Goal: Information Seeking & Learning: Learn about a topic

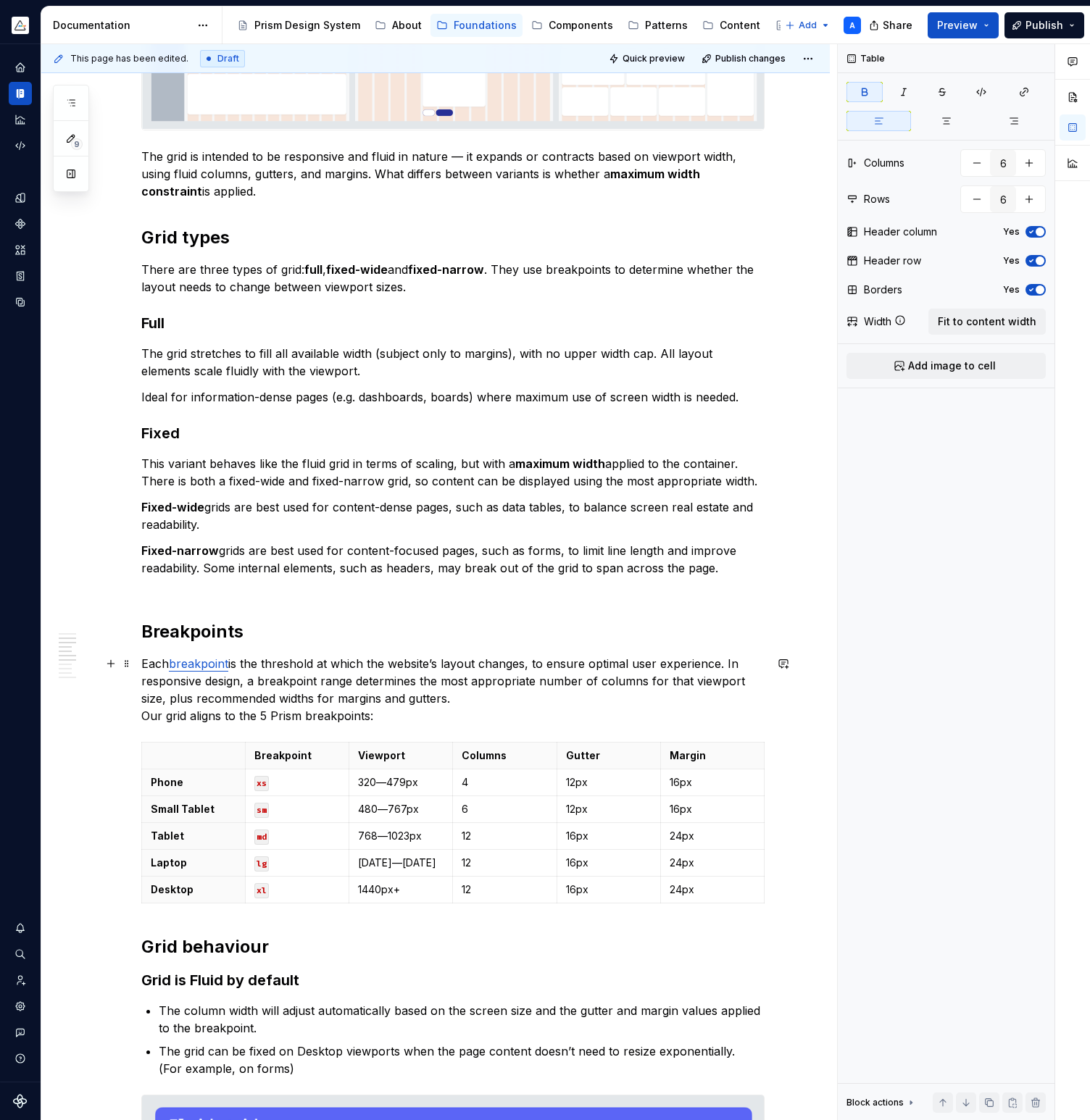
scroll to position [383, 0]
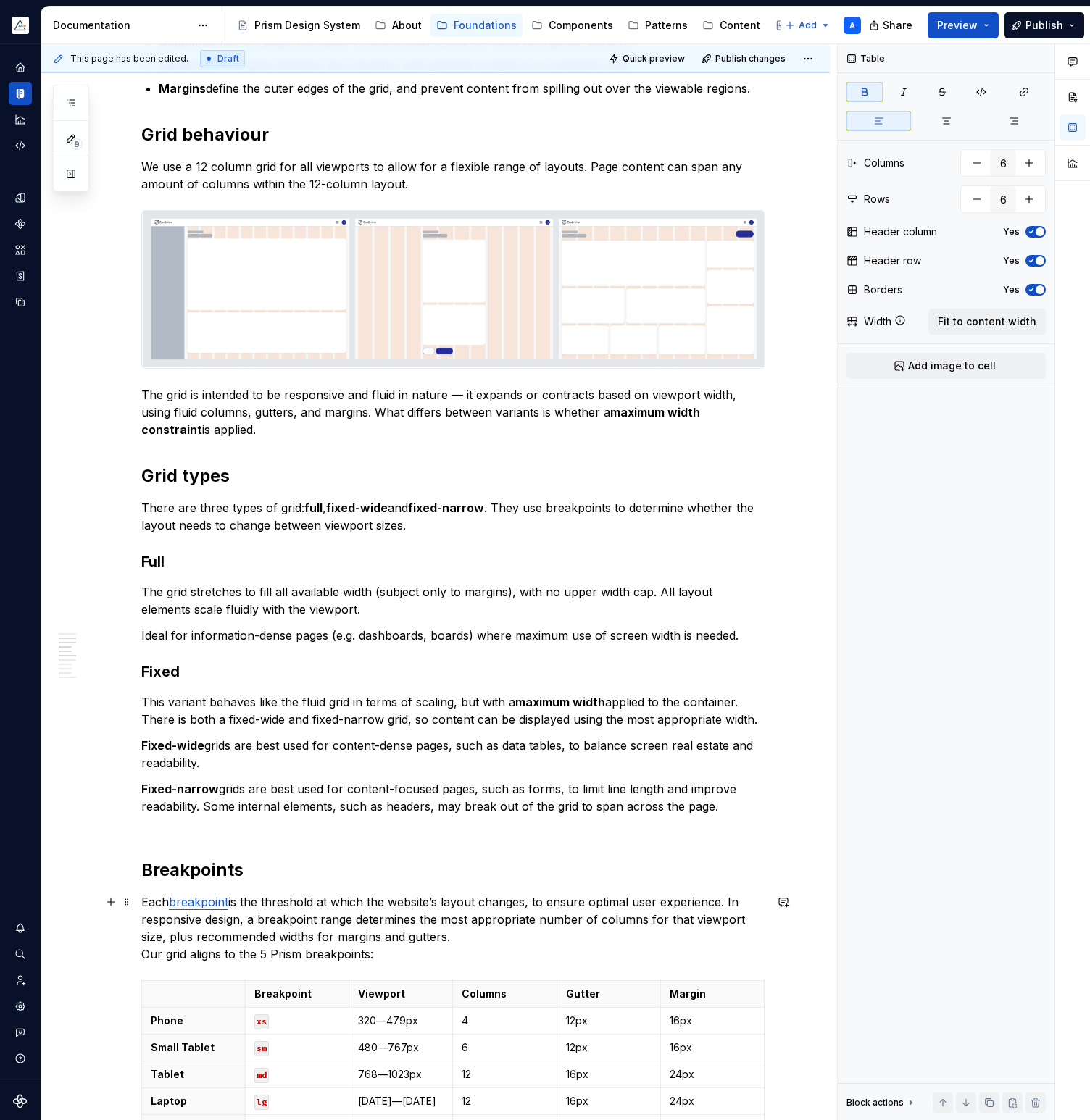
click at [220, 901] on link "breakpoint" at bounding box center [198, 901] width 59 height 14
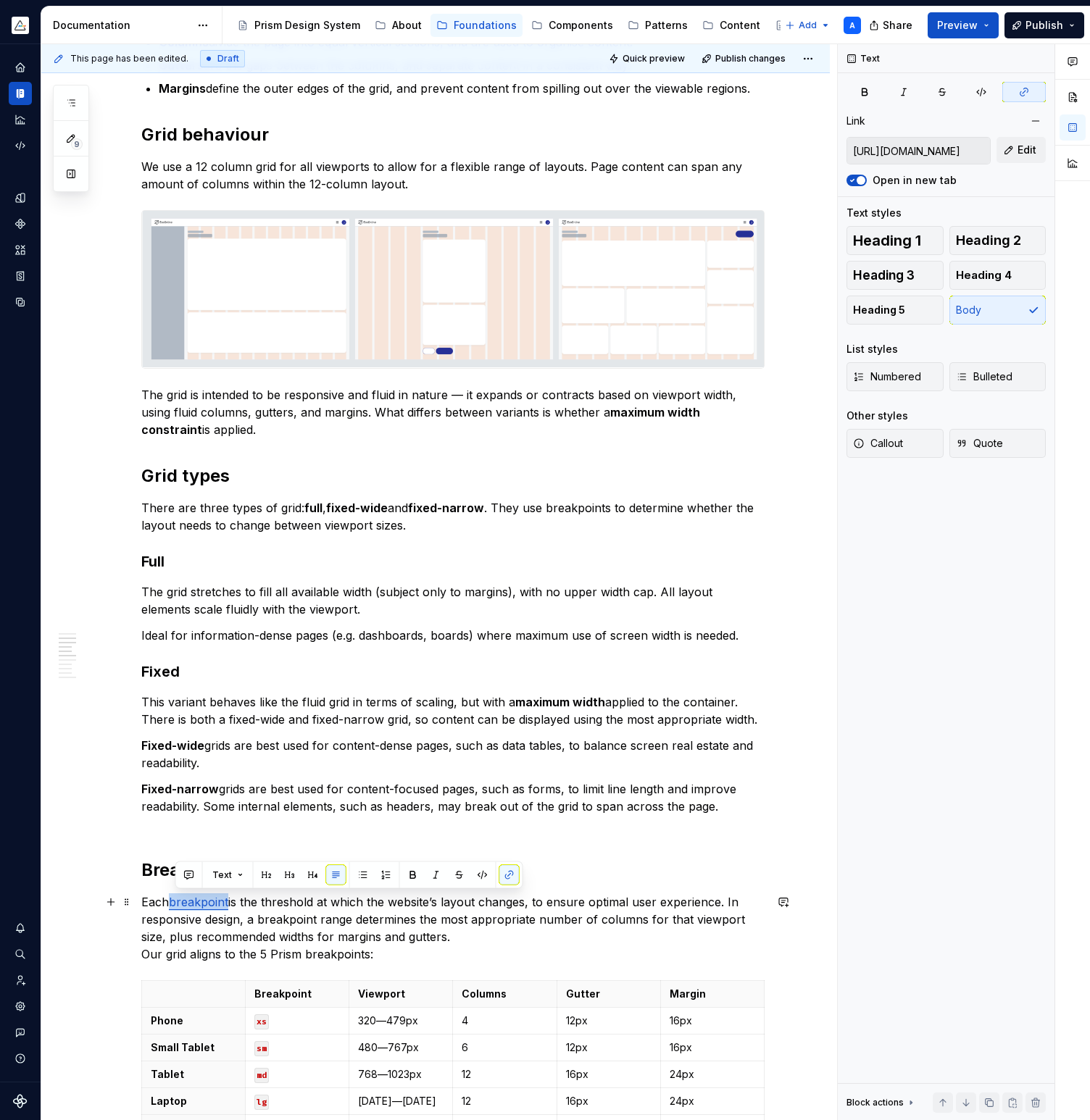
drag, startPoint x: 232, startPoint y: 904, endPoint x: 176, endPoint y: 907, distance: 56.1
click at [176, 907] on link "breakpoint" at bounding box center [198, 901] width 59 height 14
click at [505, 874] on button "button" at bounding box center [509, 875] width 20 height 20
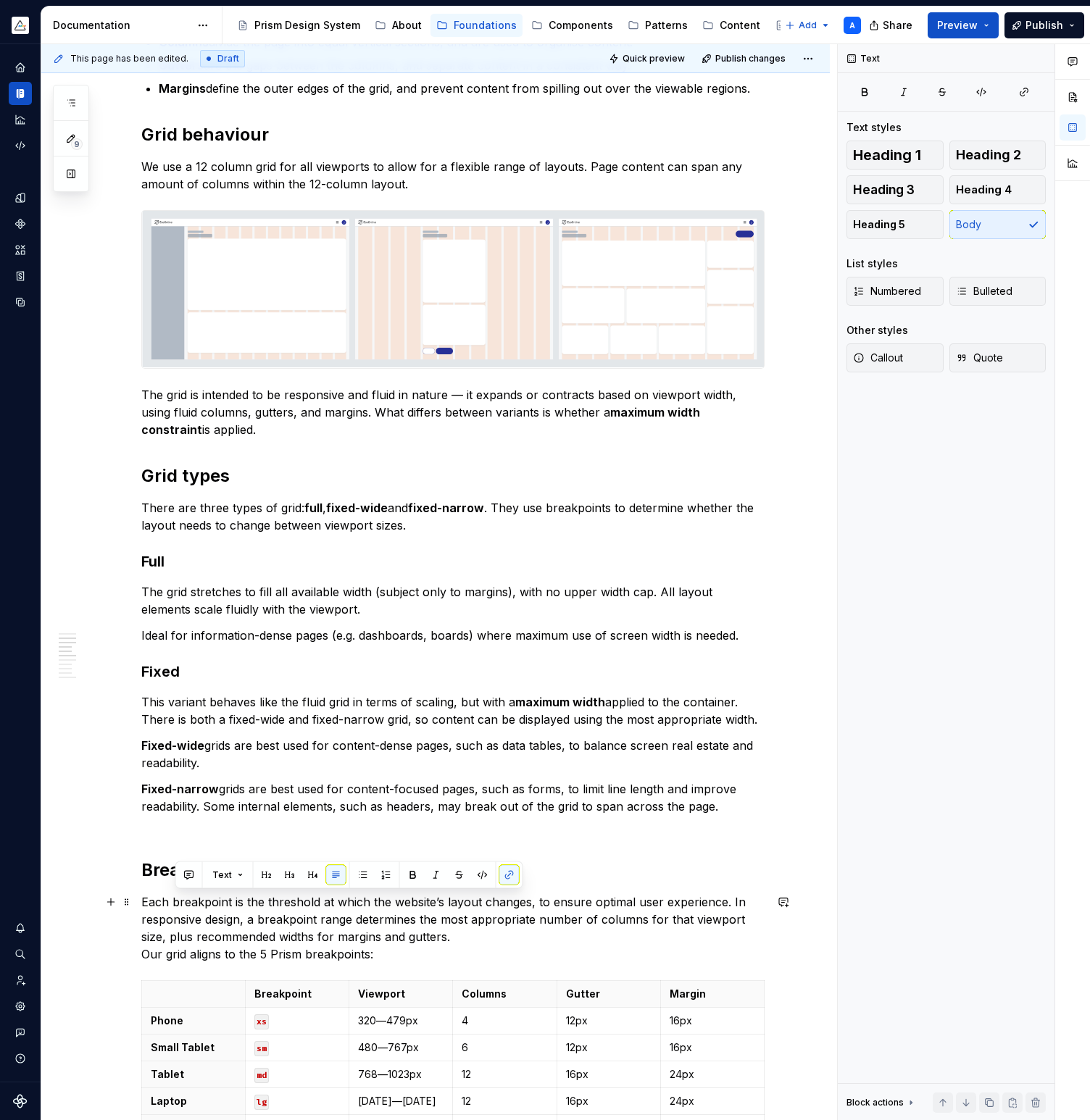
click at [472, 901] on p "Each breakpoint is the threshold at which the website’s layout changes, to ensu…" at bounding box center [453, 928] width 623 height 69
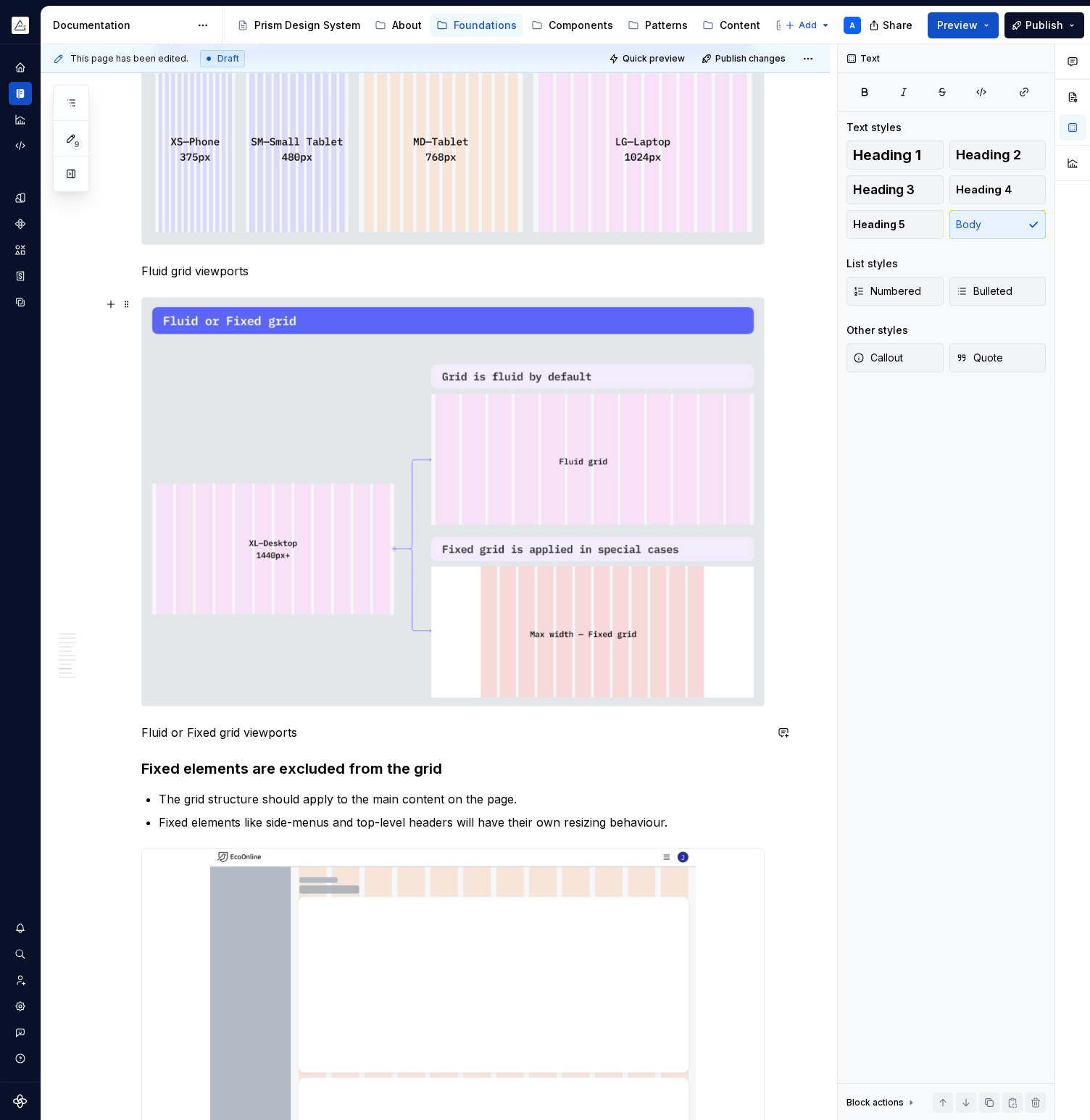
scroll to position [1504, 0]
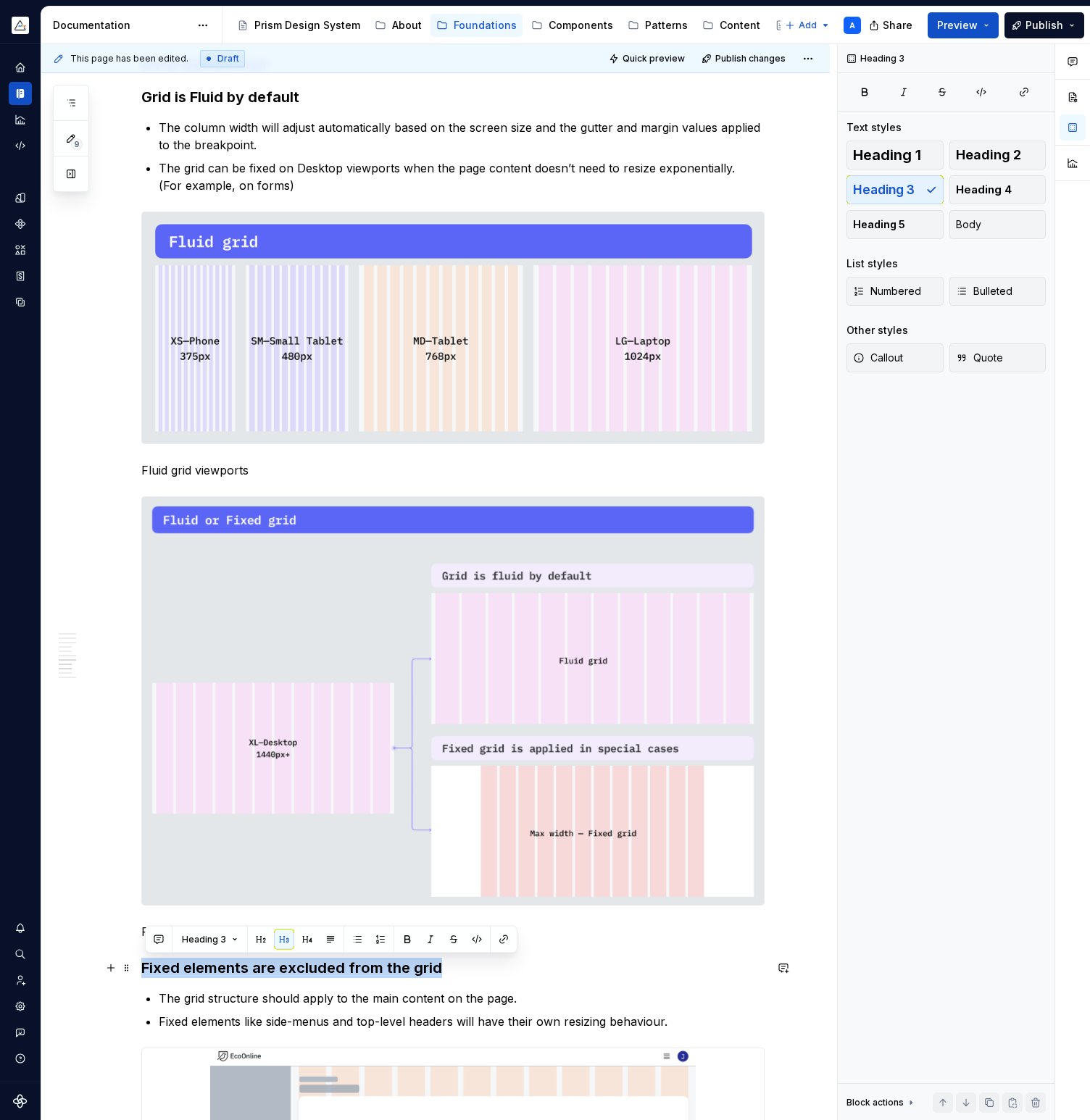
drag, startPoint x: 442, startPoint y: 968, endPoint x: 148, endPoint y: 970, distance: 294.0
click at [148, 970] on h3 "Fixed elements are excluded from the grid" at bounding box center [453, 968] width 623 height 20
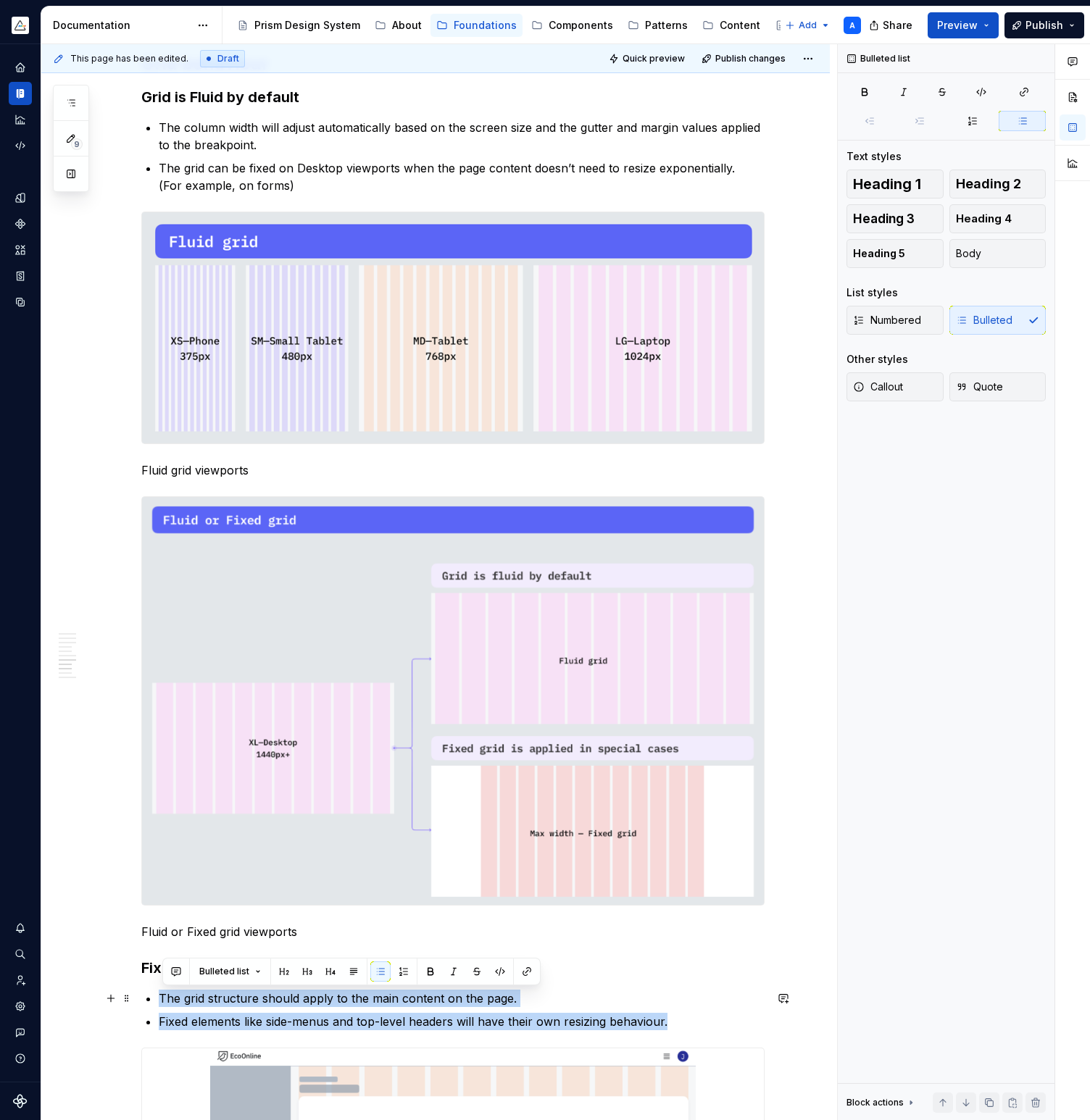
drag, startPoint x: 675, startPoint y: 1020, endPoint x: 80, endPoint y: 1000, distance: 595.3
click at [80, 1000] on div "A grid system is the foundation of a layout helping designers and developers to…" at bounding box center [436, 400] width 788 height 3307
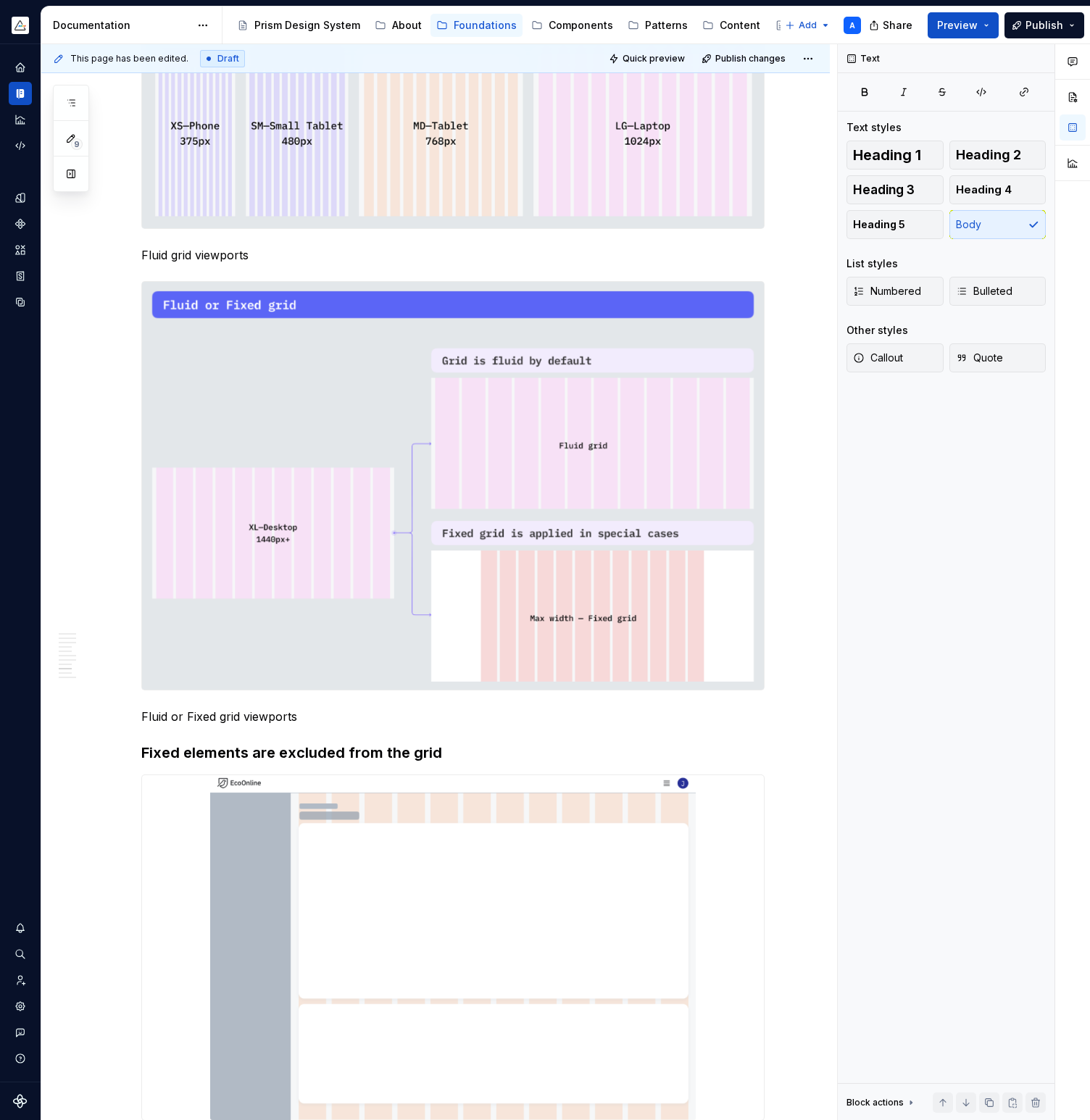
scroll to position [1755, 0]
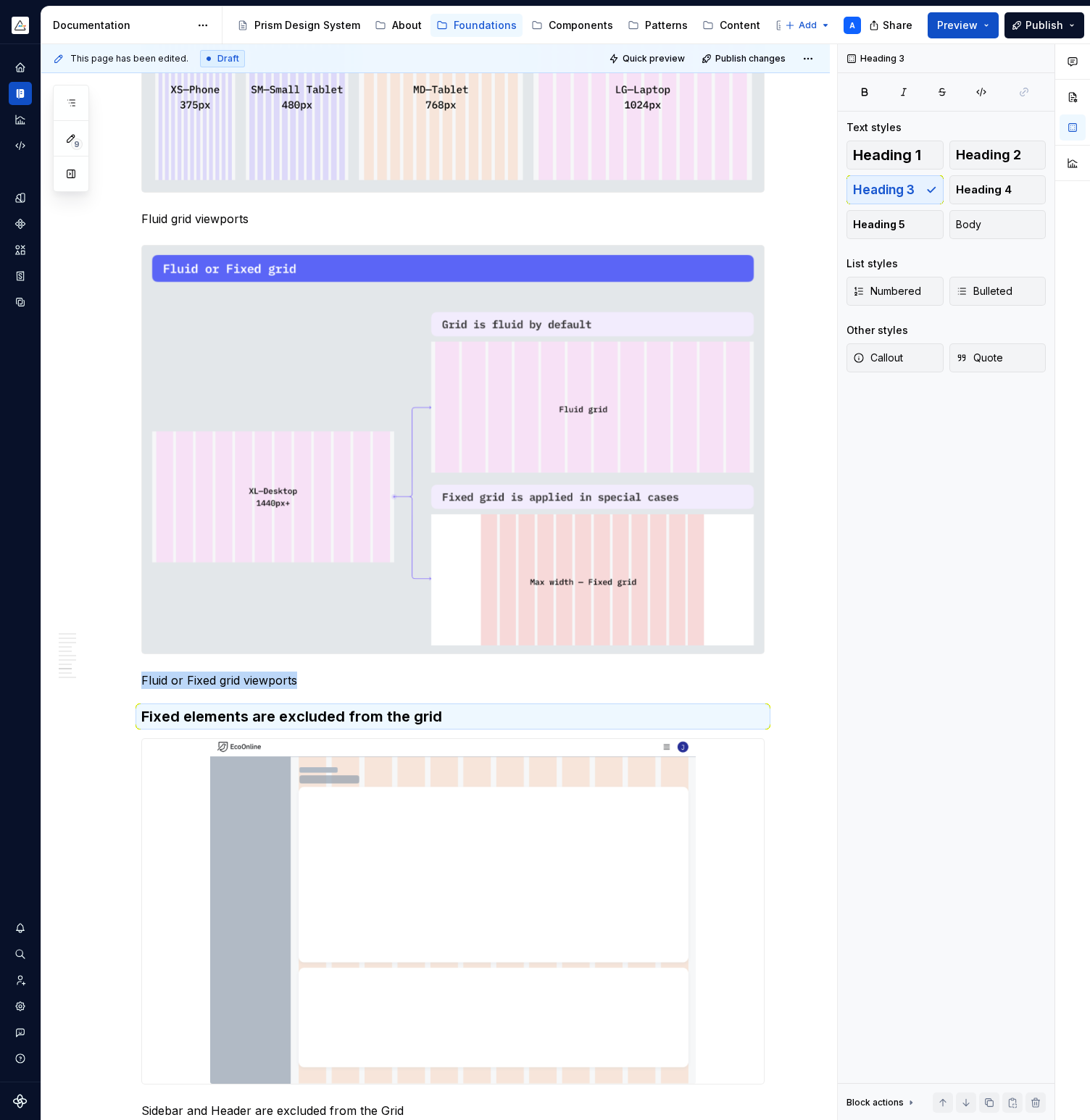
type textarea "*"
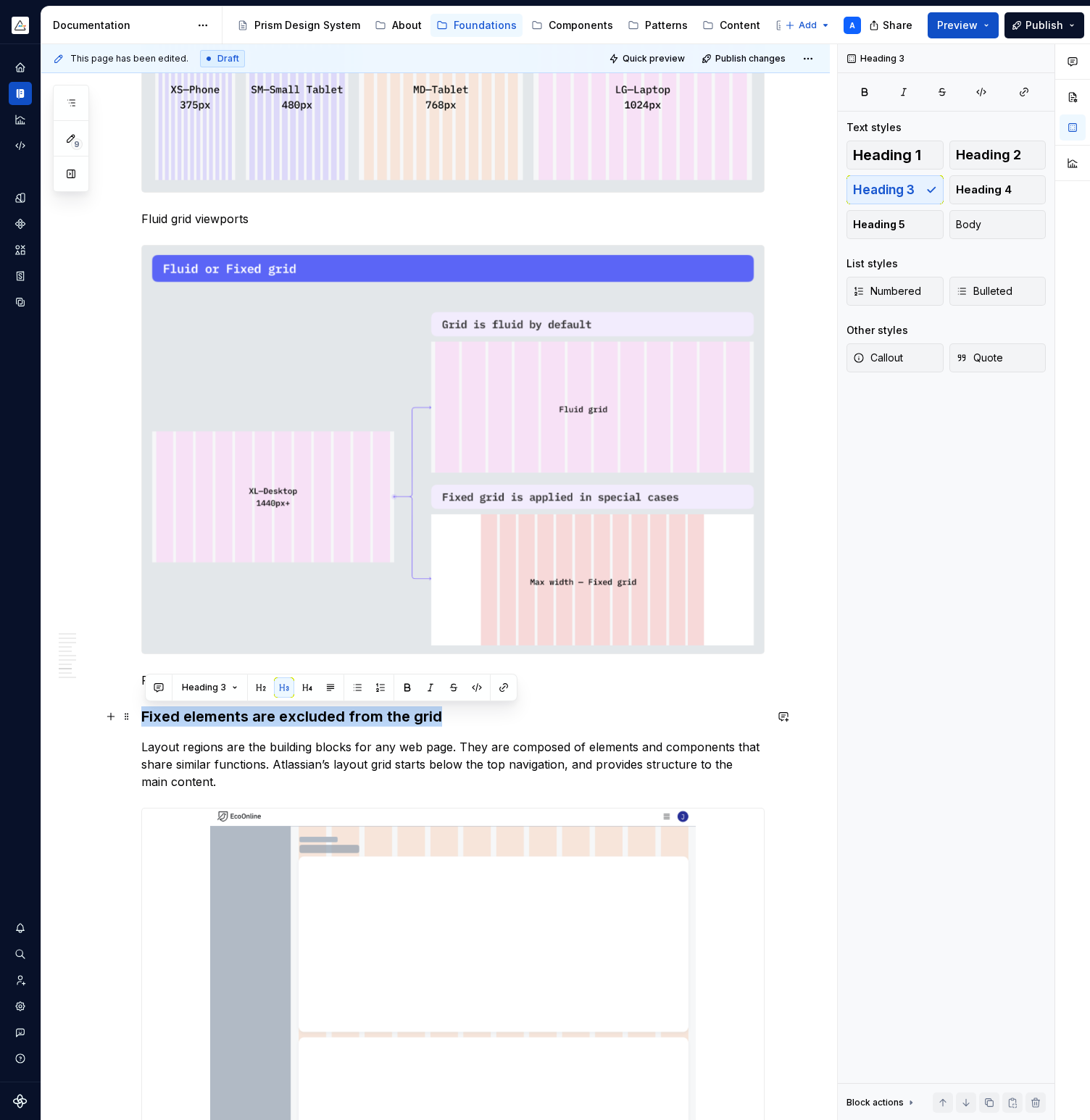
drag, startPoint x: 441, startPoint y: 717, endPoint x: 145, endPoint y: 712, distance: 296.0
click at [145, 712] on h3 "Fixed elements are excluded from the grid" at bounding box center [453, 716] width 623 height 20
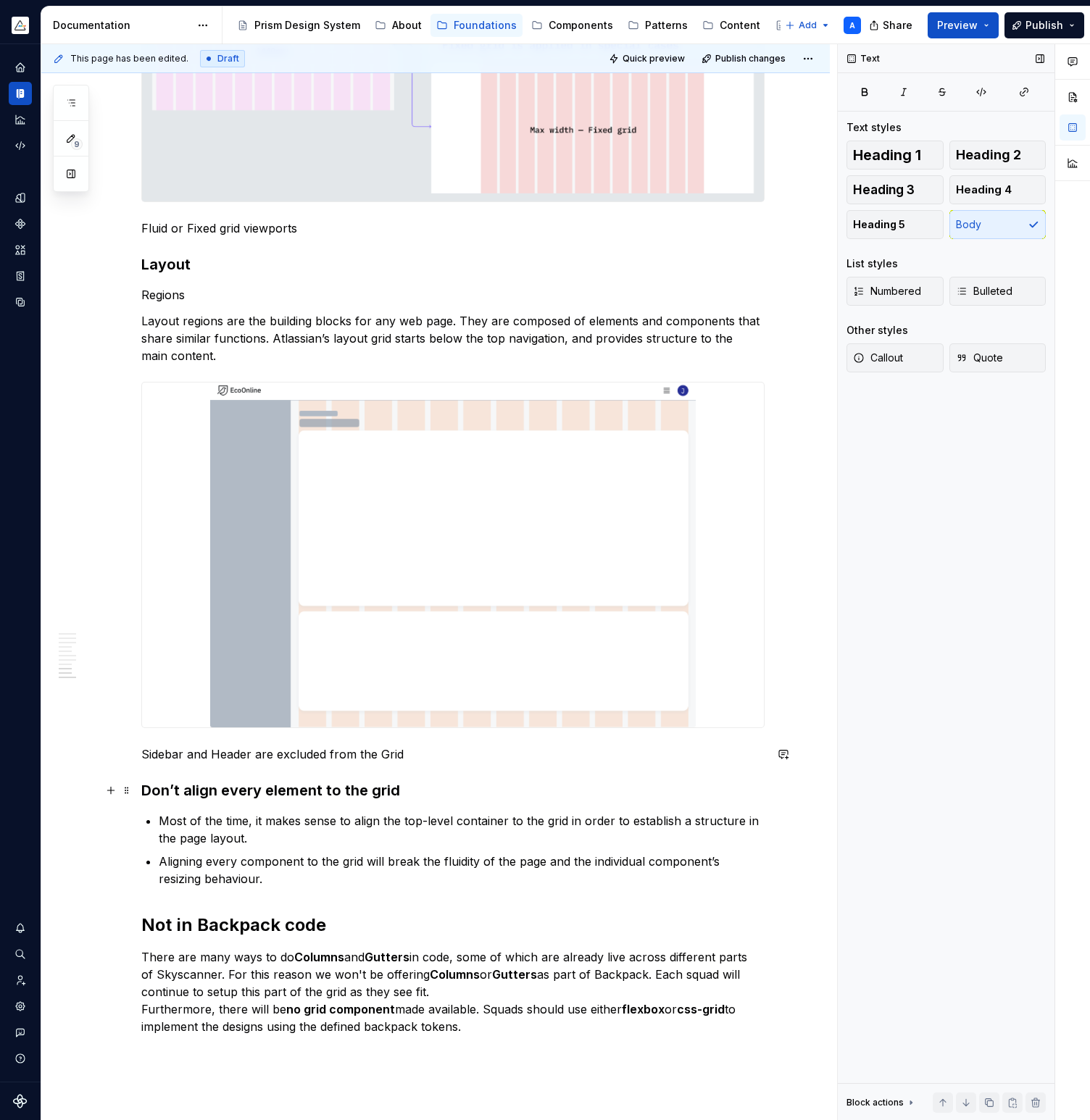
scroll to position [2217, 0]
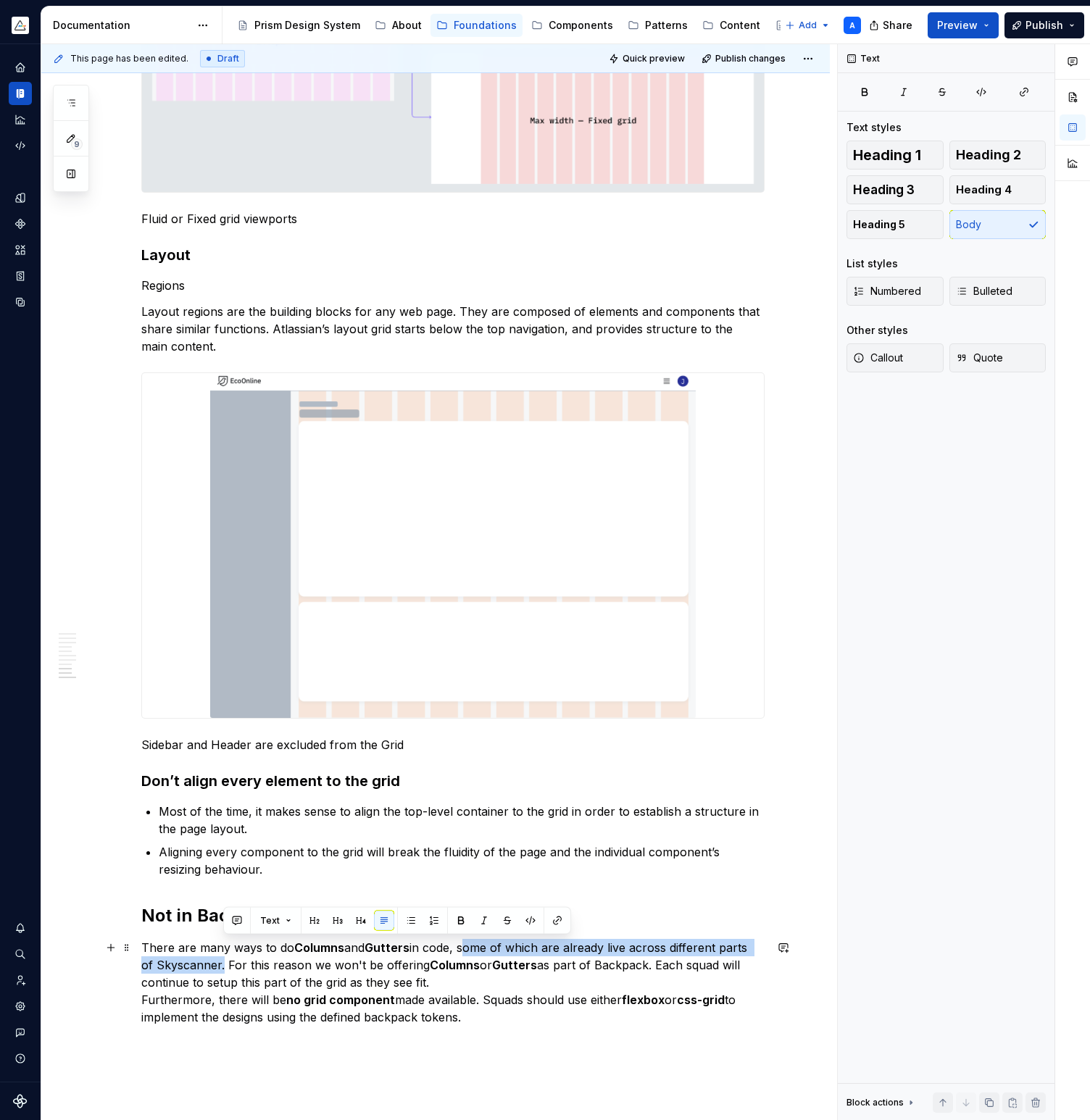
drag, startPoint x: 467, startPoint y: 949, endPoint x: 222, endPoint y: 965, distance: 245.5
click at [222, 965] on p "There are many ways to do Columns and Gutters in code, some of which are alread…" at bounding box center [453, 982] width 623 height 87
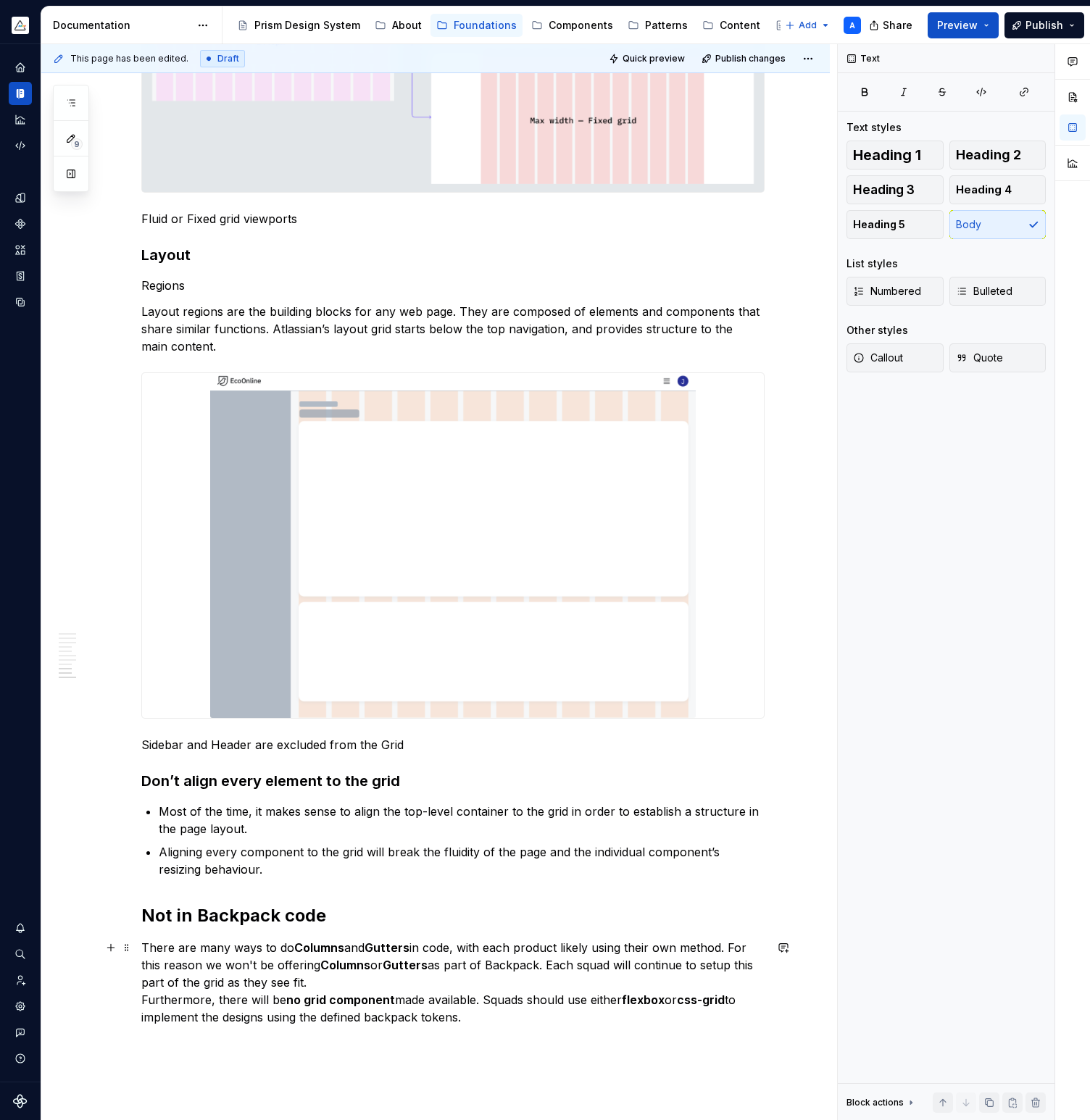
click at [512, 968] on p "There are many ways to do Columns and Gutters in code, with each product likely…" at bounding box center [453, 982] width 623 height 87
click at [262, 948] on p "There are many ways to do Columns and Gutters in code, with each product likely…" at bounding box center [453, 982] width 623 height 87
click at [242, 965] on strong "Columns" at bounding box center [261, 964] width 50 height 14
drag, startPoint x: 488, startPoint y: 999, endPoint x: 488, endPoint y: 1009, distance: 10.0
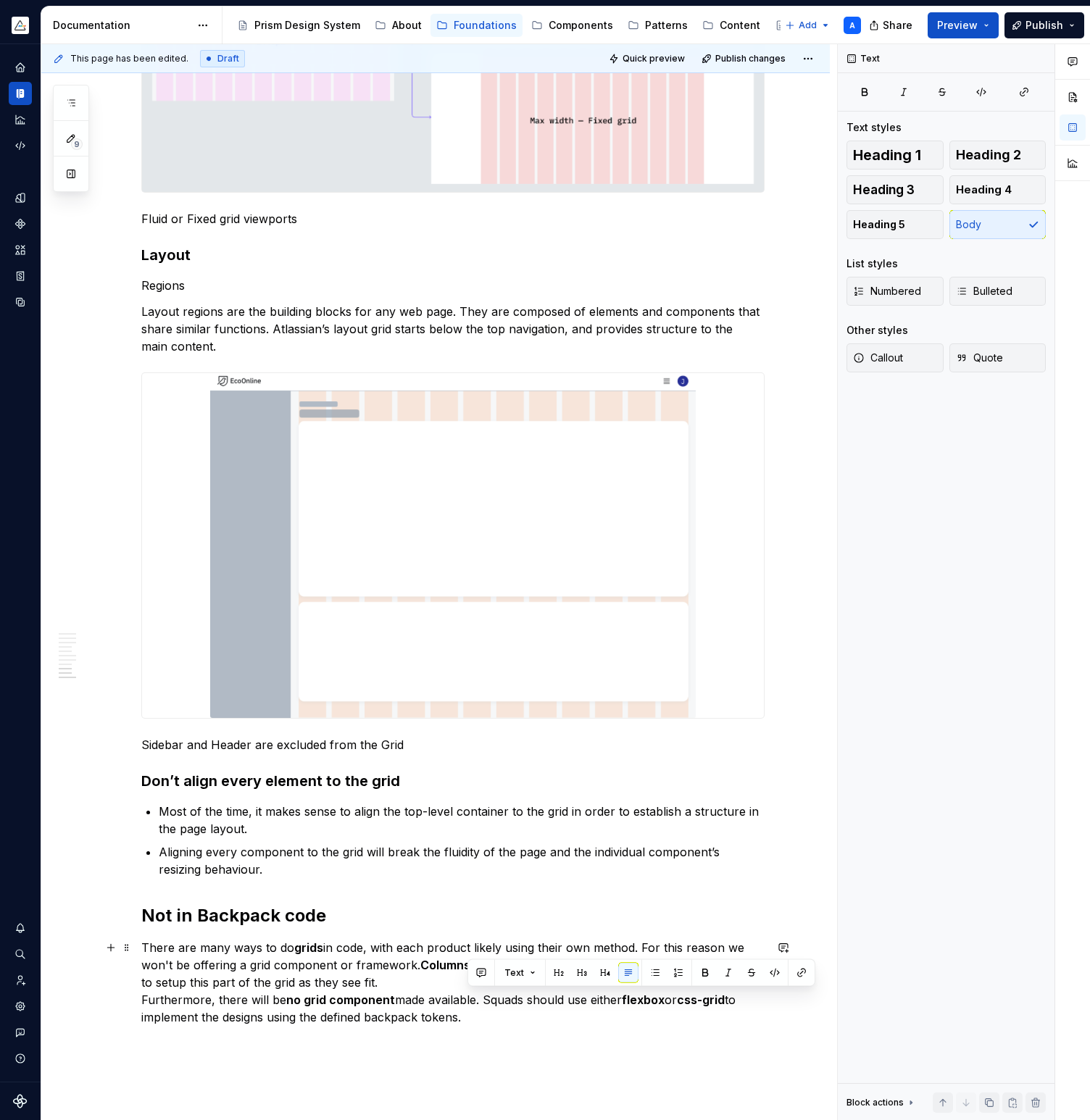
click at [488, 1009] on p "There are many ways to do grids in code, with each product likely using their o…" at bounding box center [453, 982] width 623 height 87
copy p "Squads should use either flexbox or css-grid to implement the designs using the…"
click at [498, 942] on p "There are many ways to do grids in code, with each product likely using their o…" at bounding box center [453, 982] width 623 height 87
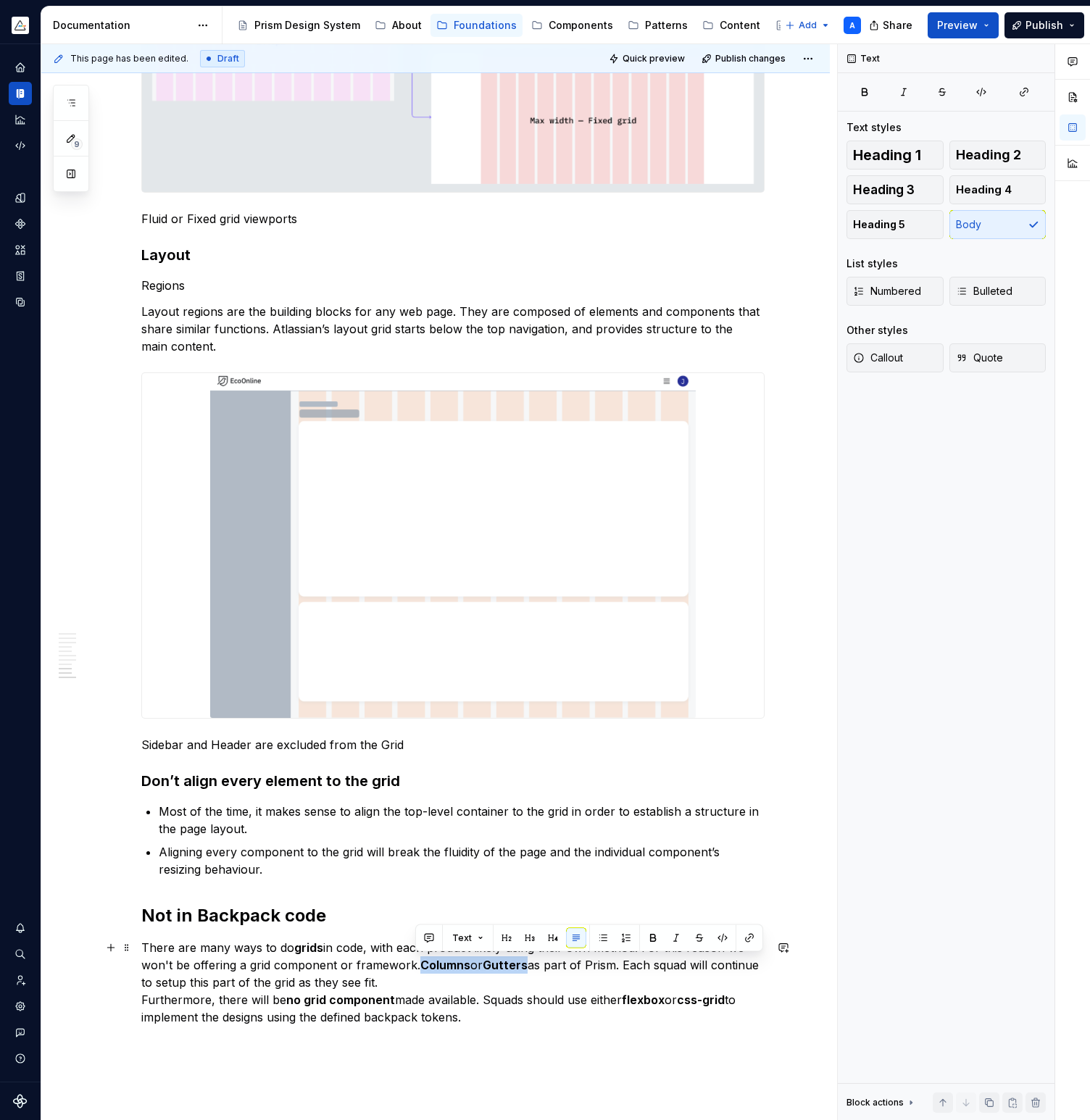
drag, startPoint x: 416, startPoint y: 965, endPoint x: 531, endPoint y: 964, distance: 115.0
click at [531, 964] on p "There are many ways to do grids in code, with each product likely using their o…" at bounding box center [453, 982] width 623 height 87
click at [559, 965] on p "There are many ways to do grids in code, with each product likely using their o…" at bounding box center [453, 982] width 623 height 87
click at [602, 962] on p "There are many ways to do grids in code, with each product likely using their o…" at bounding box center [453, 982] width 623 height 87
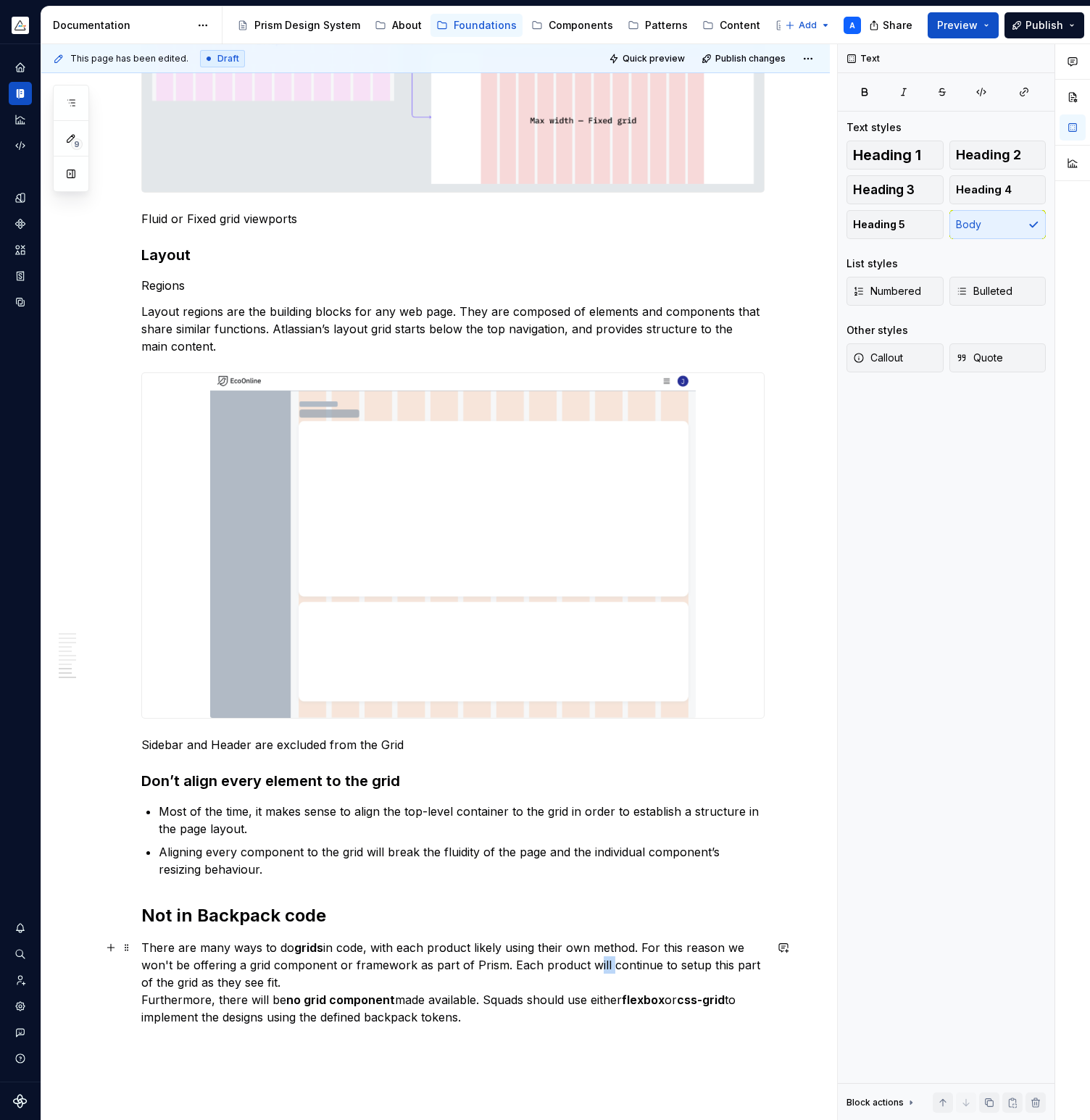
click at [602, 962] on p "There are many ways to do grids in code, with each product likely using their o…" at bounding box center [453, 982] width 623 height 87
drag, startPoint x: 146, startPoint y: 982, endPoint x: 202, endPoint y: 980, distance: 56.0
click at [202, 980] on p "There are many ways to do grids in code, with each product likely using their o…" at bounding box center [453, 982] width 623 height 87
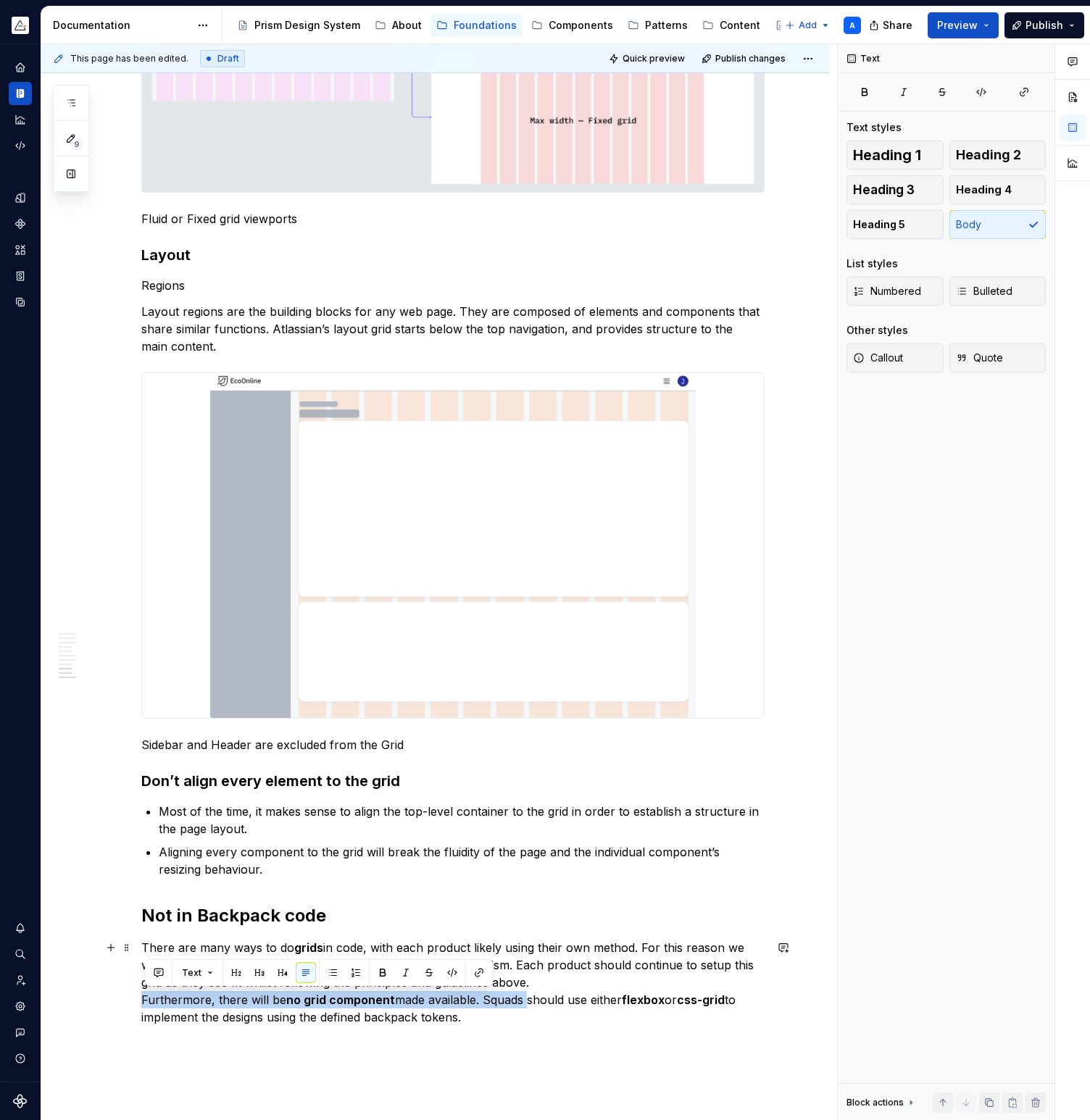
drag, startPoint x: 528, startPoint y: 999, endPoint x: 135, endPoint y: 995, distance: 393.0
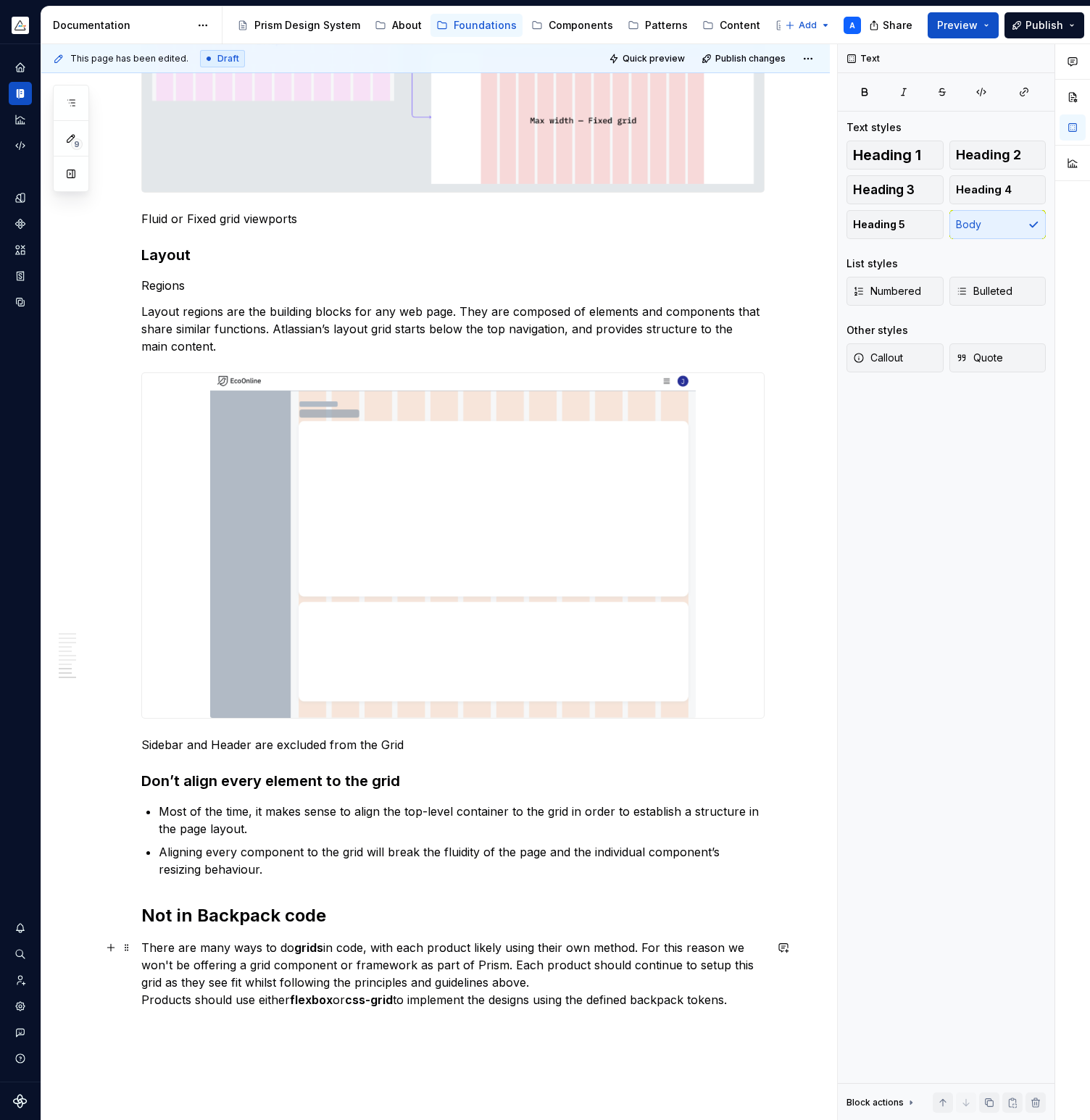
click at [671, 1001] on p "There are many ways to do grids in code, with each product likely using their o…" at bounding box center [453, 973] width 623 height 69
drag, startPoint x: 147, startPoint y: 964, endPoint x: 237, endPoint y: 965, distance: 90.0
click at [237, 965] on p "There are many ways to do grids in code, with each product likely using their o…" at bounding box center [453, 973] width 623 height 69
click at [381, 942] on button "button" at bounding box center [382, 938] width 20 height 20
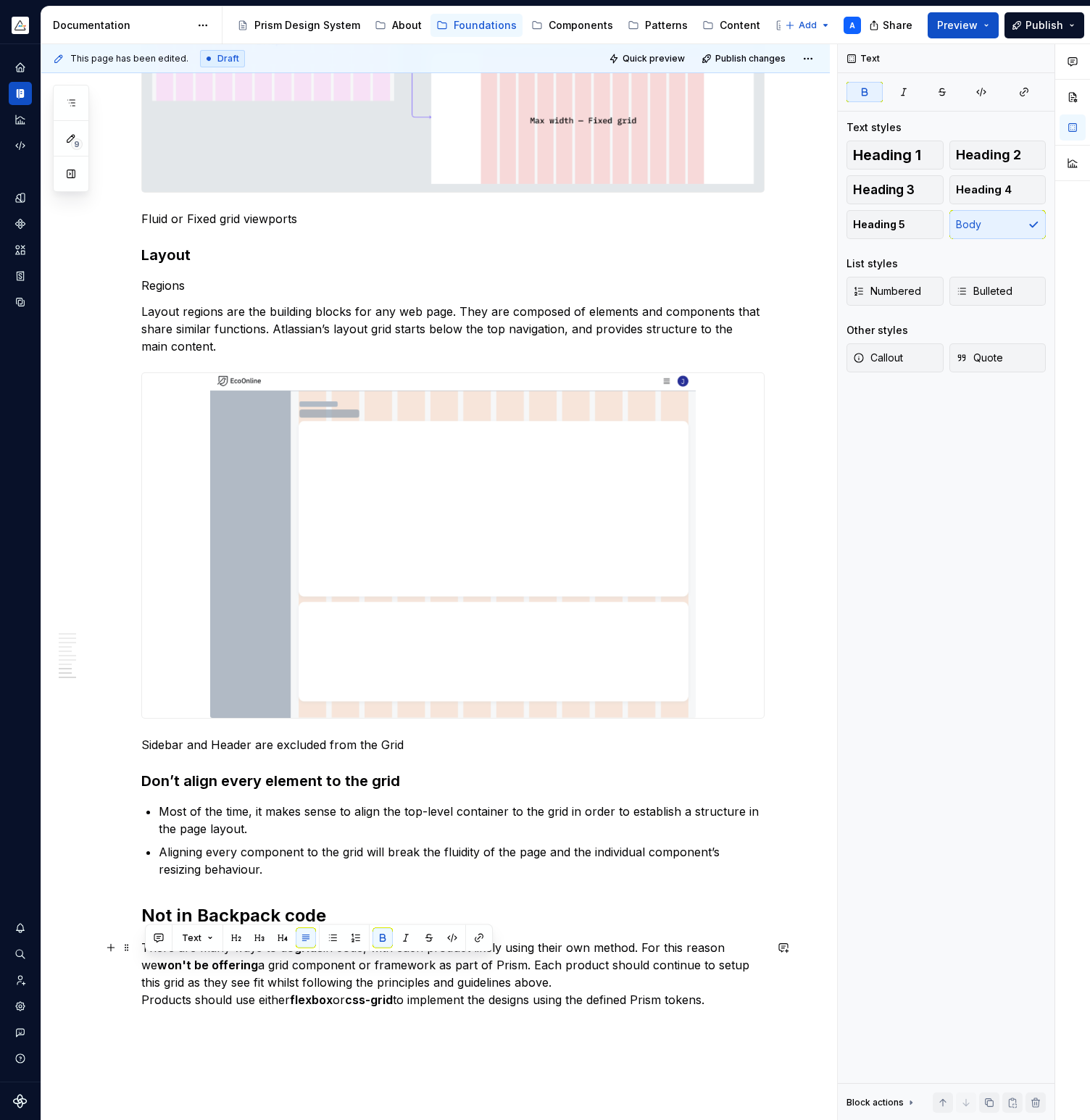
click at [362, 975] on p "There are many ways to do grids in code, with each product likely using their o…" at bounding box center [453, 973] width 623 height 69
click at [246, 916] on strong "Not in Backpack code" at bounding box center [234, 915] width 185 height 21
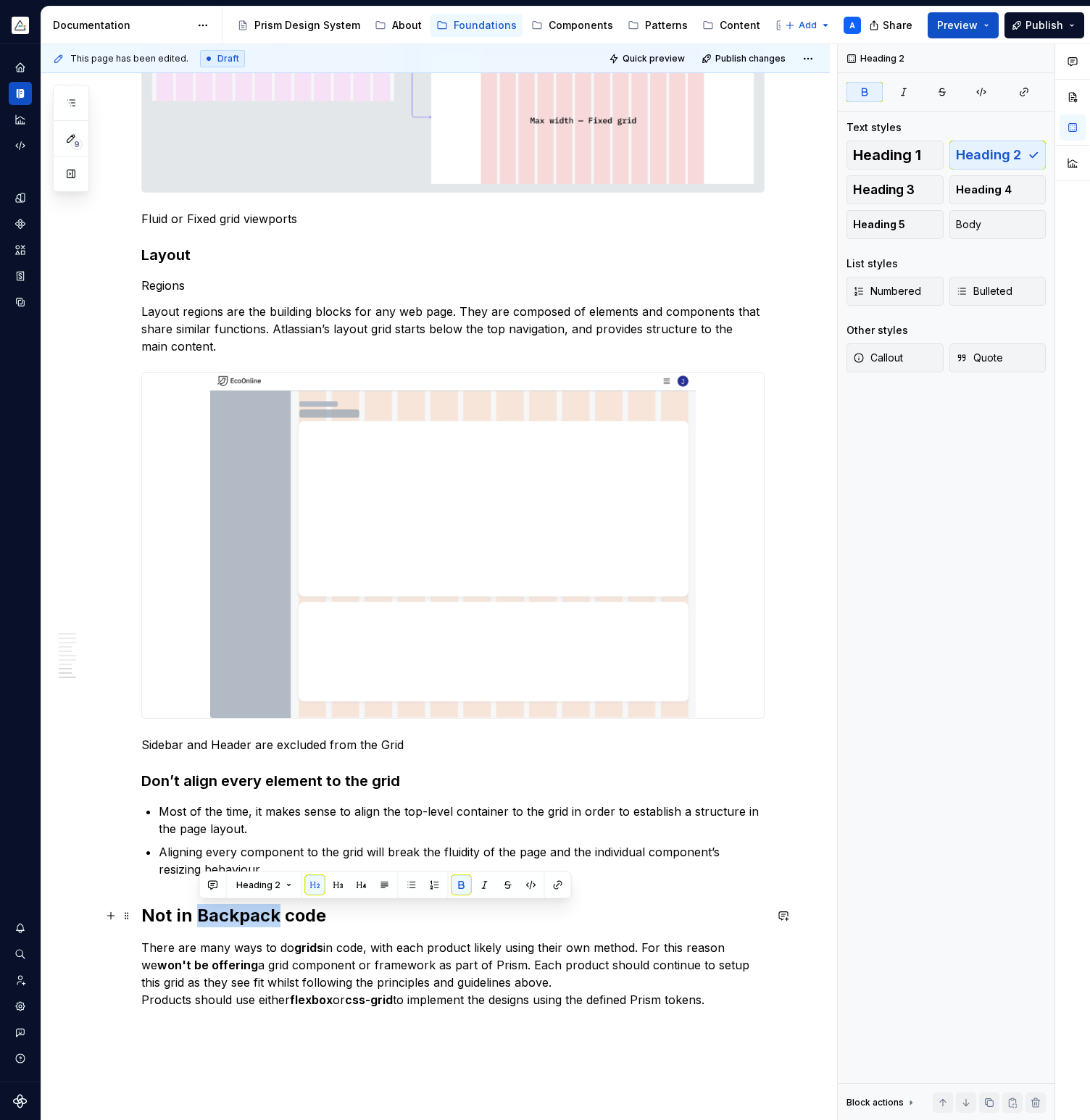
click at [246, 916] on strong "Not in Backpack code" at bounding box center [234, 915] width 185 height 21
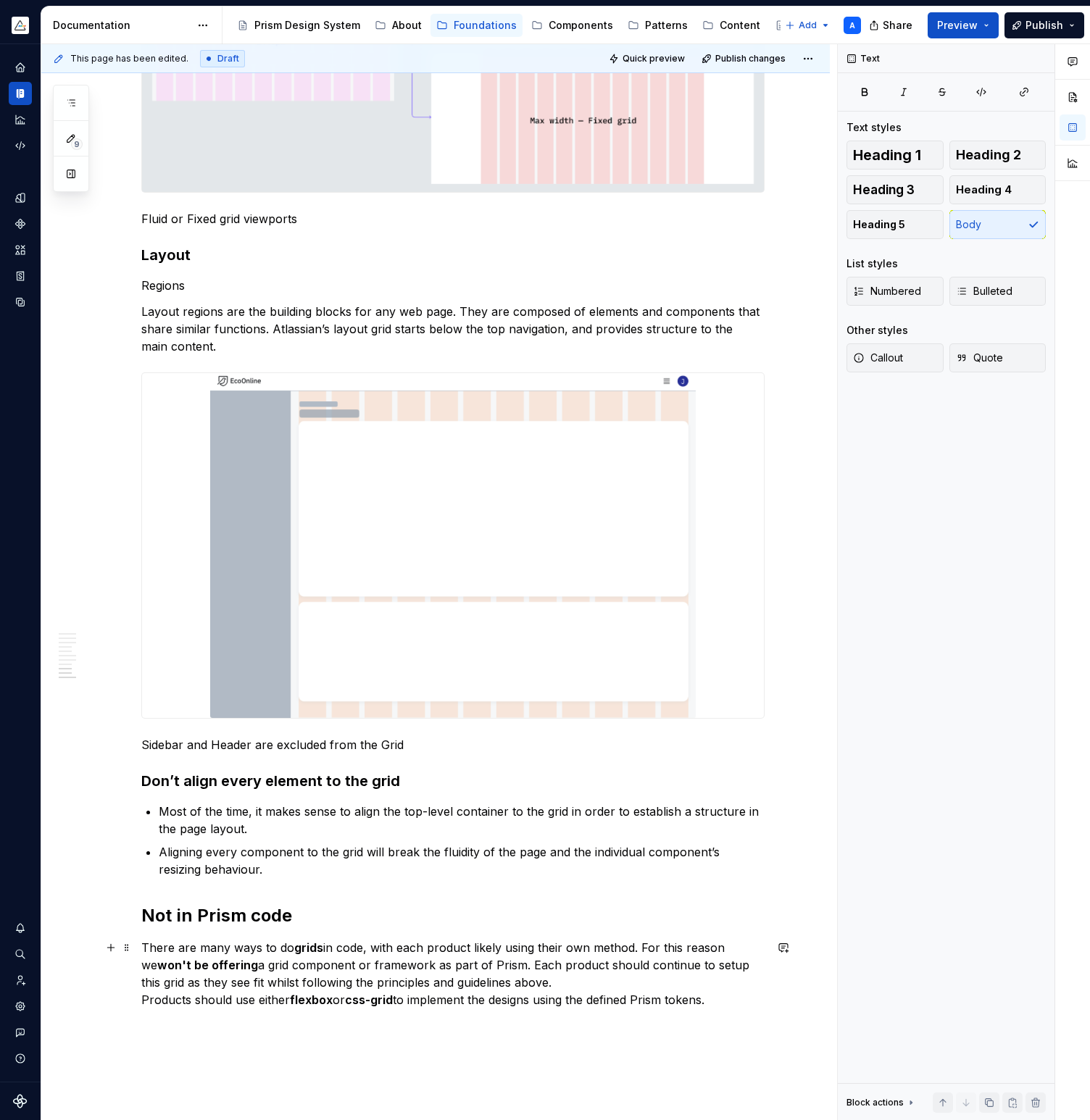
click at [514, 963] on p "There are many ways to do grids in code, with each product likely using their o…" at bounding box center [453, 973] width 623 height 69
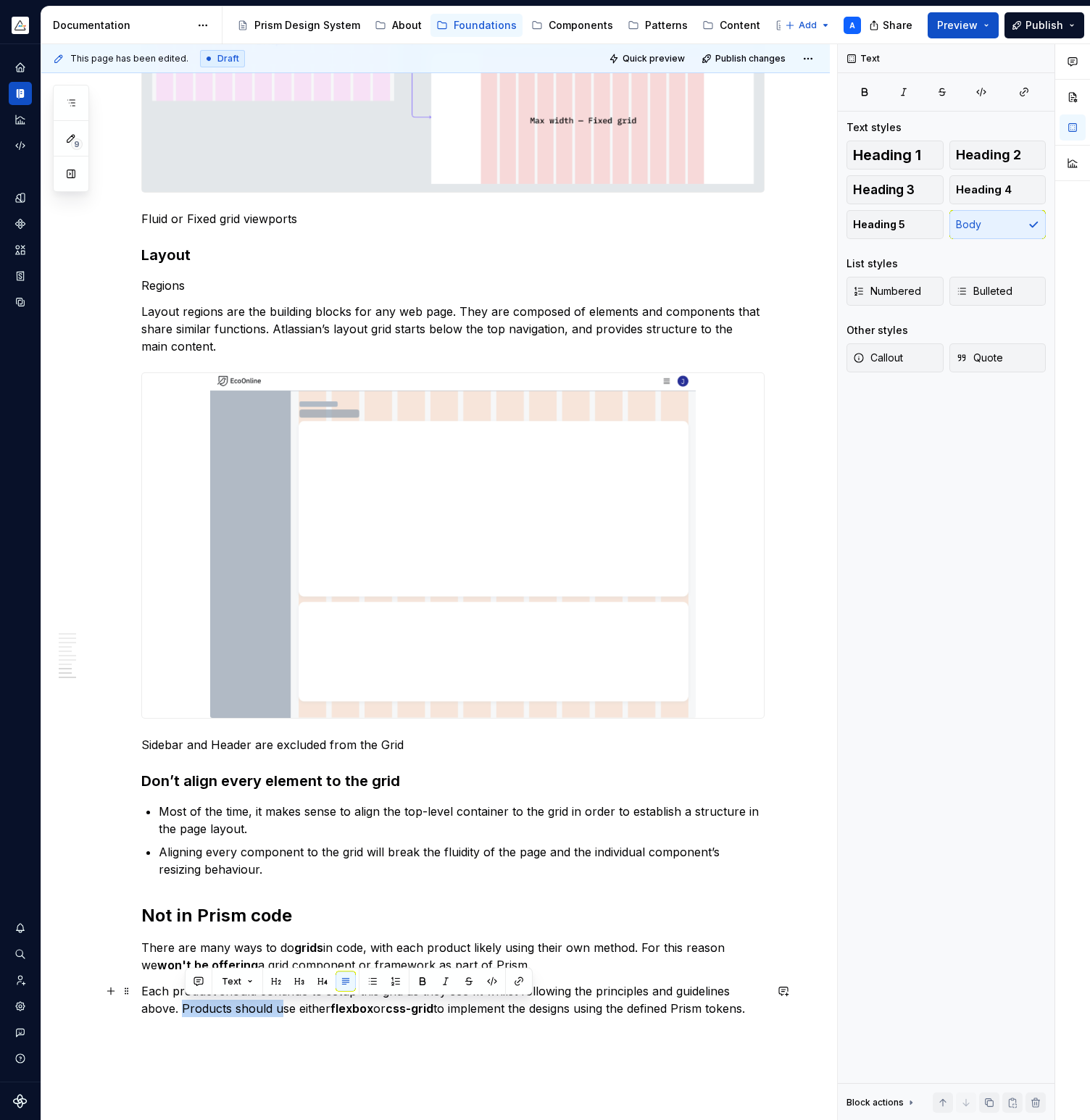
drag, startPoint x: 282, startPoint y: 1008, endPoint x: 186, endPoint y: 1006, distance: 96.0
click at [186, 1006] on p "Each product should continue to setup this grid as they see fit whilst followin…" at bounding box center [453, 999] width 623 height 35
click at [254, 1010] on strong "flexbox" at bounding box center [259, 1007] width 42 height 14
click at [475, 979] on button "button" at bounding box center [481, 981] width 20 height 20
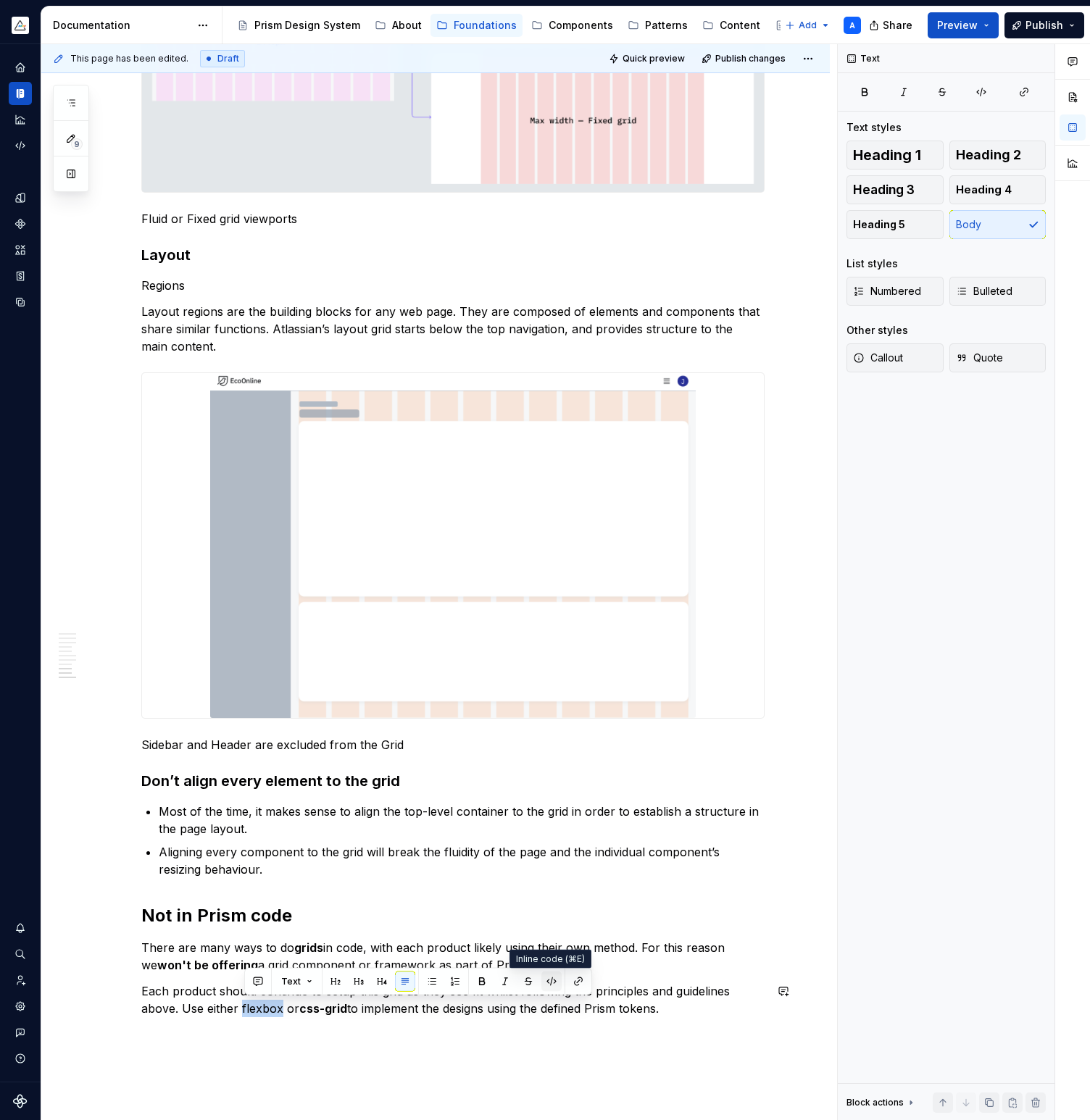
click at [556, 980] on button "button" at bounding box center [552, 981] width 20 height 20
drag, startPoint x: 307, startPoint y: 1010, endPoint x: 352, endPoint y: 1008, distance: 45.0
click at [343, 1008] on strong "css-grid" at bounding box center [320, 1007] width 47 height 14
click at [542, 985] on button "button" at bounding box center [544, 981] width 20 height 20
click at [612, 984] on button "button" at bounding box center [614, 981] width 20 height 20
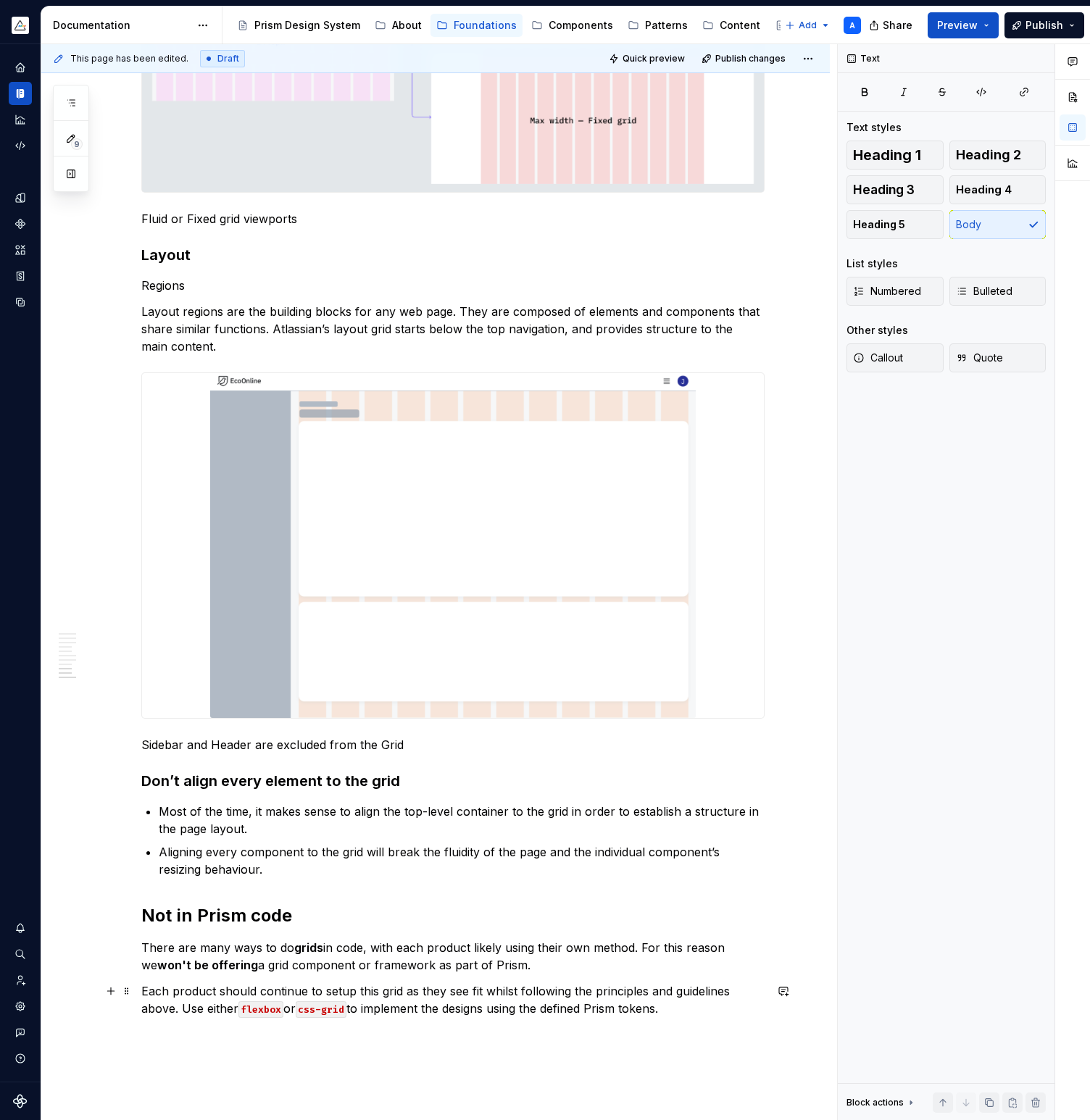
click at [379, 1012] on p "Each product should continue to setup this grid as they see fit whilst followin…" at bounding box center [453, 999] width 623 height 35
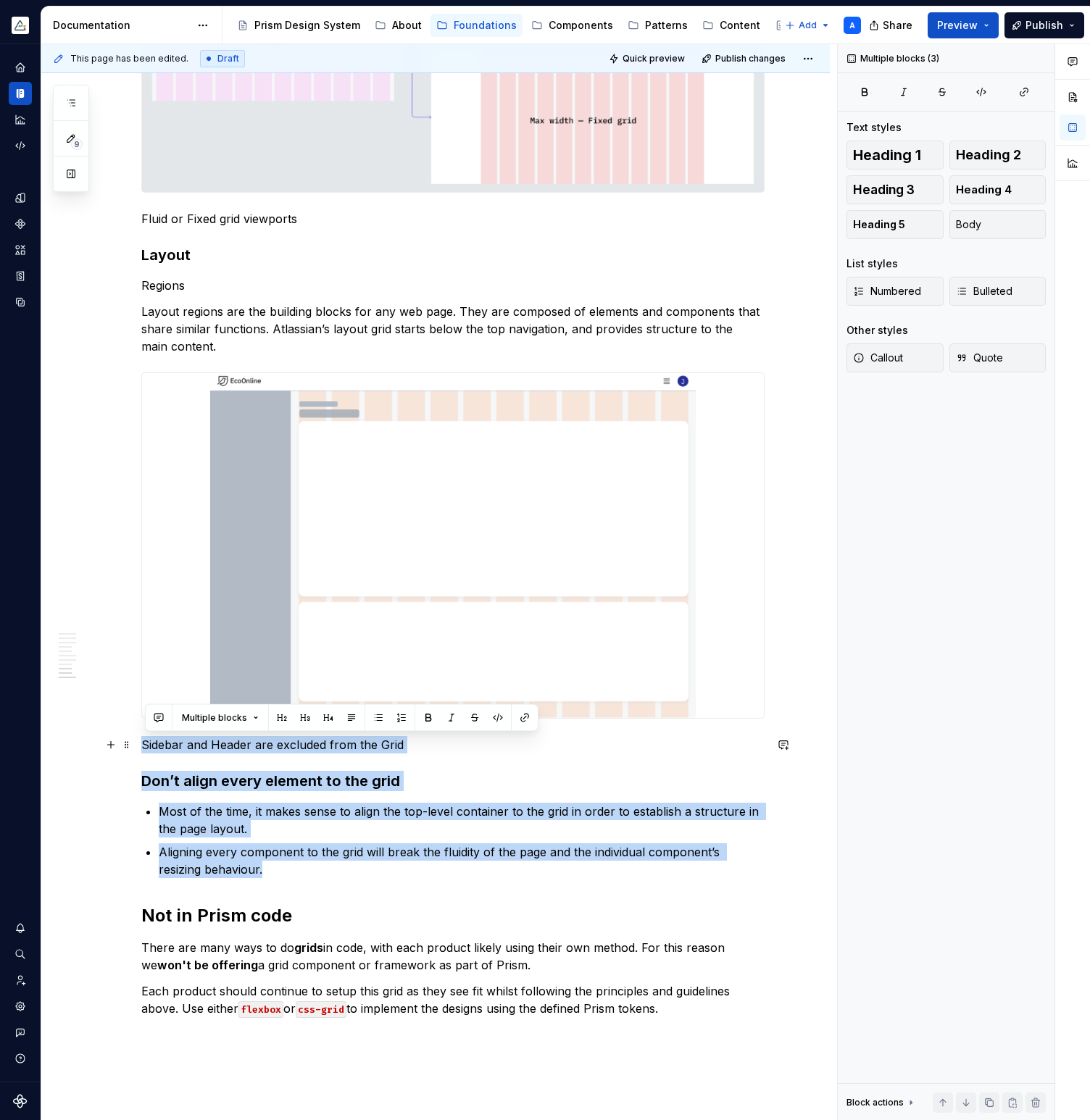
drag, startPoint x: 270, startPoint y: 870, endPoint x: 144, endPoint y: 748, distance: 175.4
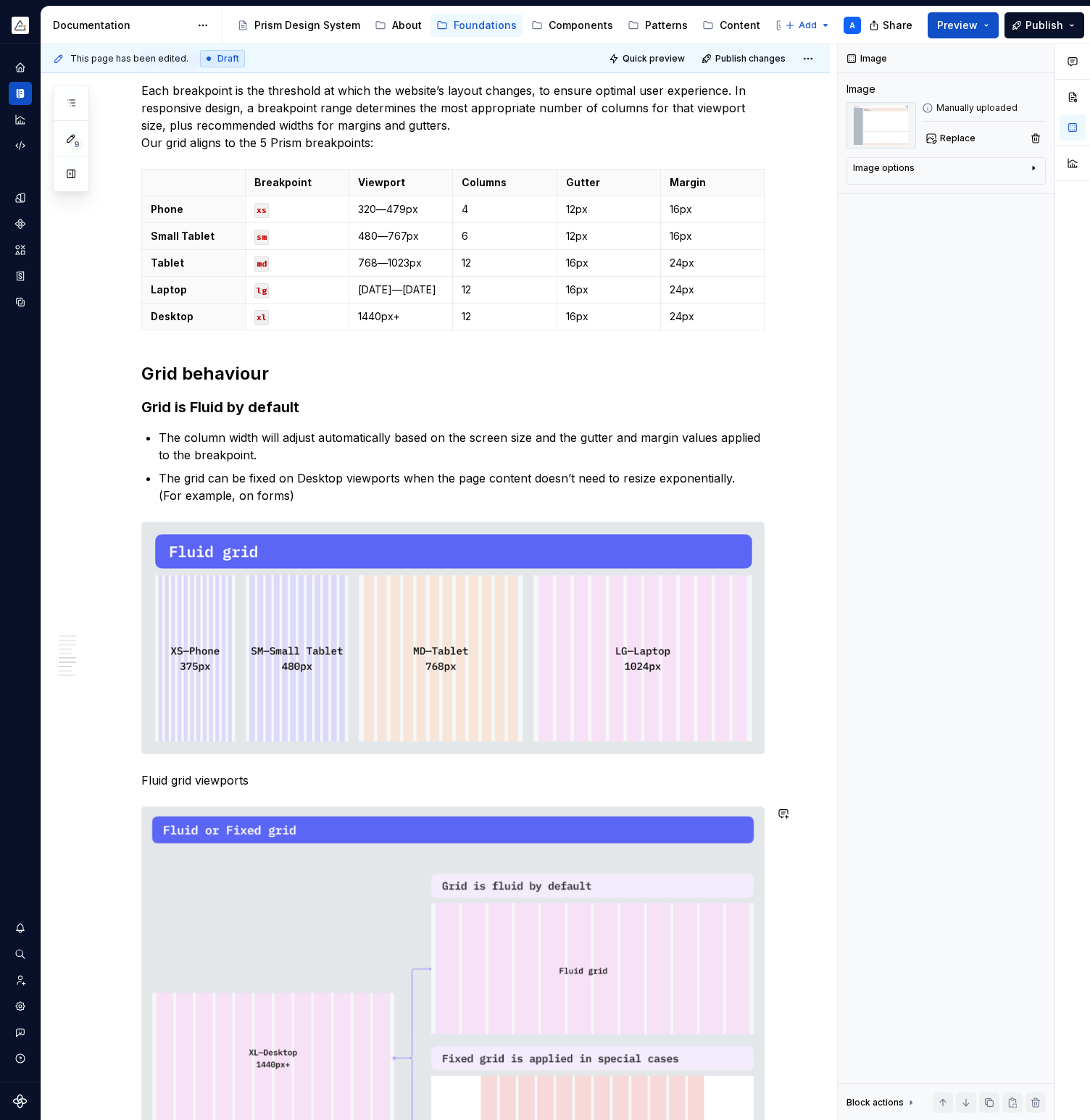
scroll to position [1150, 0]
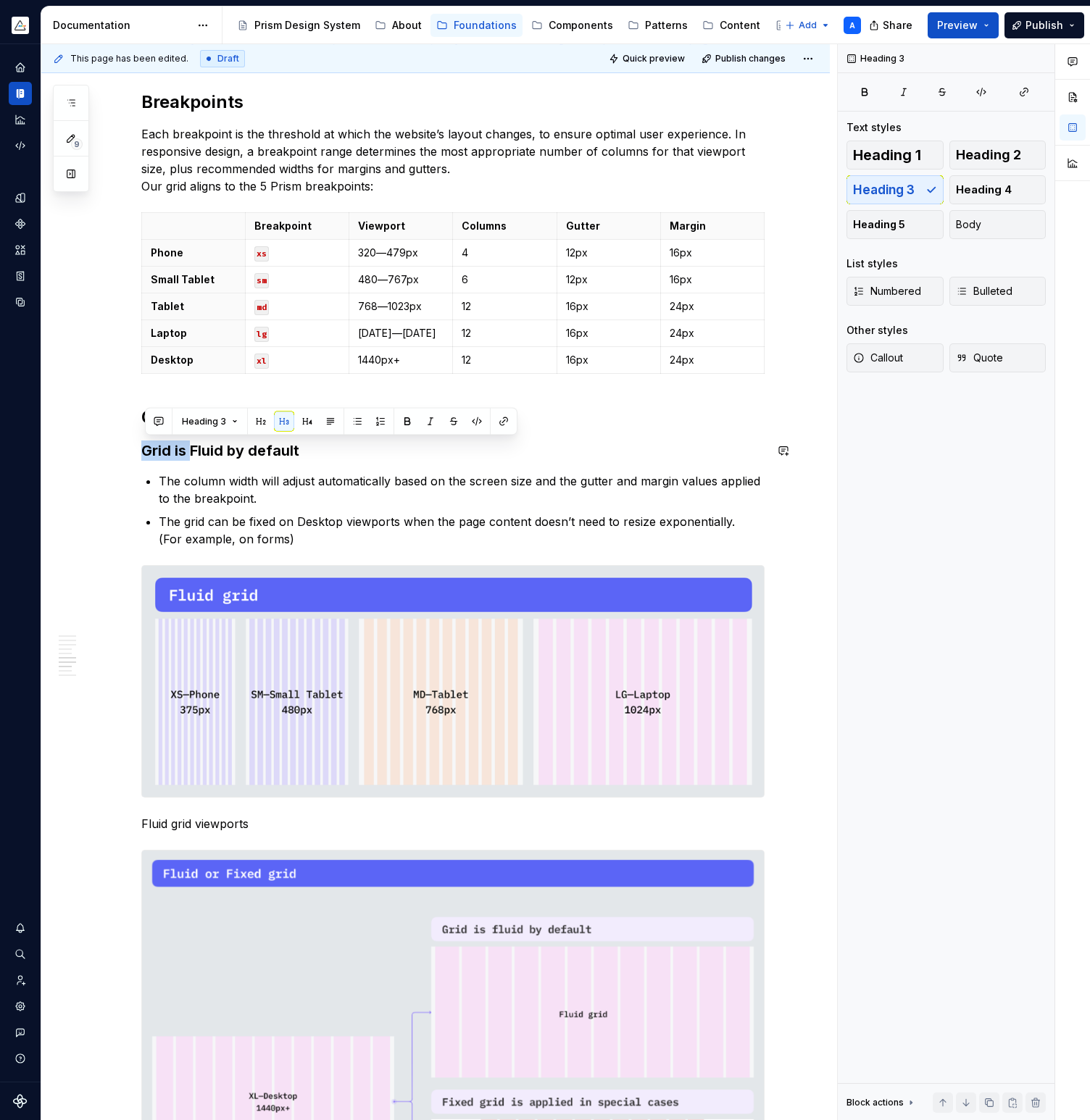
drag, startPoint x: 196, startPoint y: 449, endPoint x: 160, endPoint y: 432, distance: 39.8
click at [160, 432] on div "A grid system is the foundation of a layout helping designers and developers to…" at bounding box center [453, 529] width 623 height 2788
drag, startPoint x: 298, startPoint y: 447, endPoint x: 137, endPoint y: 438, distance: 161.3
click at [137, 438] on div "A grid system is the foundation of a layout helping designers and developers to…" at bounding box center [436, 688] width 788 height 3176
click at [970, 165] on button "Heading 2" at bounding box center [998, 155] width 97 height 29
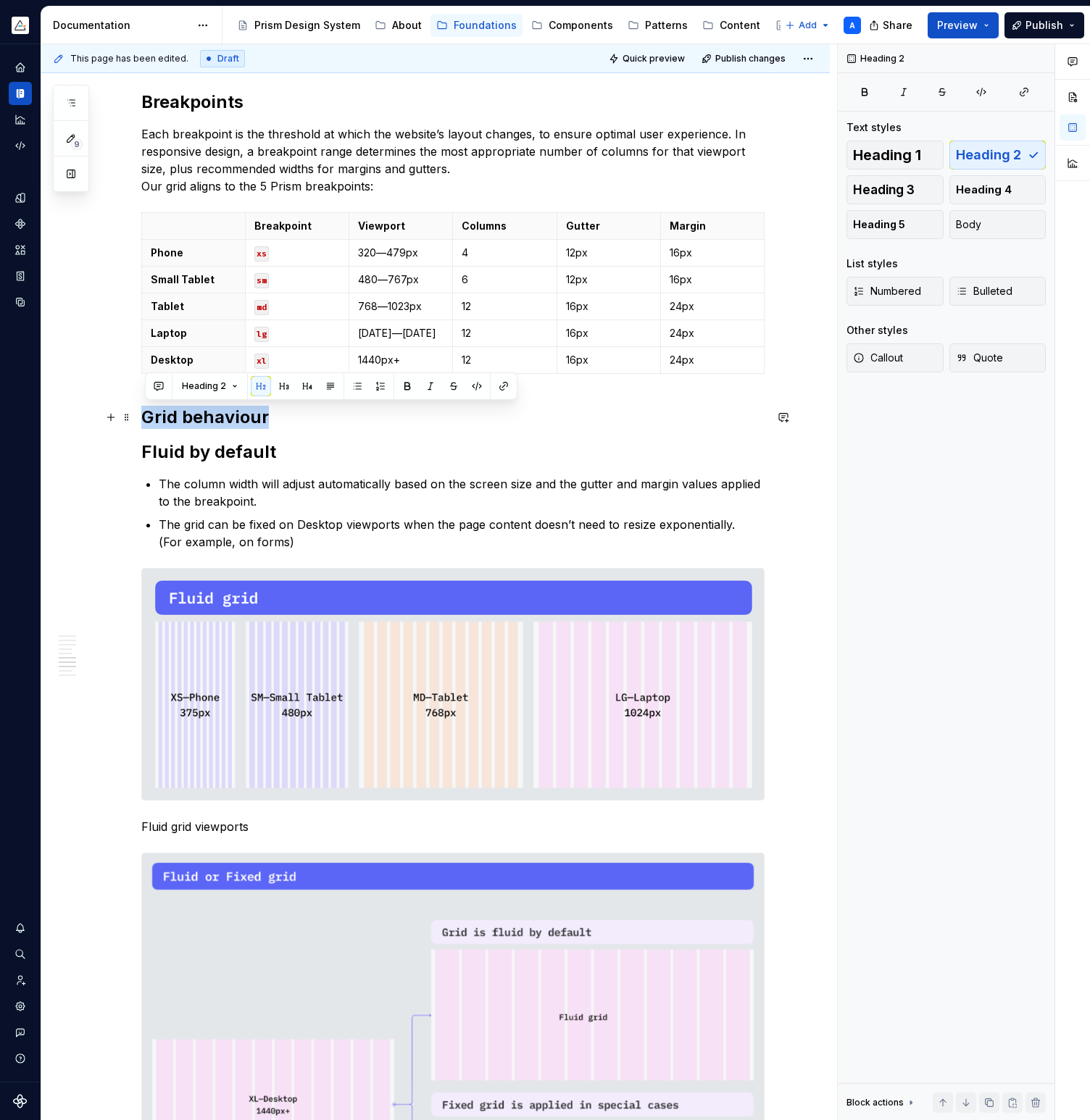
drag, startPoint x: 284, startPoint y: 420, endPoint x: 148, endPoint y: 420, distance: 136.0
click at [148, 420] on h2 "Grid behaviour" at bounding box center [453, 417] width 623 height 23
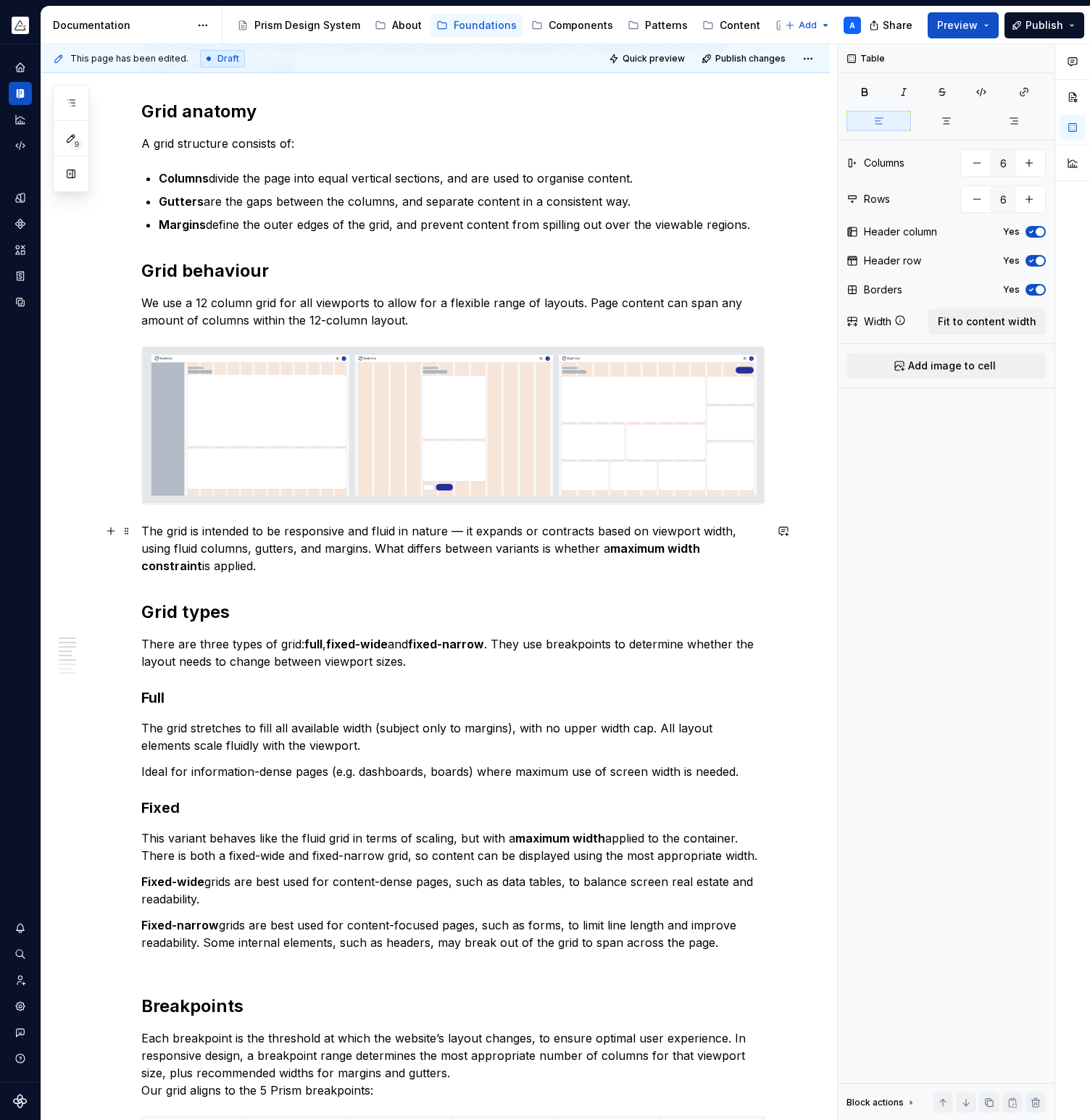
scroll to position [557, 0]
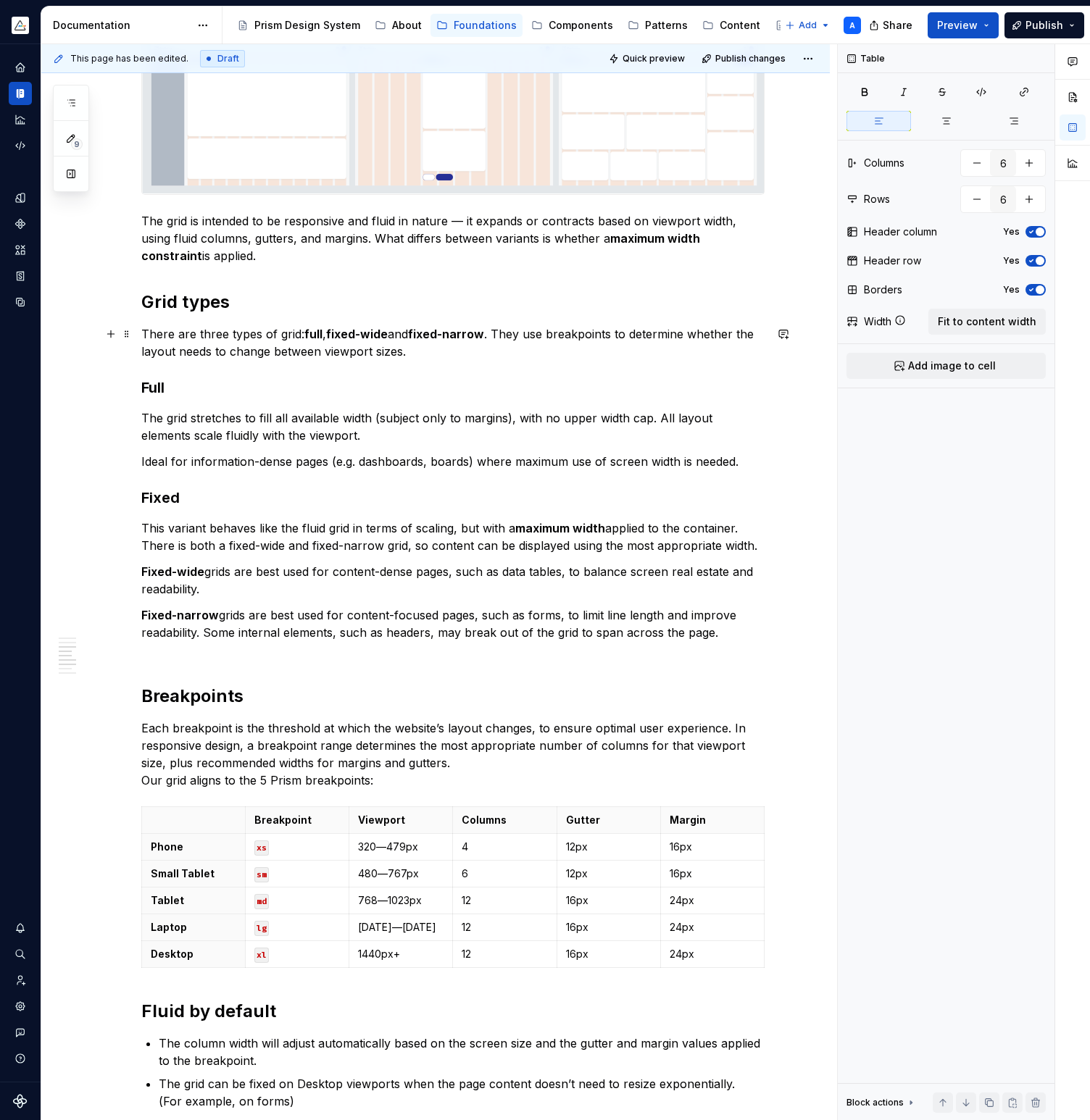
click at [308, 327] on p "There are three types of grid: full , fixed-wide and fixed-narrow . They use br…" at bounding box center [453, 342] width 623 height 35
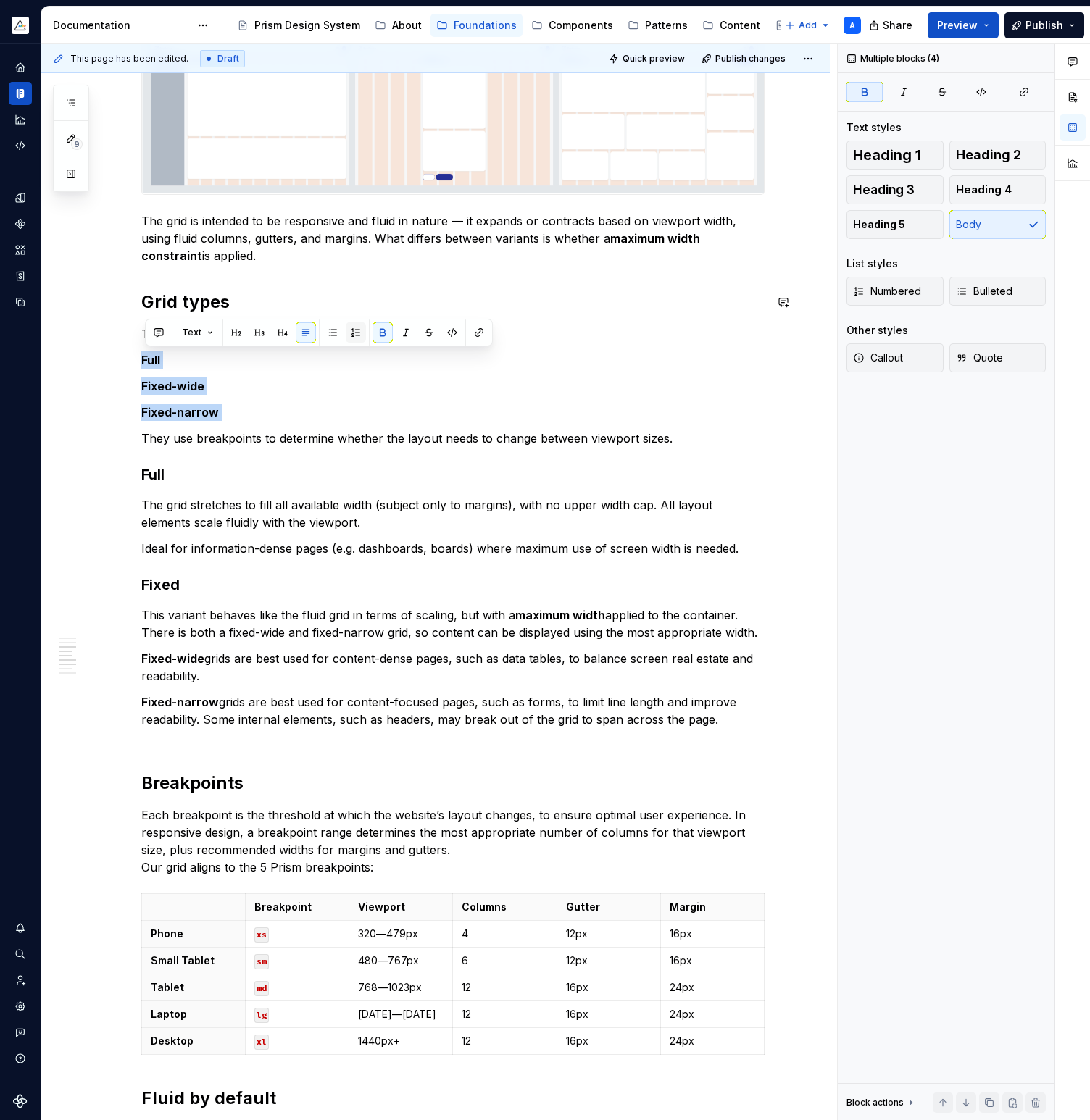
click at [353, 330] on button "button" at bounding box center [356, 332] width 20 height 20
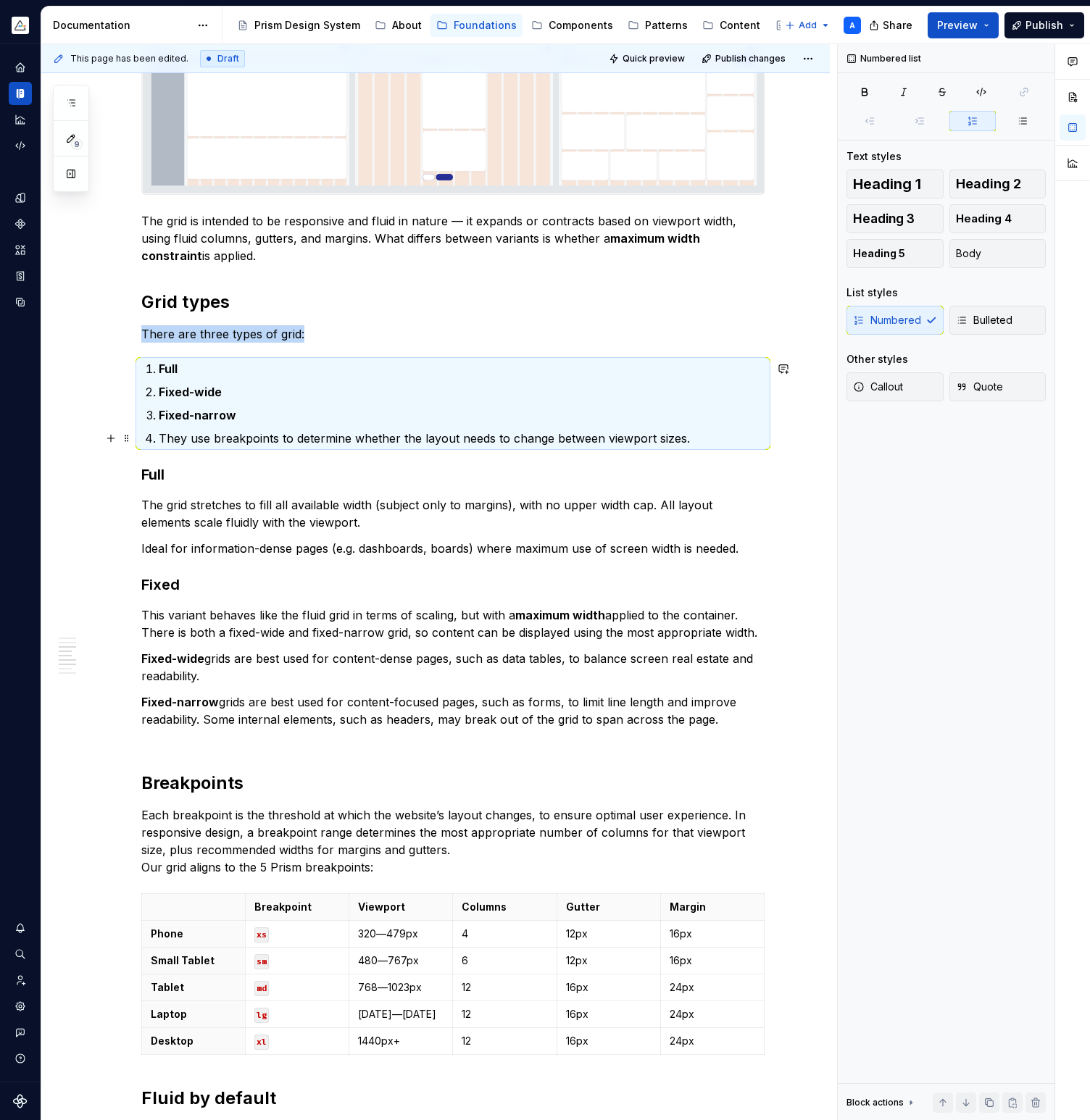
click at [164, 435] on p "They use breakpoints to determine whether the layout needs to change between vi…" at bounding box center [461, 438] width 606 height 18
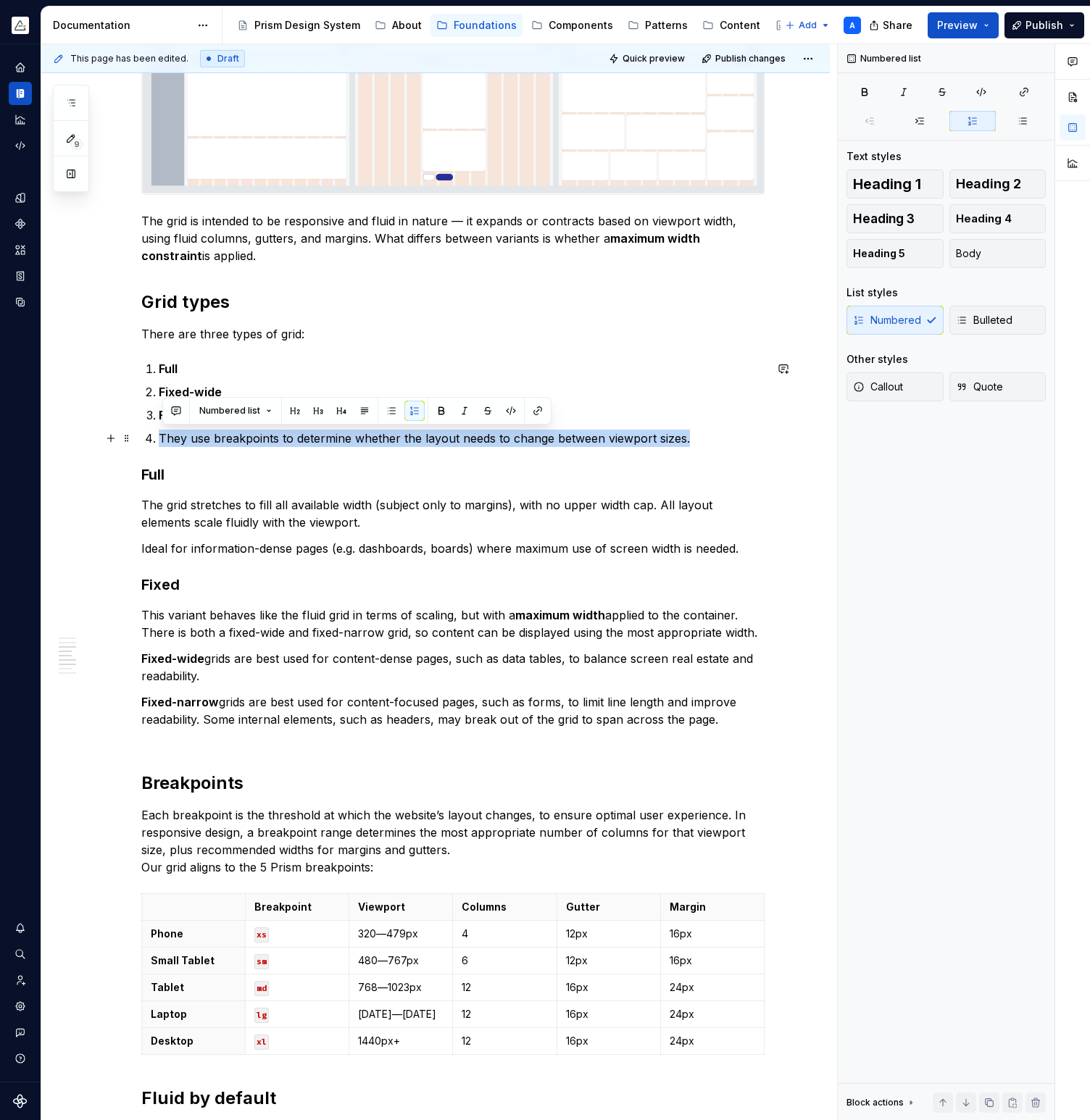
drag, startPoint x: 162, startPoint y: 437, endPoint x: 748, endPoint y: 445, distance: 586.1
click at [748, 445] on li "They use breakpoints to determine whether the layout needs to change between vi…" at bounding box center [461, 438] width 606 height 18
click at [410, 408] on button "button" at bounding box center [414, 411] width 20 height 20
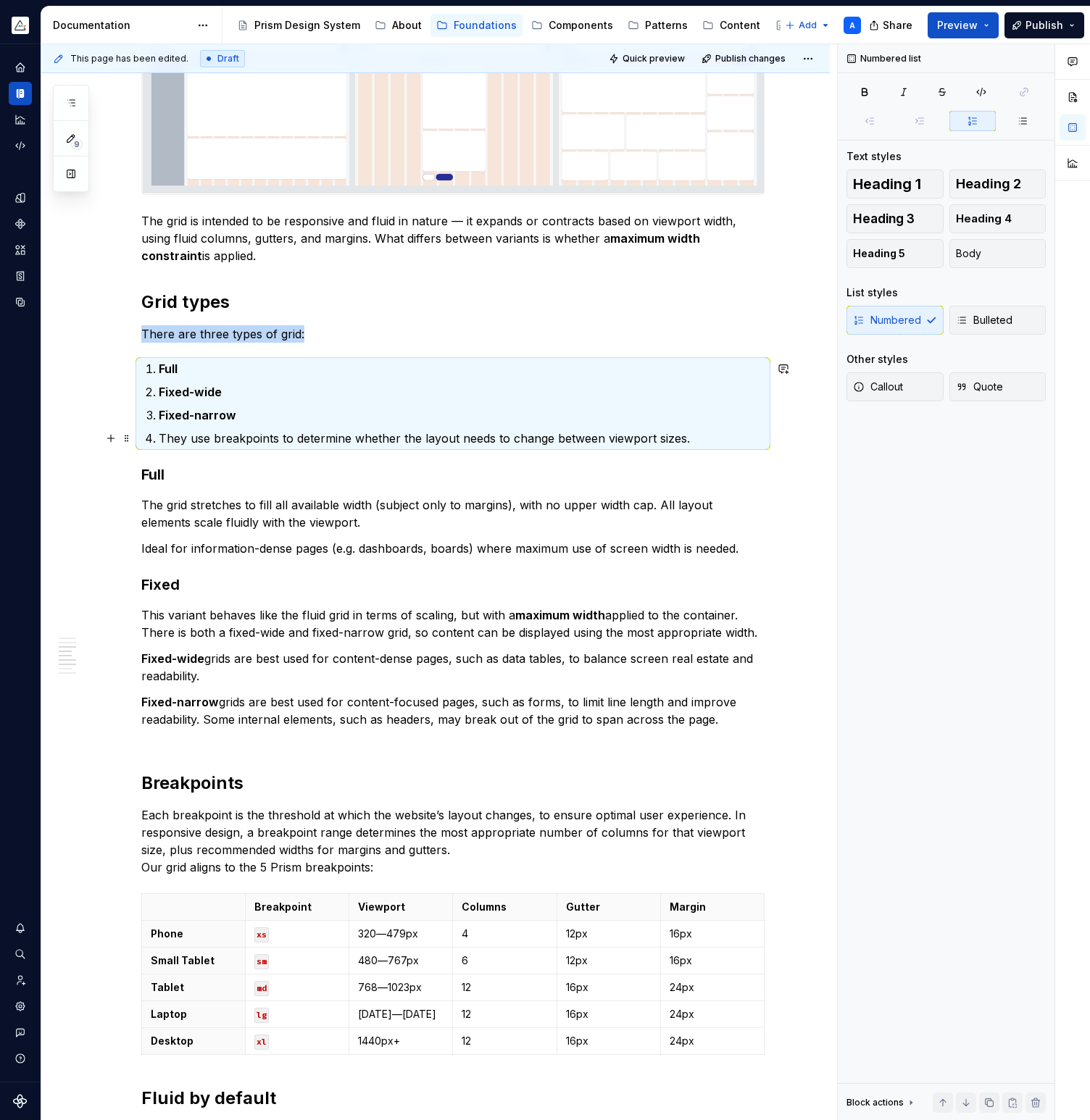
click at [703, 441] on p "They use breakpoints to determine whether the layout needs to change between vi…" at bounding box center [461, 438] width 606 height 18
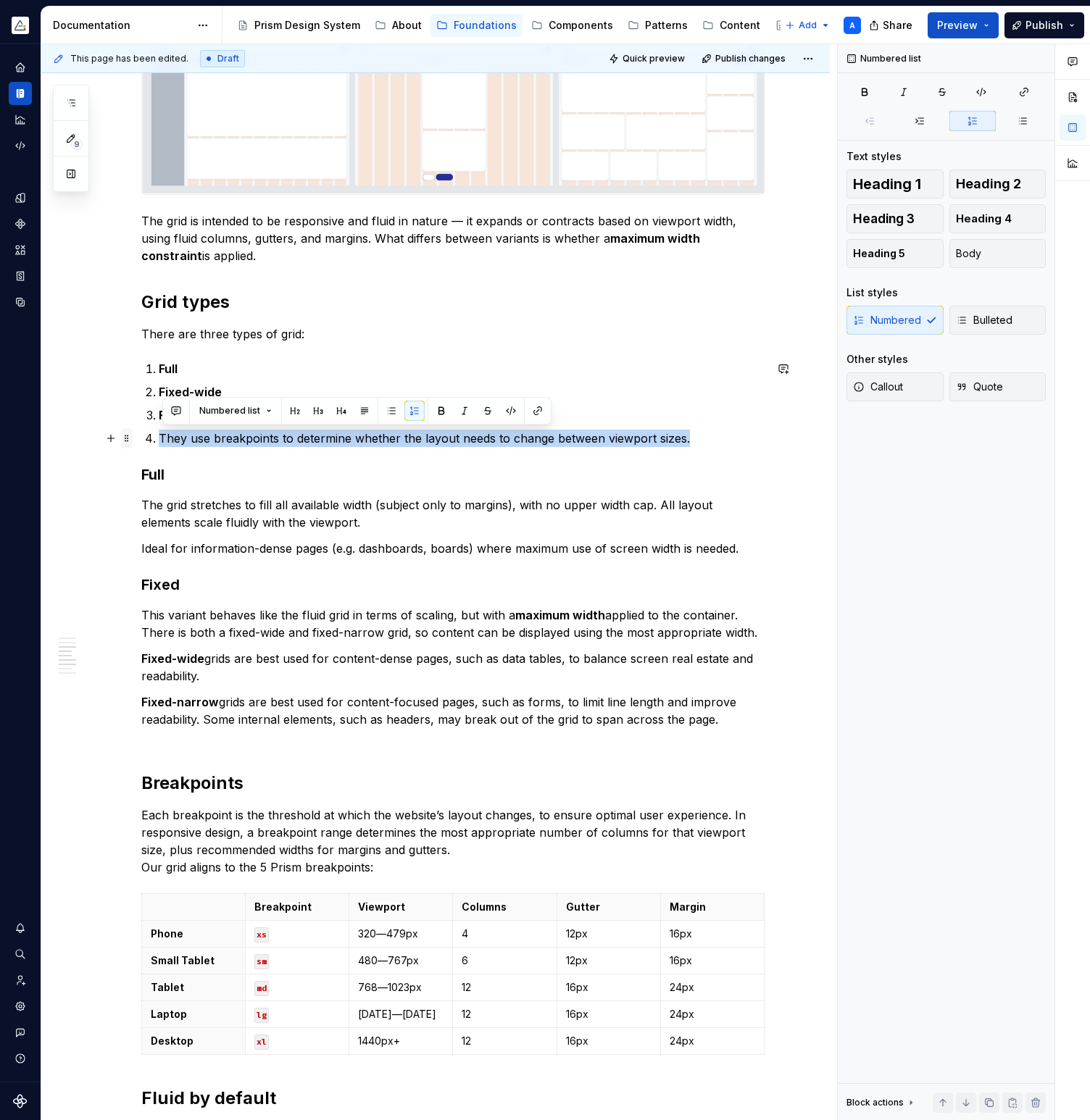
drag, startPoint x: 701, startPoint y: 437, endPoint x: 126, endPoint y: 431, distance: 575.0
click at [990, 253] on button "Body" at bounding box center [998, 253] width 97 height 29
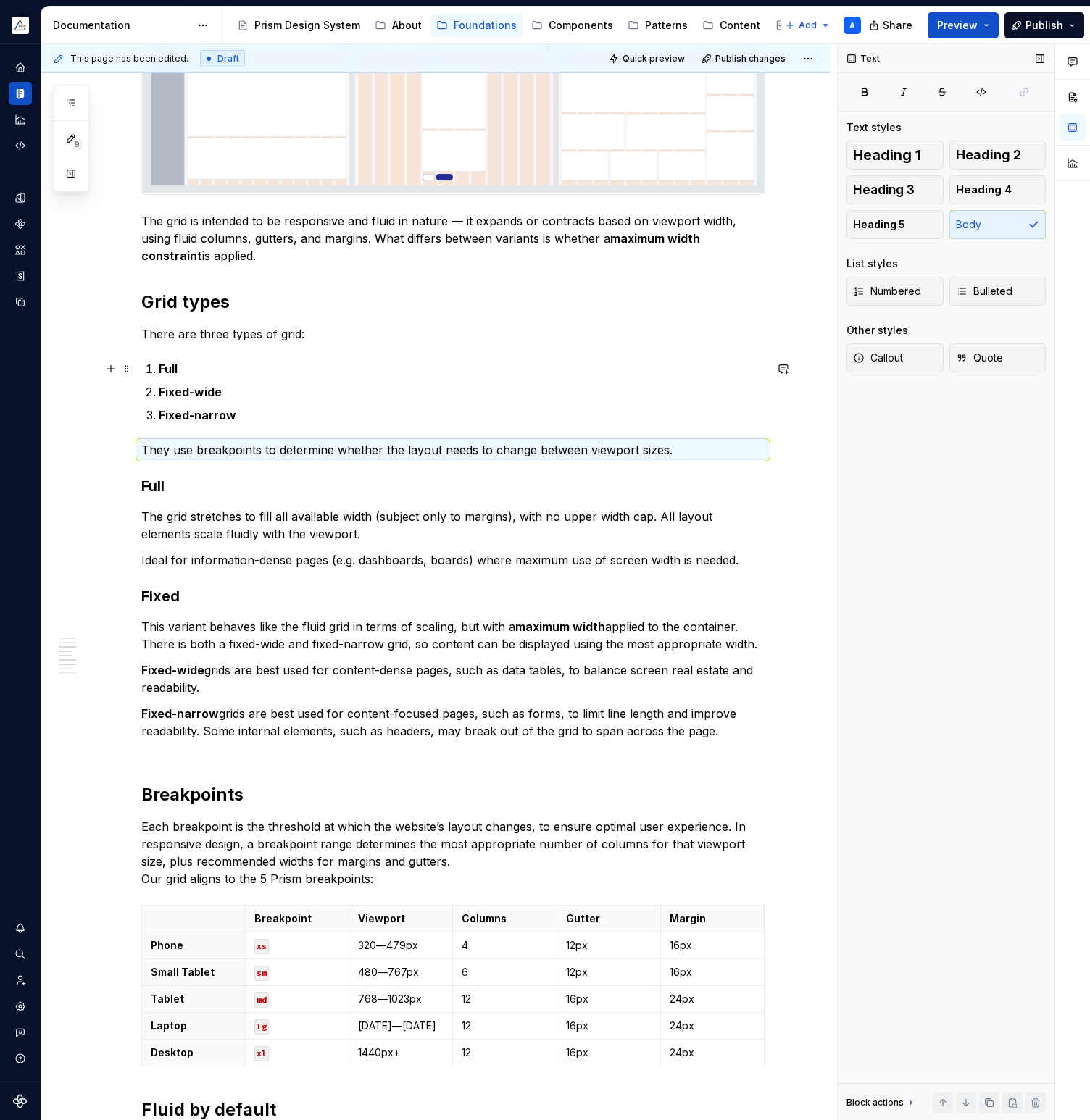
click at [250, 370] on p "Full" at bounding box center [461, 369] width 606 height 18
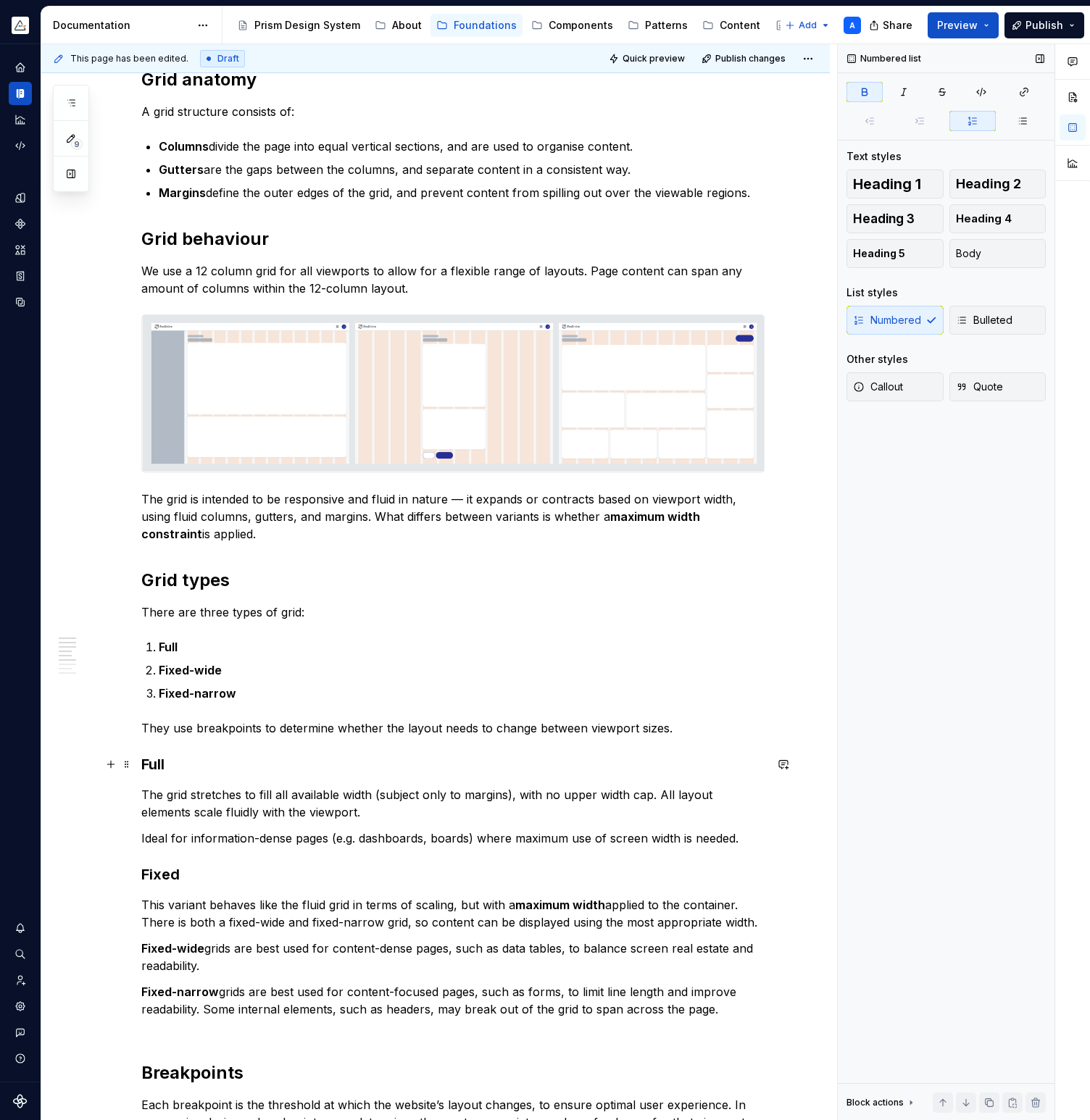
scroll to position [288, 0]
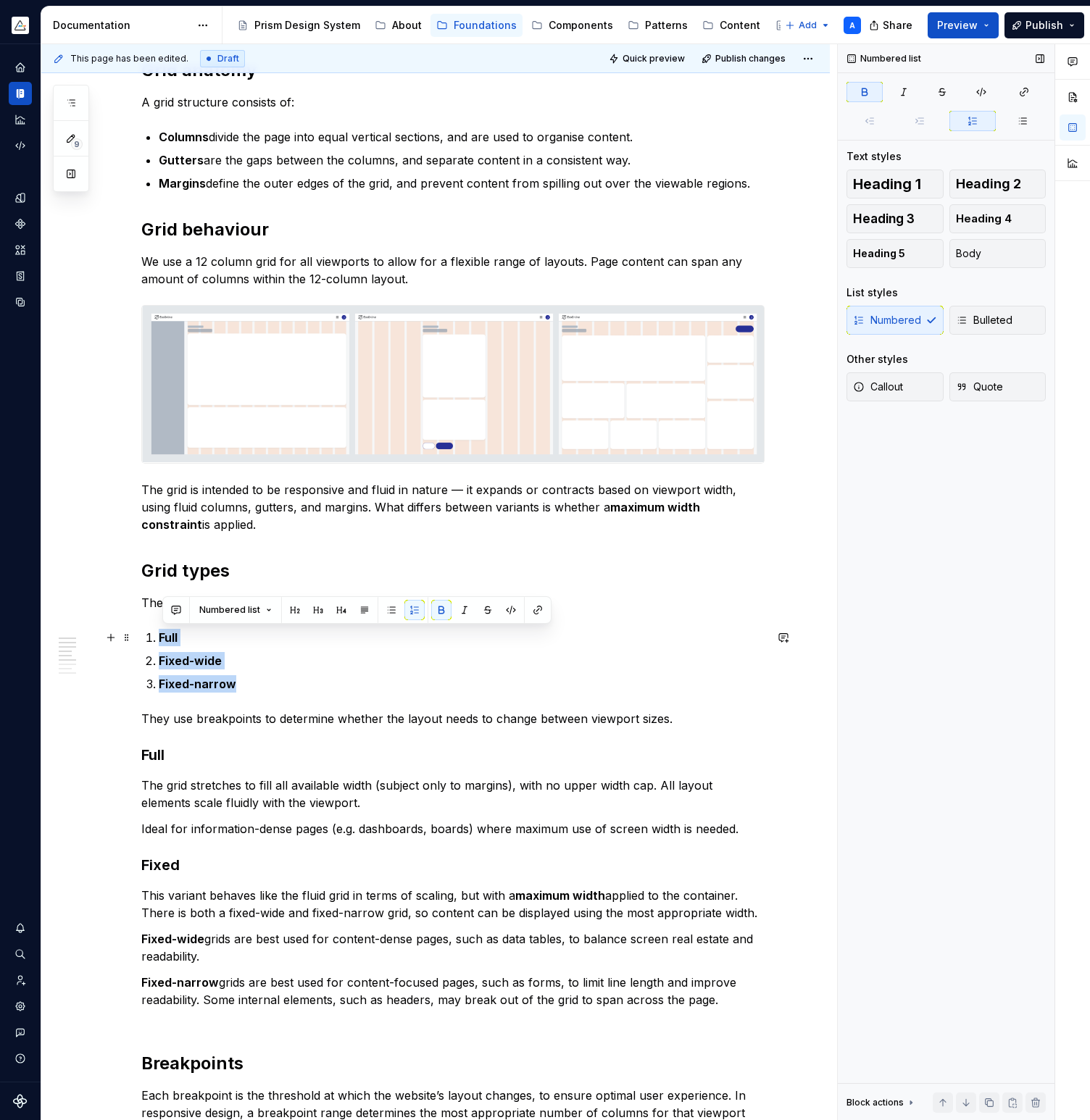
drag, startPoint x: 239, startPoint y: 681, endPoint x: 165, endPoint y: 636, distance: 86.6
click at [165, 636] on ol "Full Fixed-wide Fixed-narrow" at bounding box center [461, 660] width 606 height 64
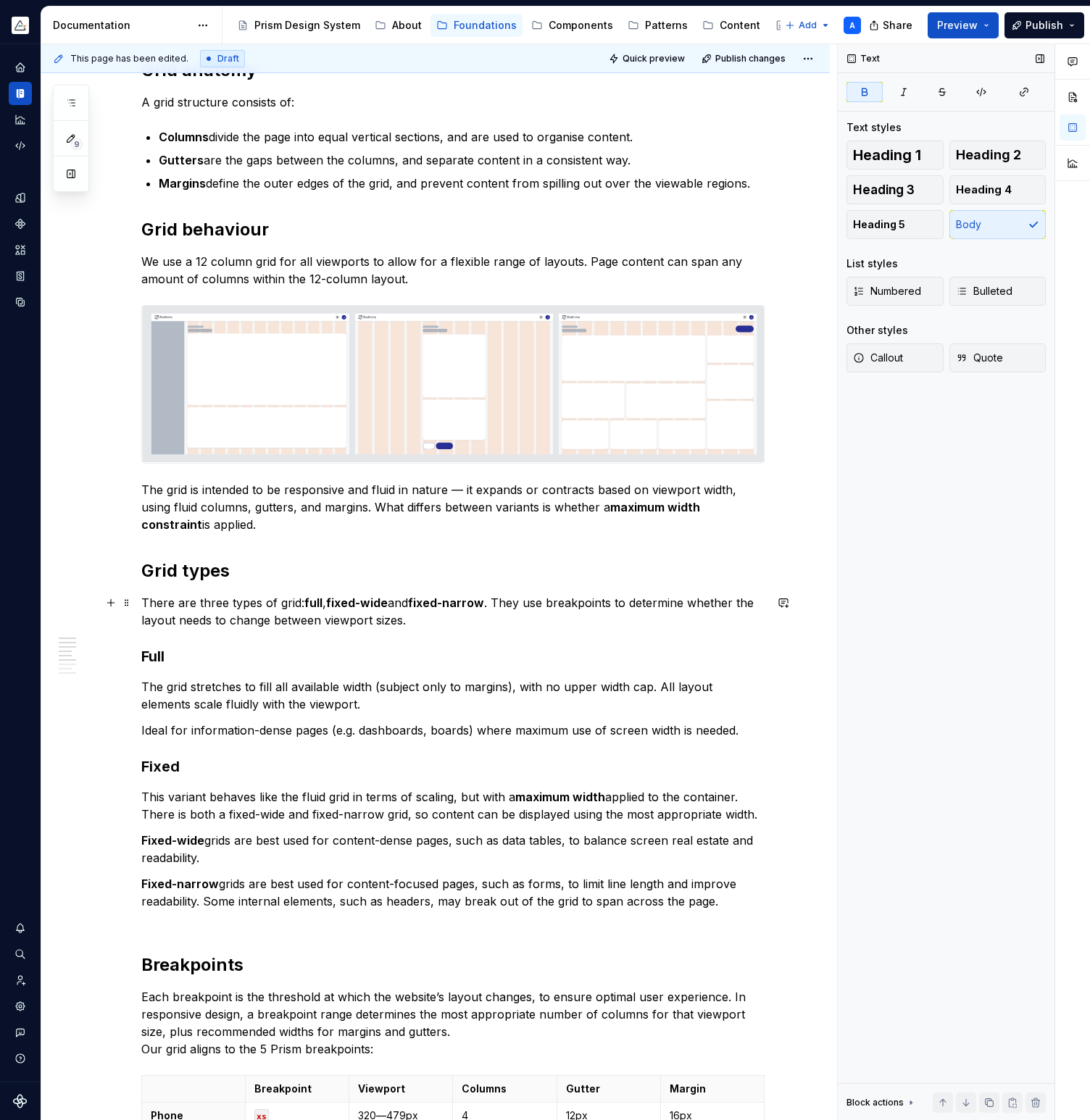
click at [314, 605] on strong "full" at bounding box center [313, 602] width 18 height 14
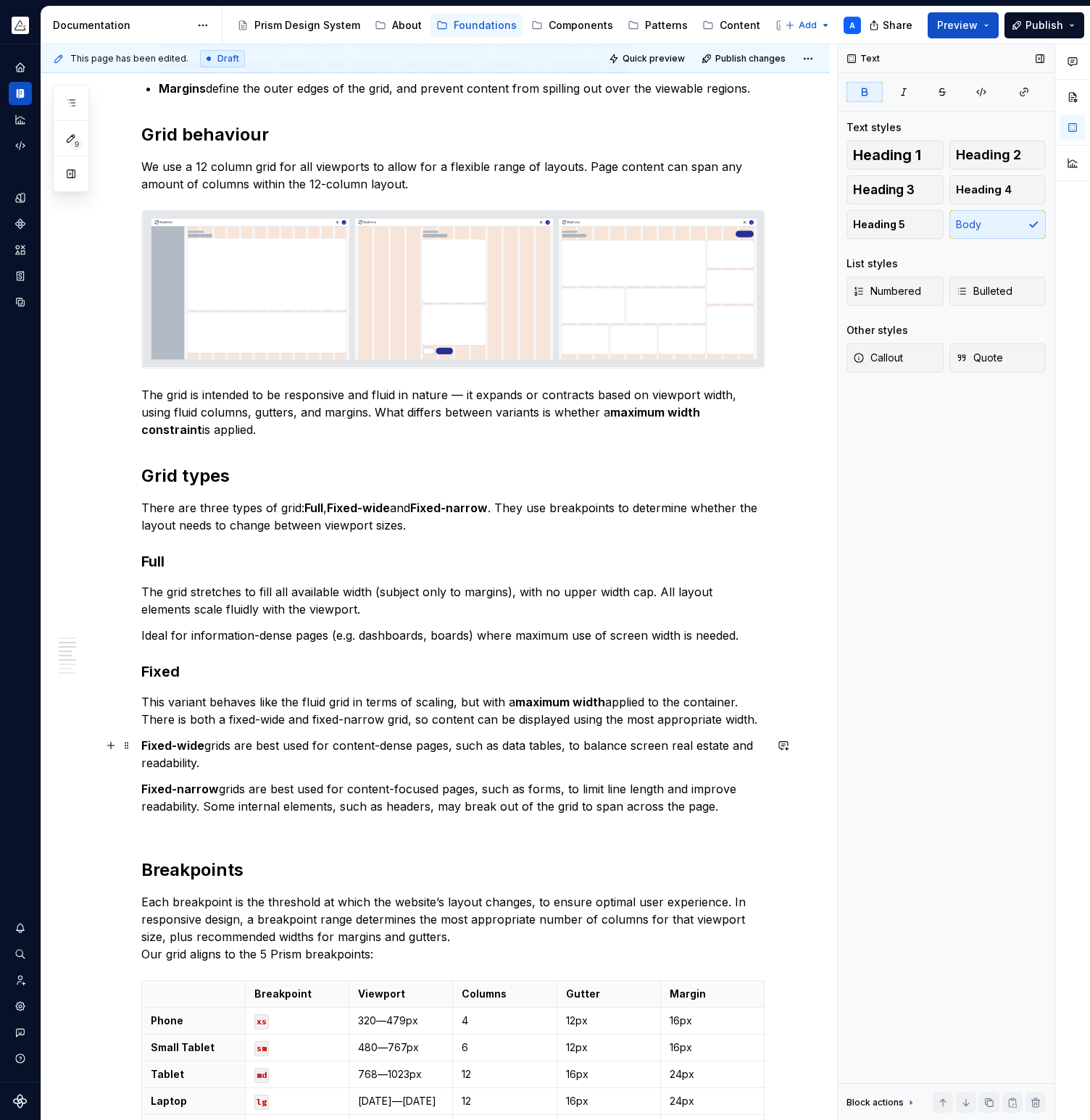
scroll to position [392, 0]
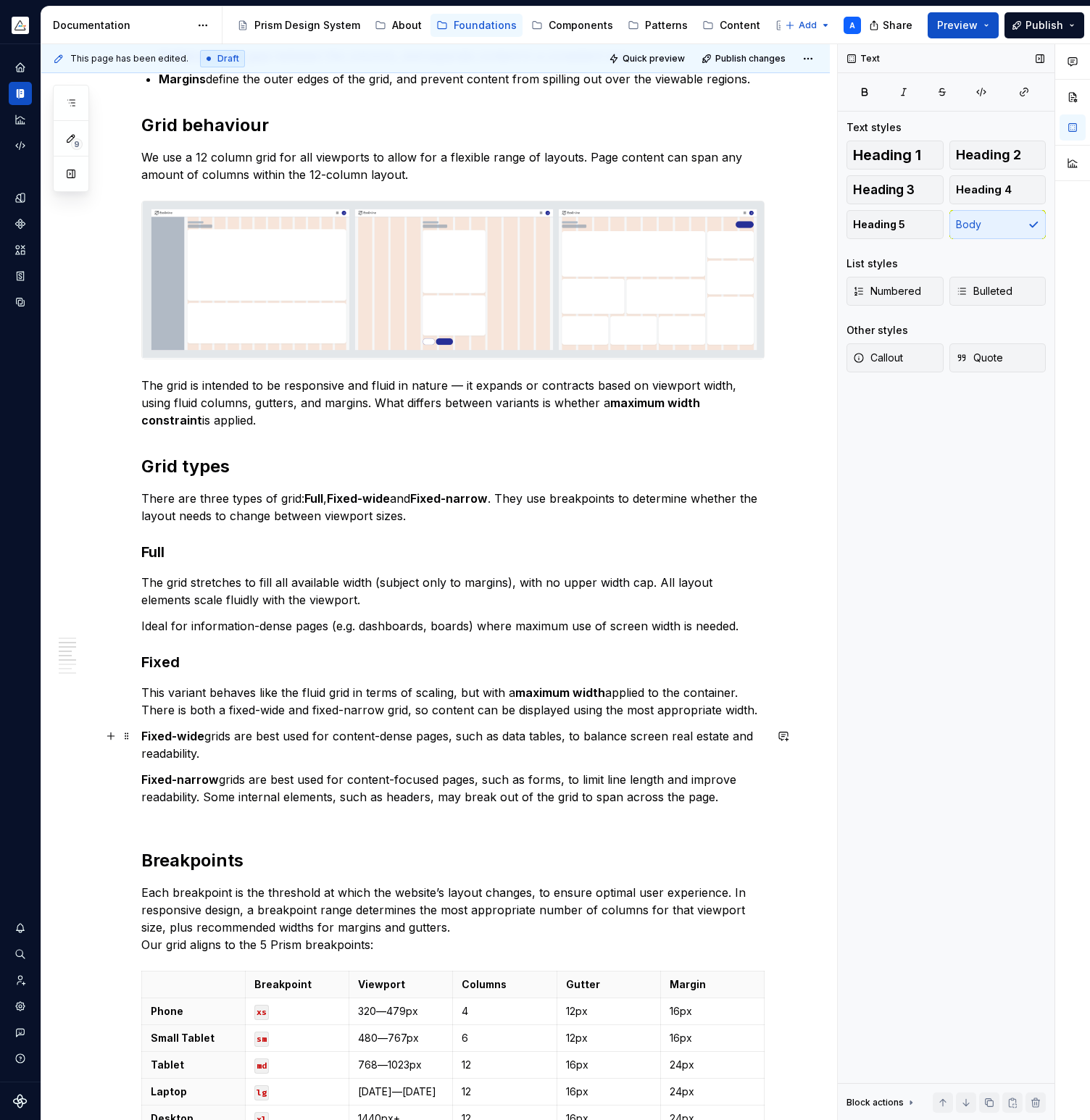
click at [447, 751] on p "Fixed-wide grids are best used for content-dense pages, such as data tables, to…" at bounding box center [453, 744] width 623 height 35
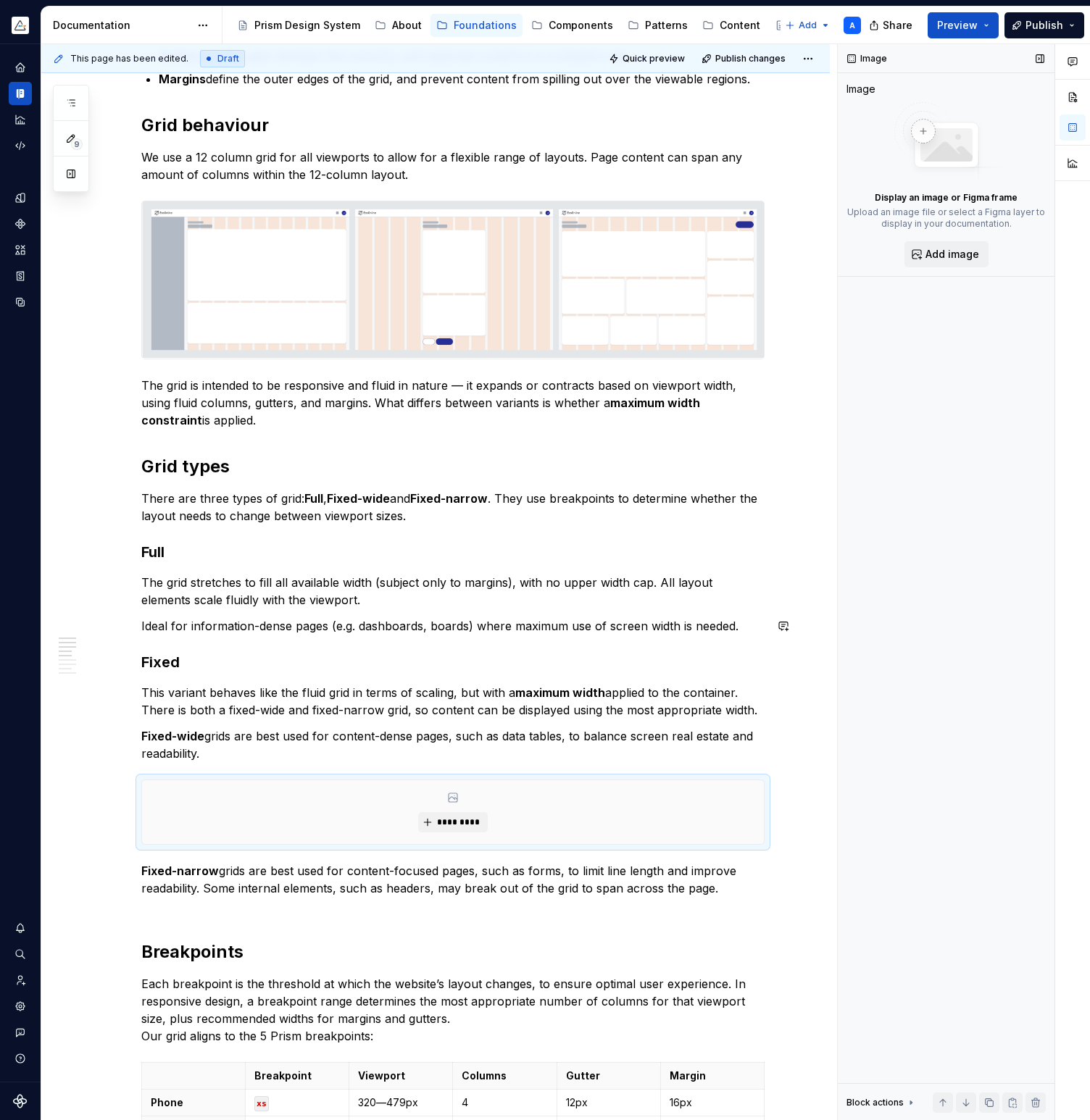
scroll to position [0, 0]
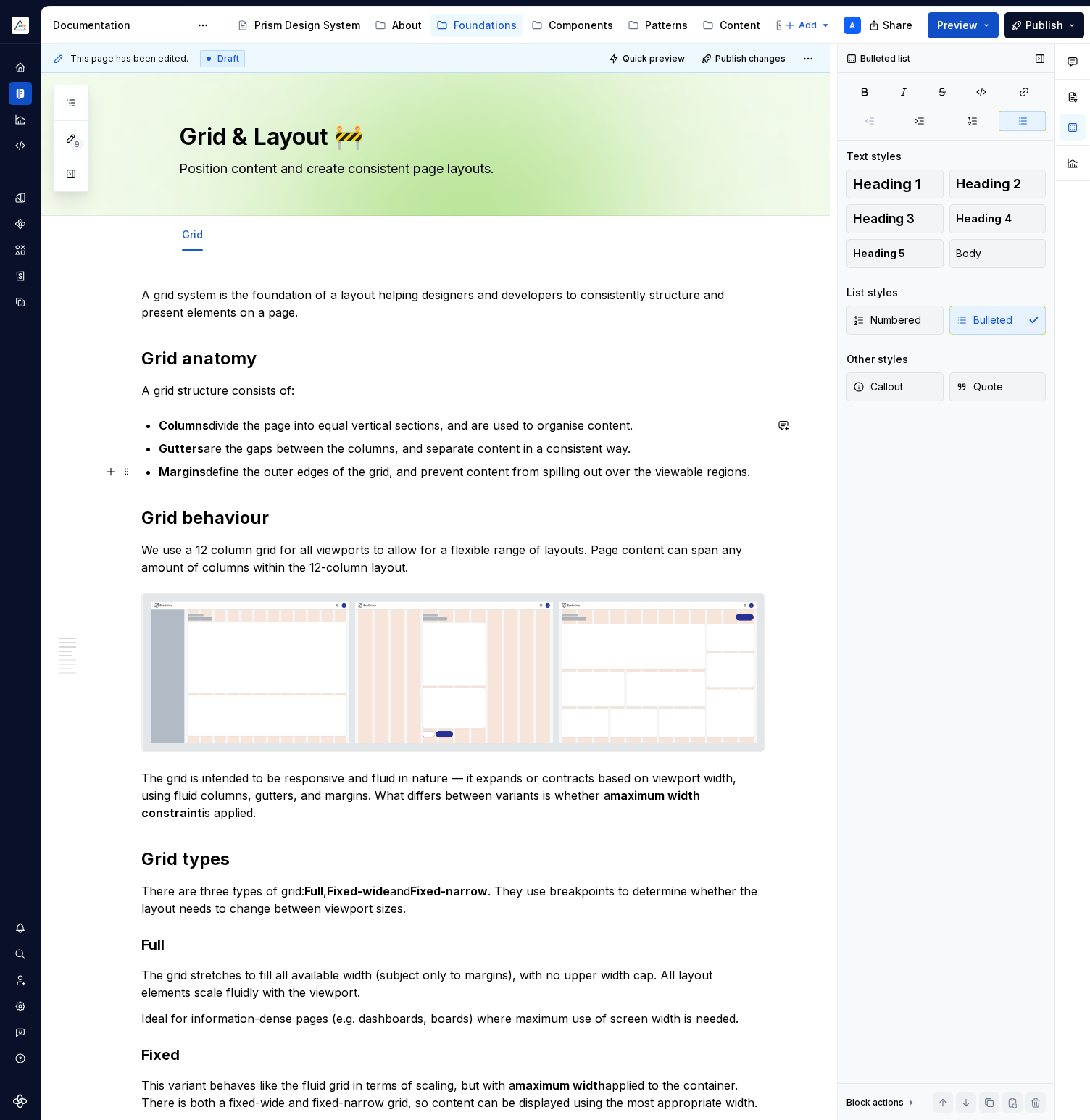
click at [756, 474] on p "Margins define the outer edges of the grid, and prevent content from spilling o…" at bounding box center [461, 471] width 606 height 18
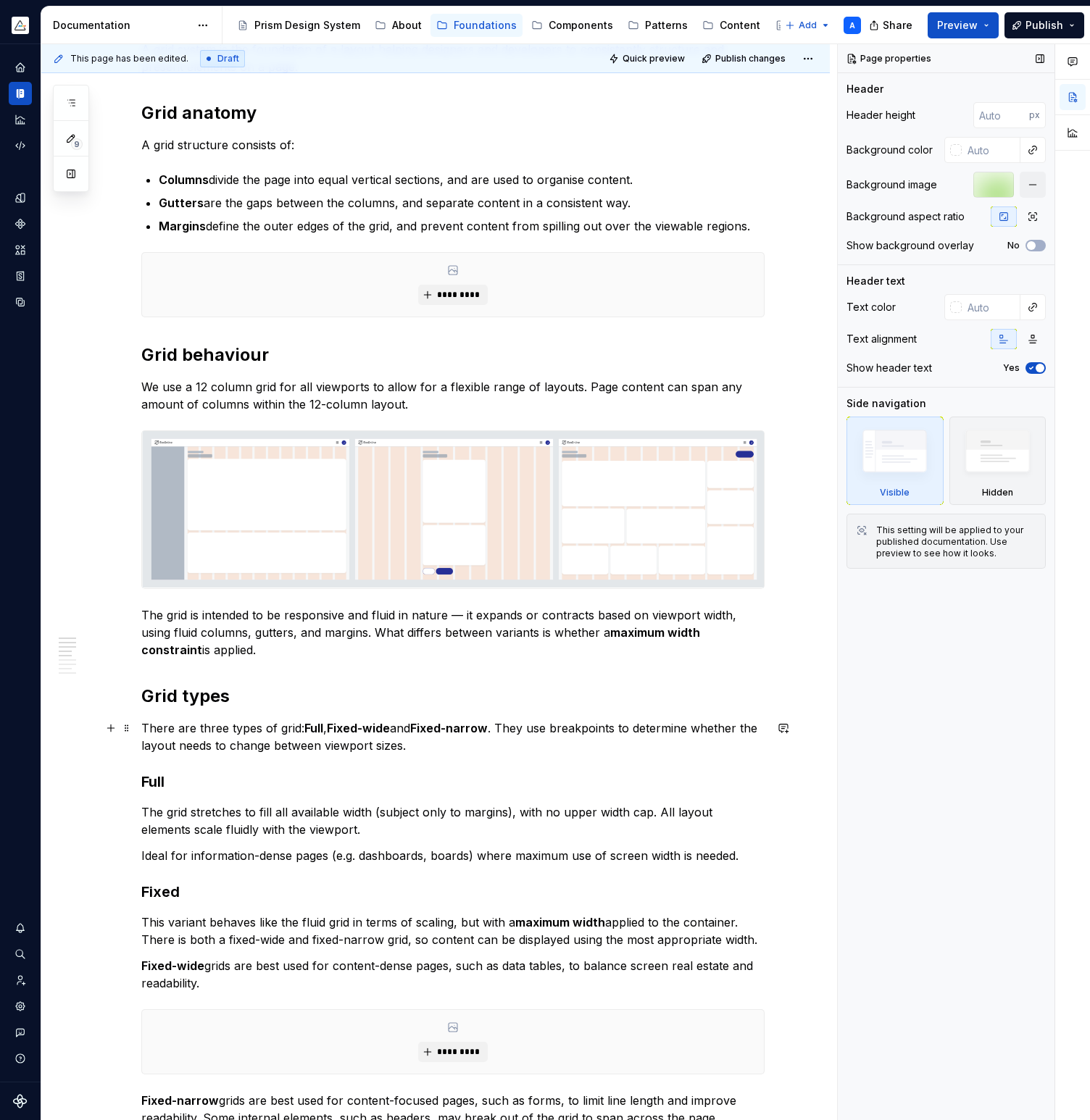
scroll to position [254, 0]
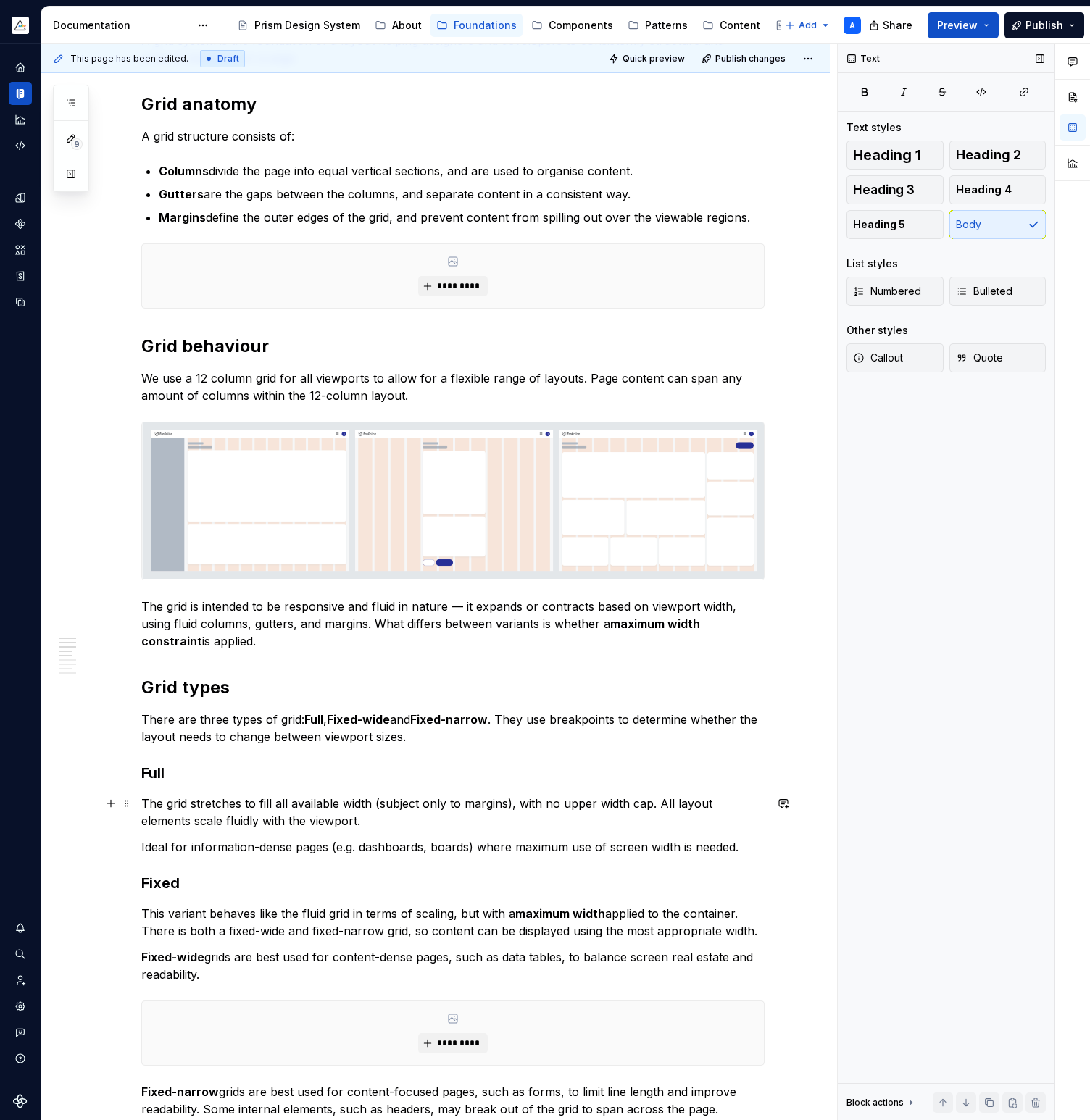
click at [317, 821] on p "The grid stretches to fill all available width (subject only to margins), with …" at bounding box center [453, 812] width 623 height 35
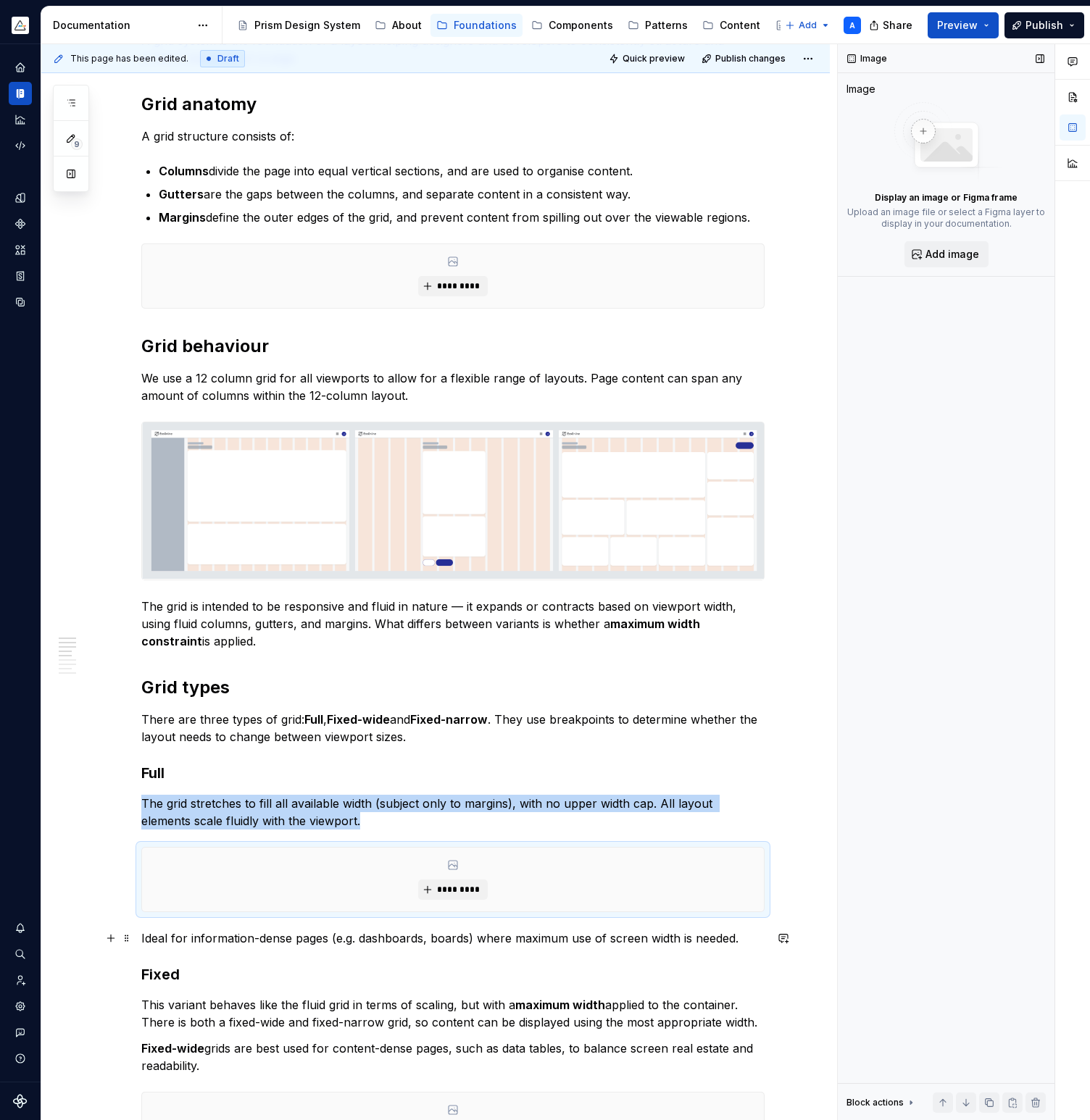
click at [745, 936] on p "Ideal for information-dense pages (e.g. dashboards, boards) where maximum use o…" at bounding box center [453, 938] width 623 height 18
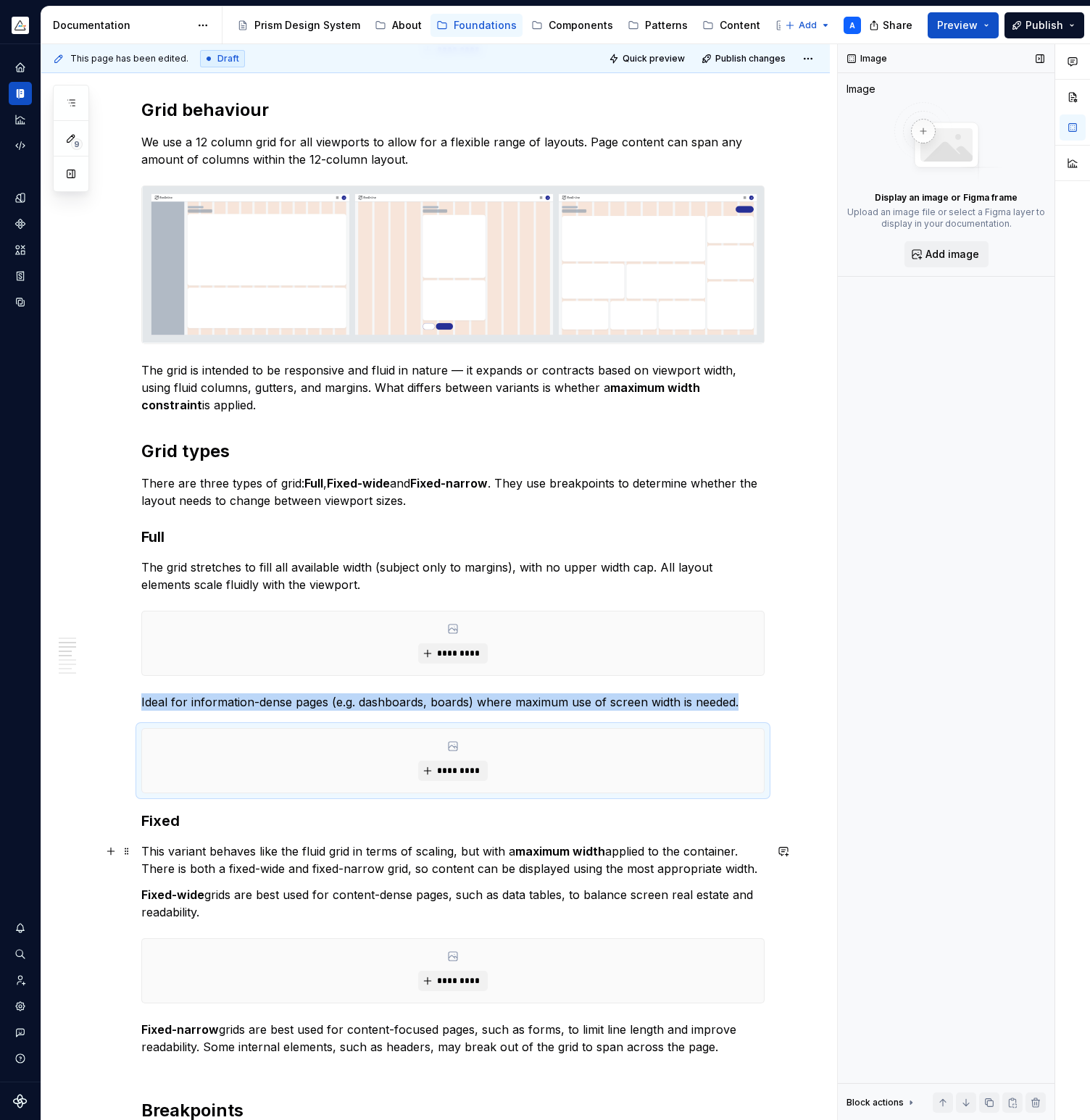
scroll to position [576, 0]
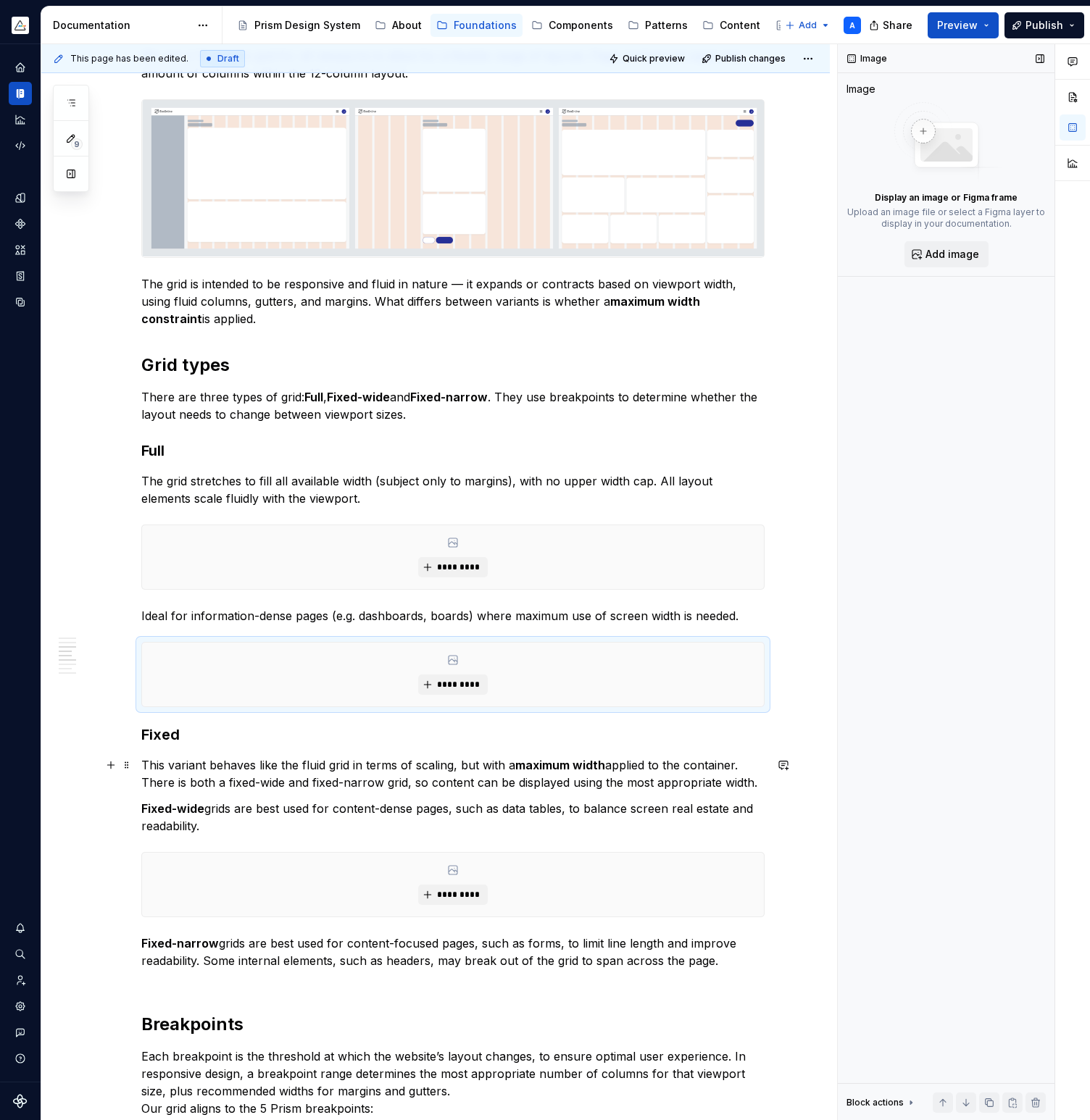
click at [759, 787] on p "This variant behaves like the fluid grid in terms of scaling, but with a maximu…" at bounding box center [453, 773] width 623 height 35
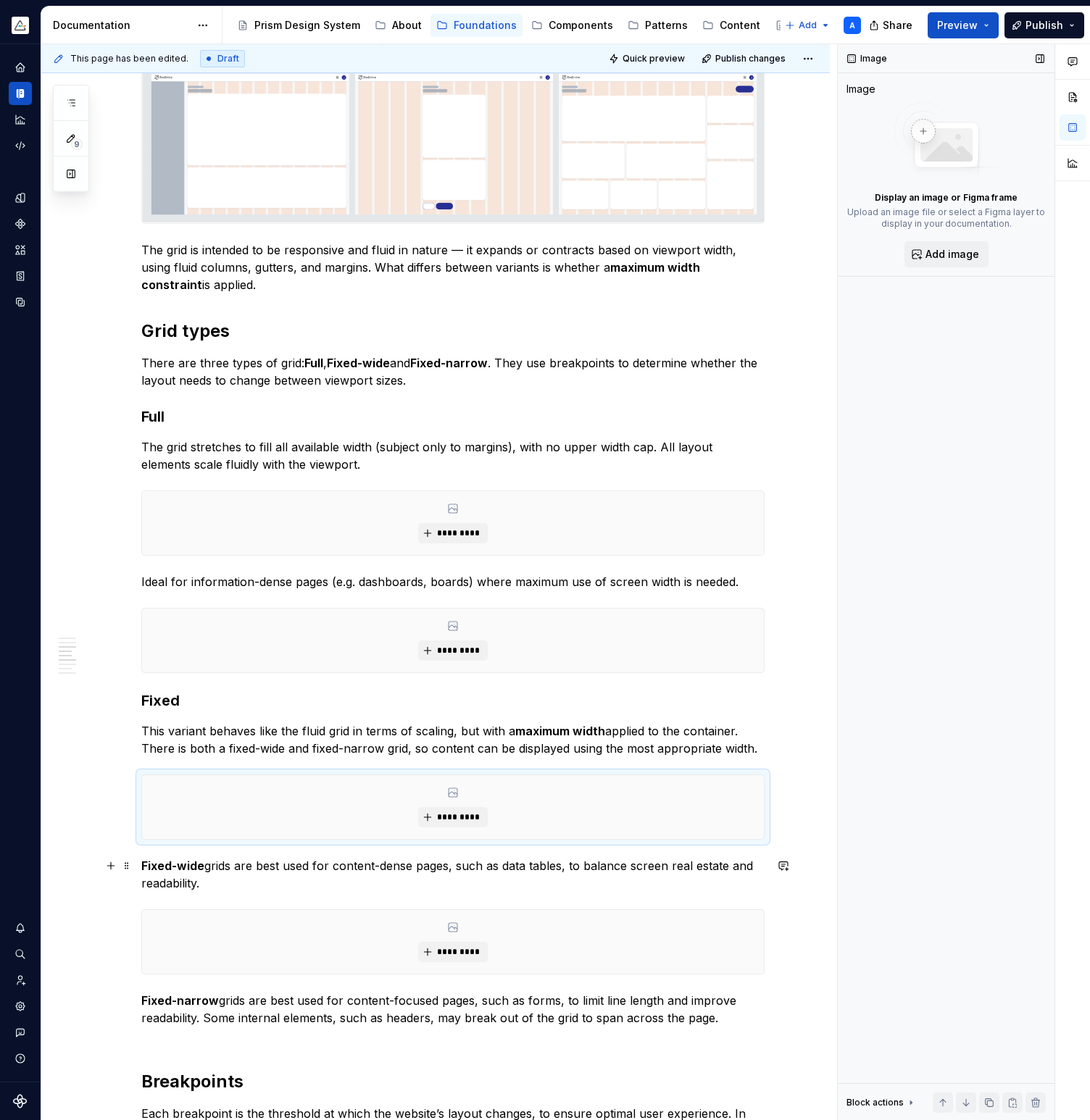
scroll to position [620, 0]
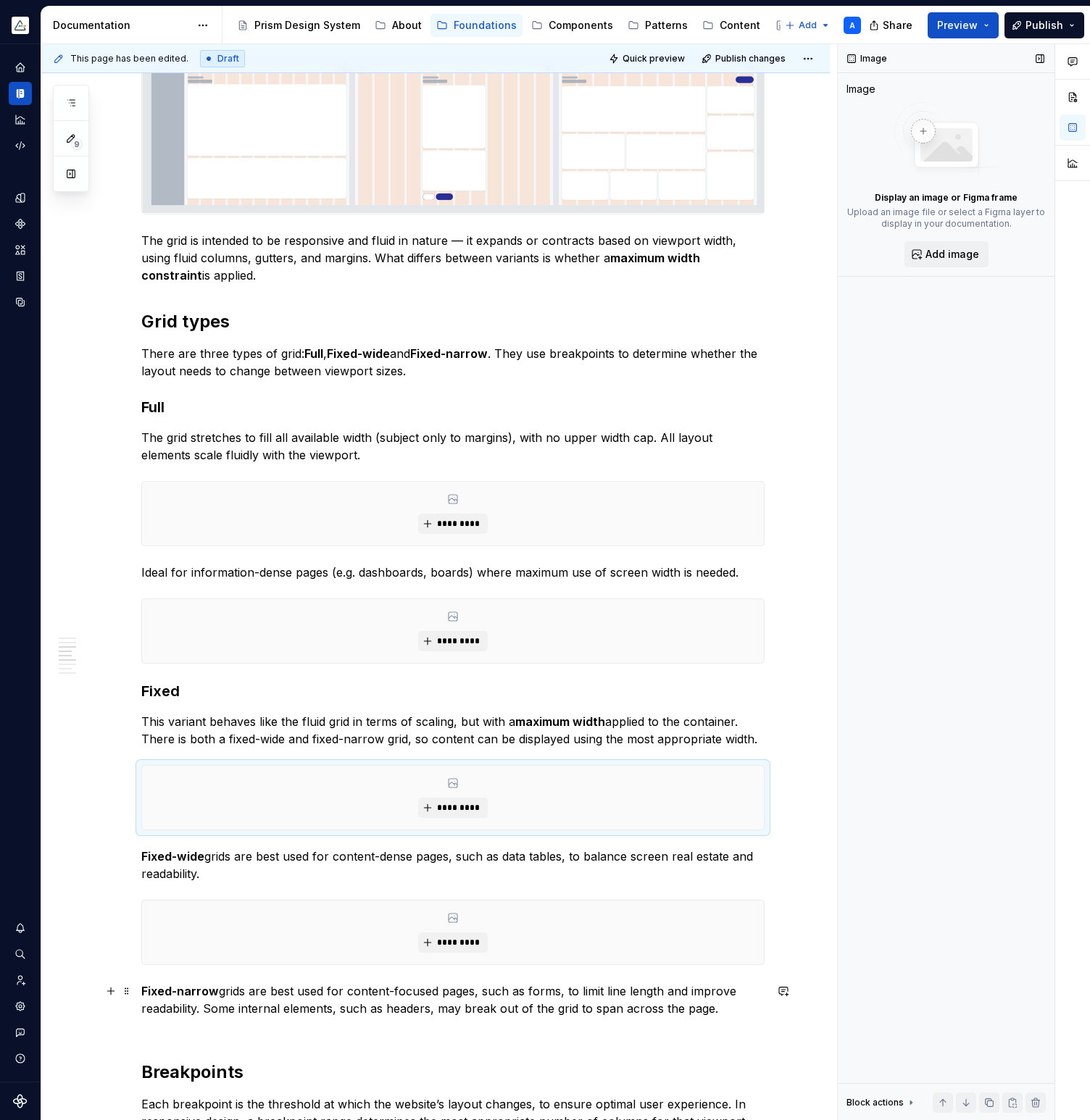
click at [720, 1009] on p "Fixed-narrow grids are best used for content-focused pages, such as forms, to l…" at bounding box center [453, 1008] width 623 height 53
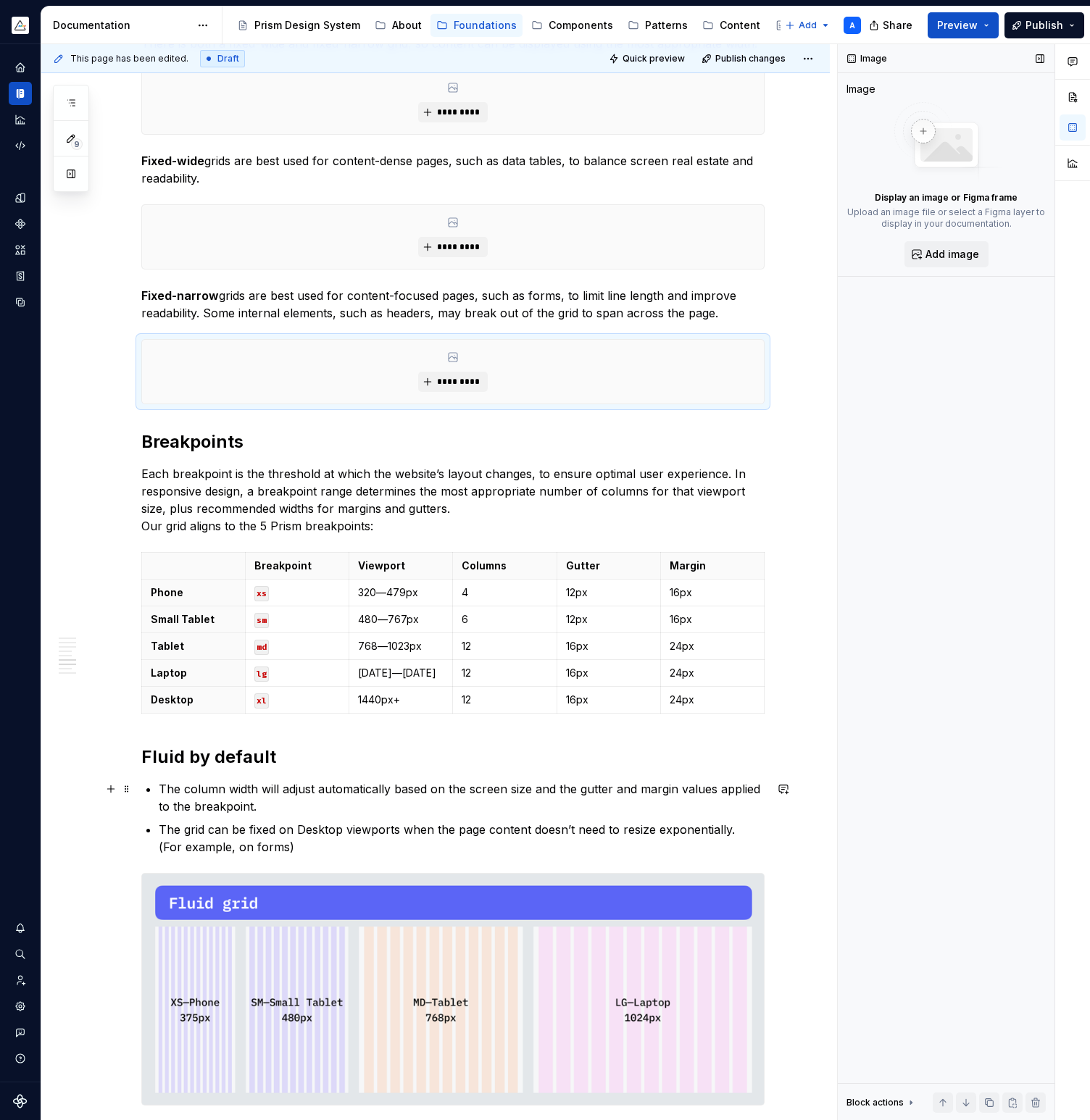
scroll to position [1459, 0]
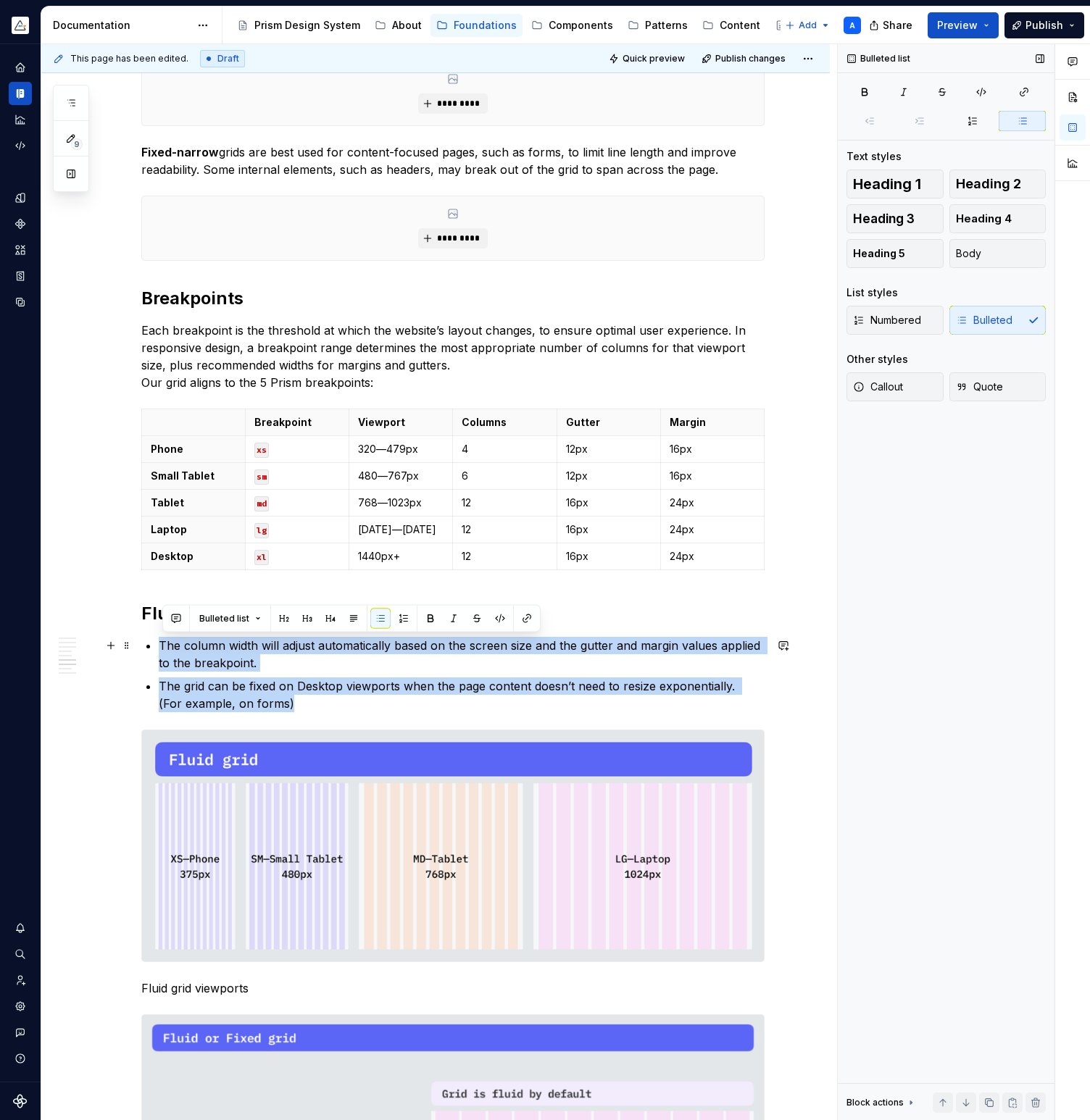
drag, startPoint x: 274, startPoint y: 702, endPoint x: 164, endPoint y: 650, distance: 121.7
click at [164, 650] on ul "The column width will adjust automatically based on the screen size and the gut…" at bounding box center [461, 674] width 606 height 75
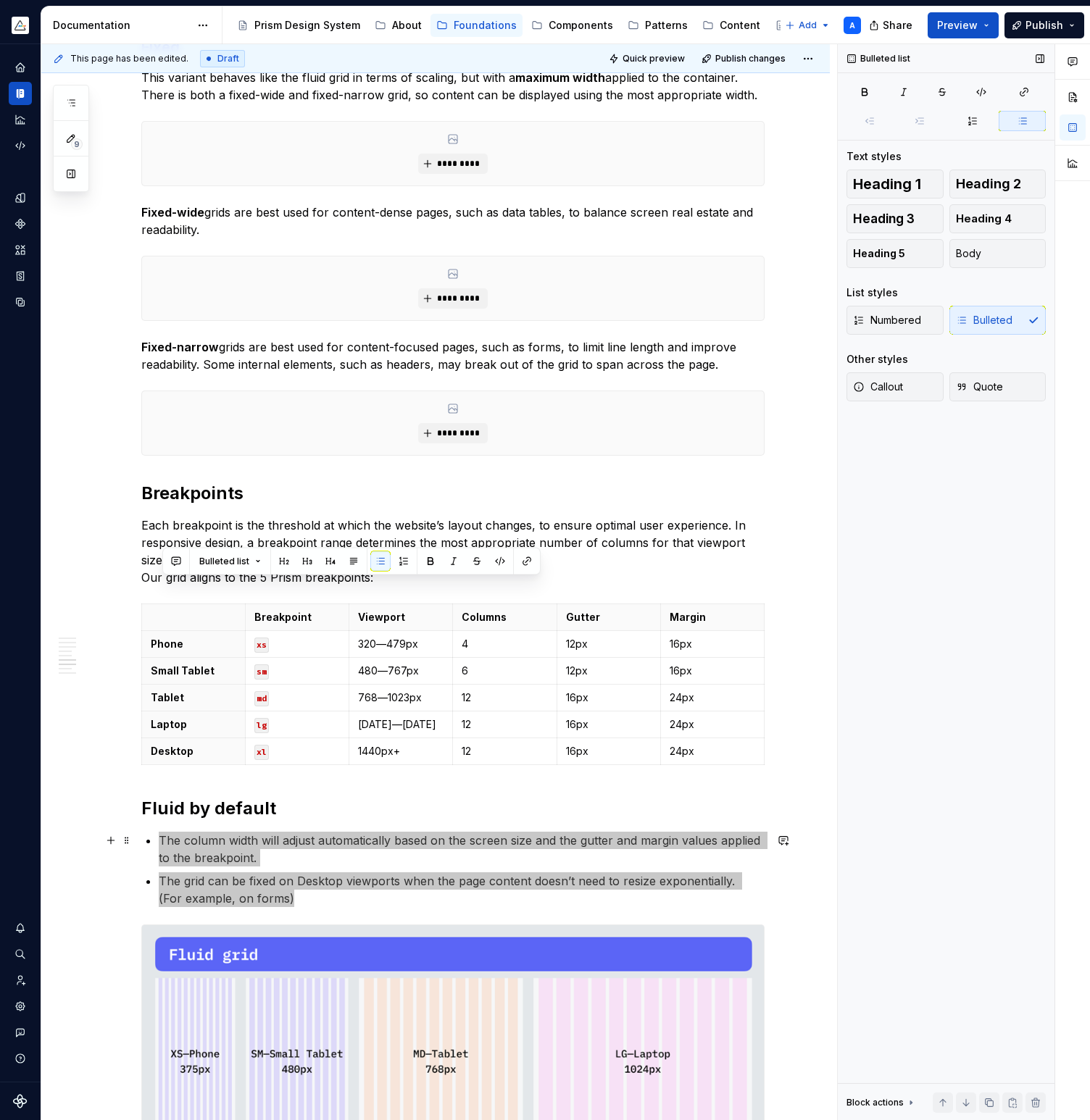
scroll to position [1516, 0]
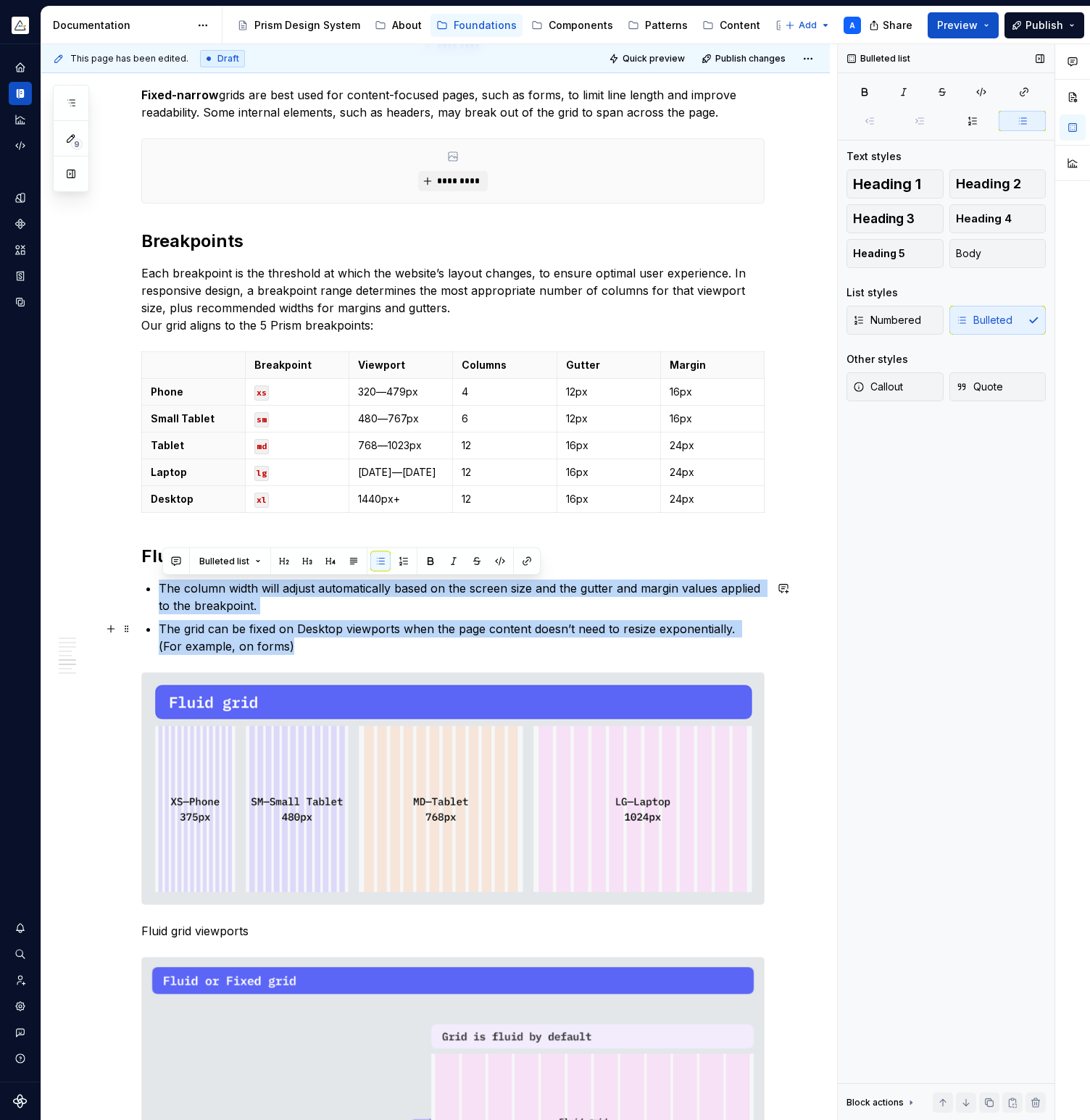
click at [272, 646] on p "The grid can be fixed on Desktop viewports when the page content doesn’t need t…" at bounding box center [461, 637] width 606 height 35
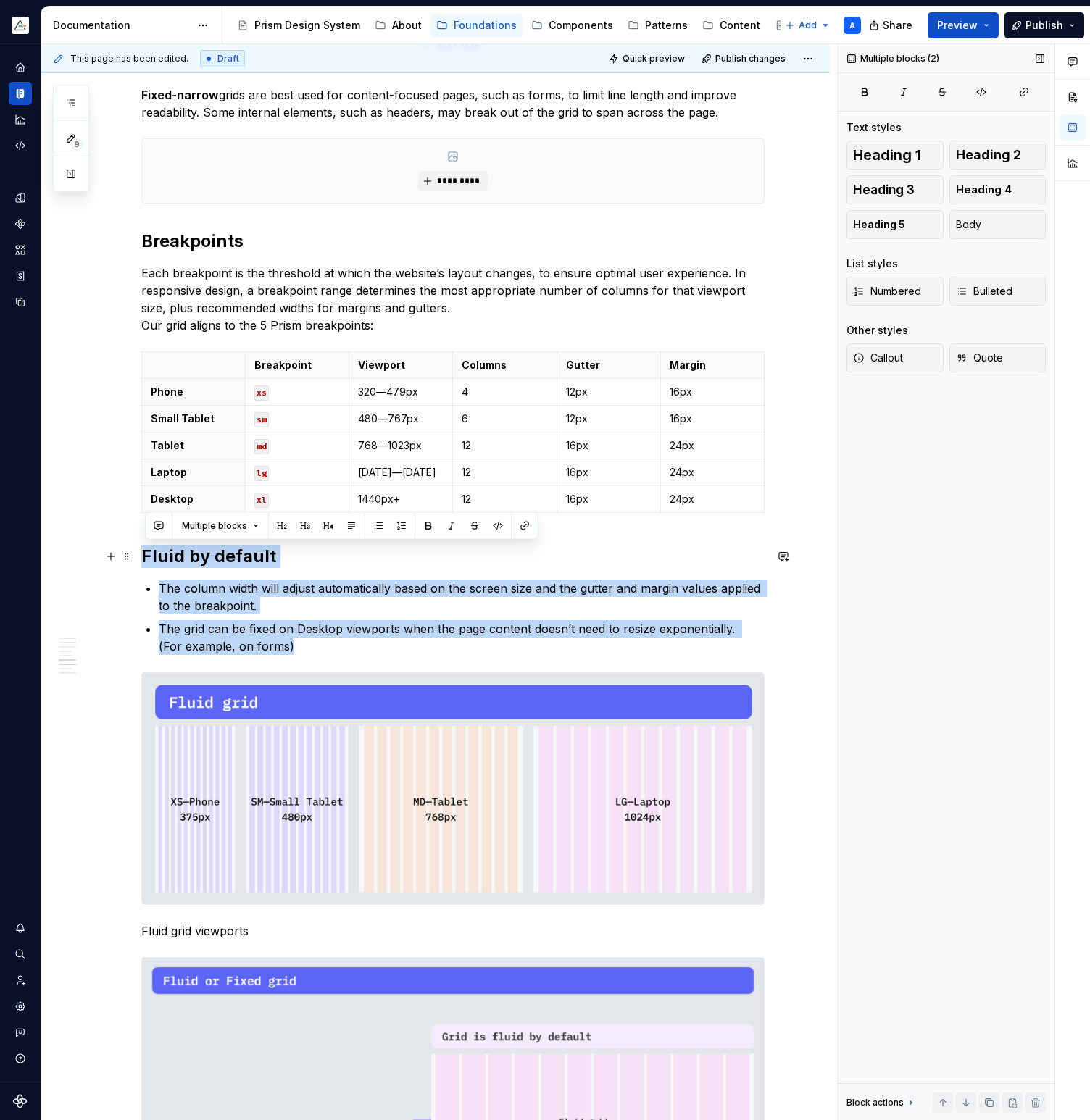
drag, startPoint x: 282, startPoint y: 646, endPoint x: 137, endPoint y: 559, distance: 169.1
click at [137, 559] on div "A grid system is the foundation of a layout helping designers and developers to…" at bounding box center [436, 559] width 788 height 3649
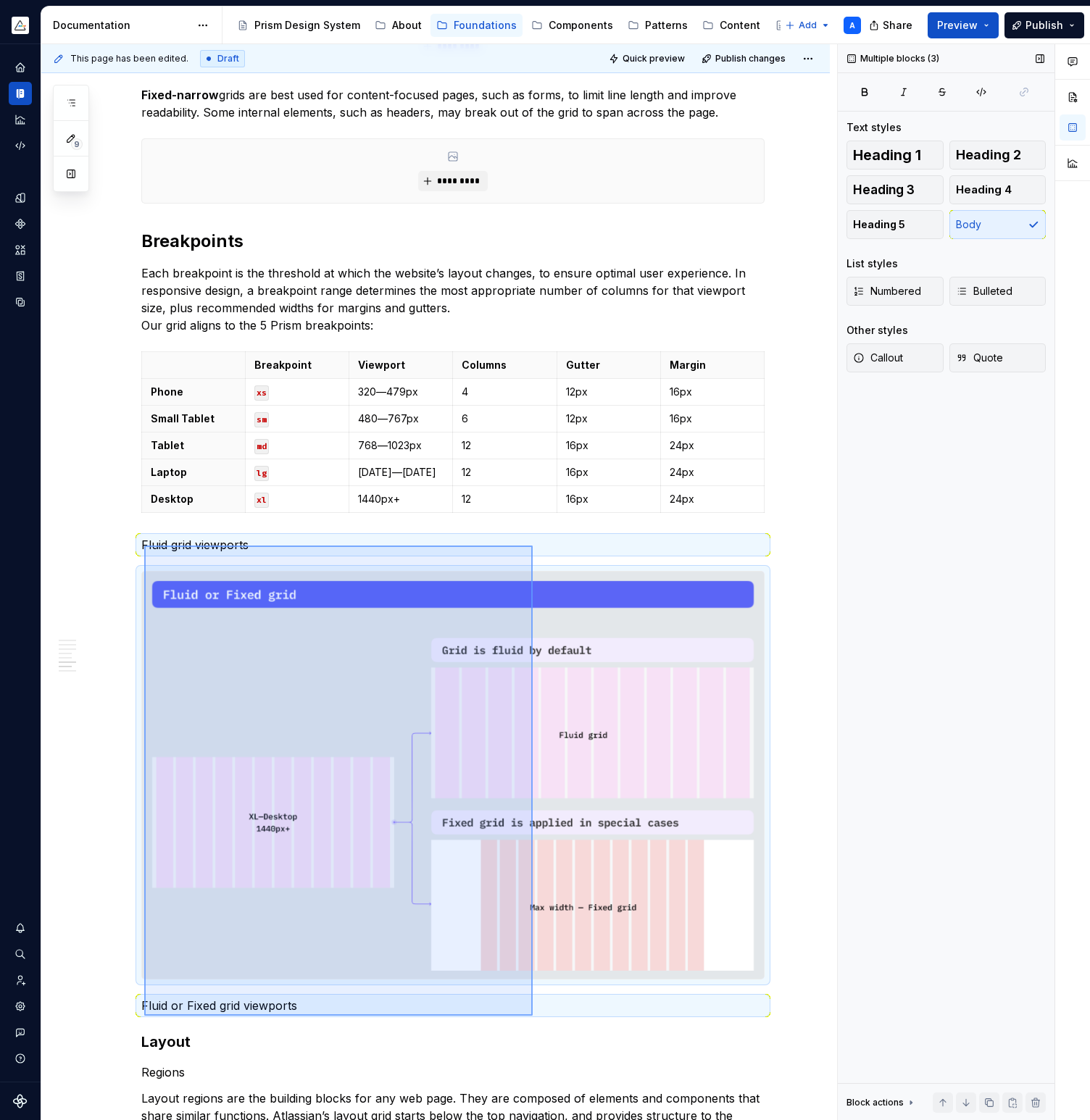
drag, startPoint x: 144, startPoint y: 546, endPoint x: 532, endPoint y: 1015, distance: 608.7
click at [532, 1015] on div "This page has been edited. Draft Quick preview Publish changes Grid & Layout 🚧 …" at bounding box center [439, 582] width 796 height 1076
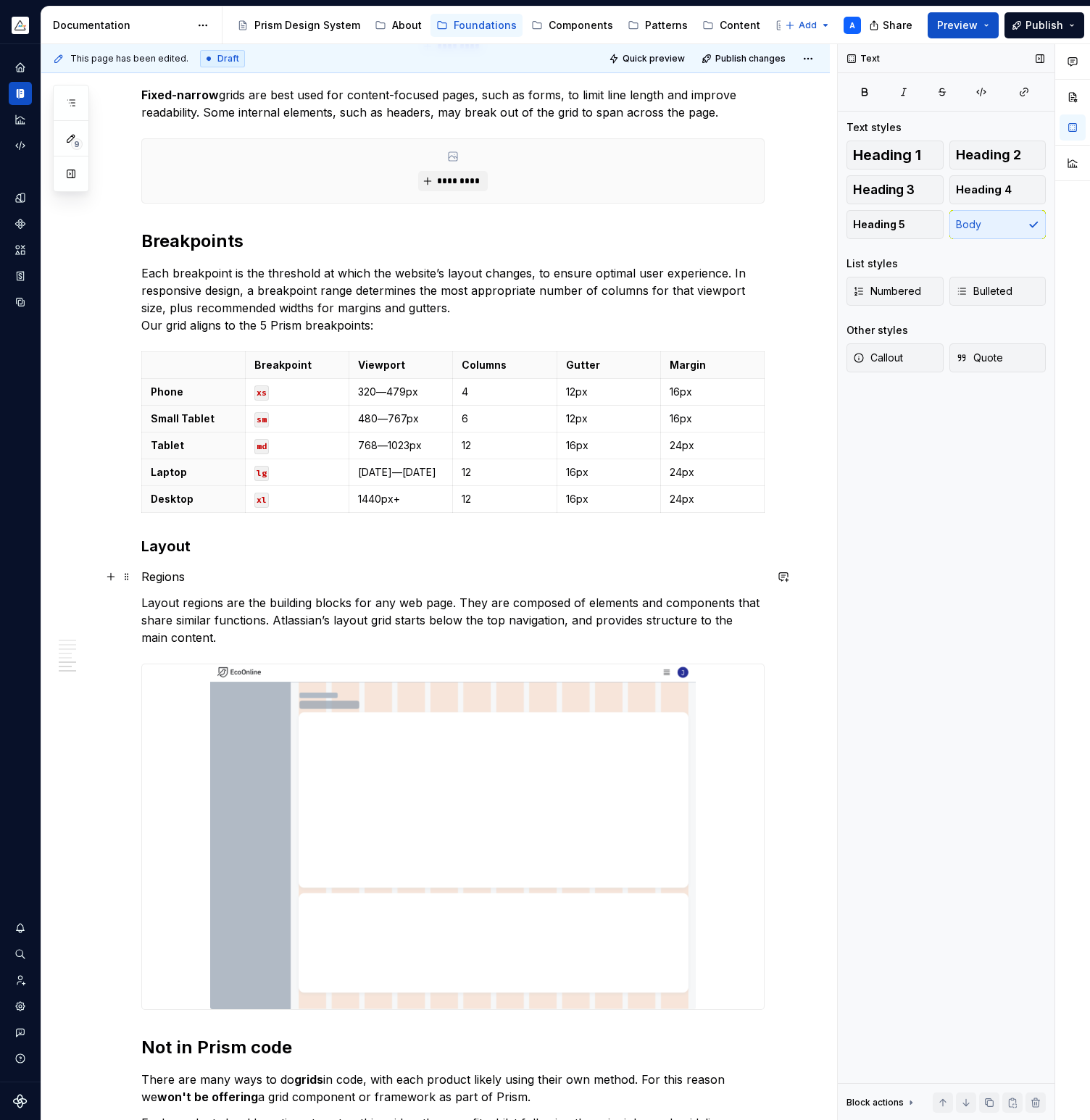
click at [161, 575] on p "Regions" at bounding box center [453, 576] width 623 height 18
click at [253, 554] on button "button" at bounding box center [259, 550] width 20 height 20
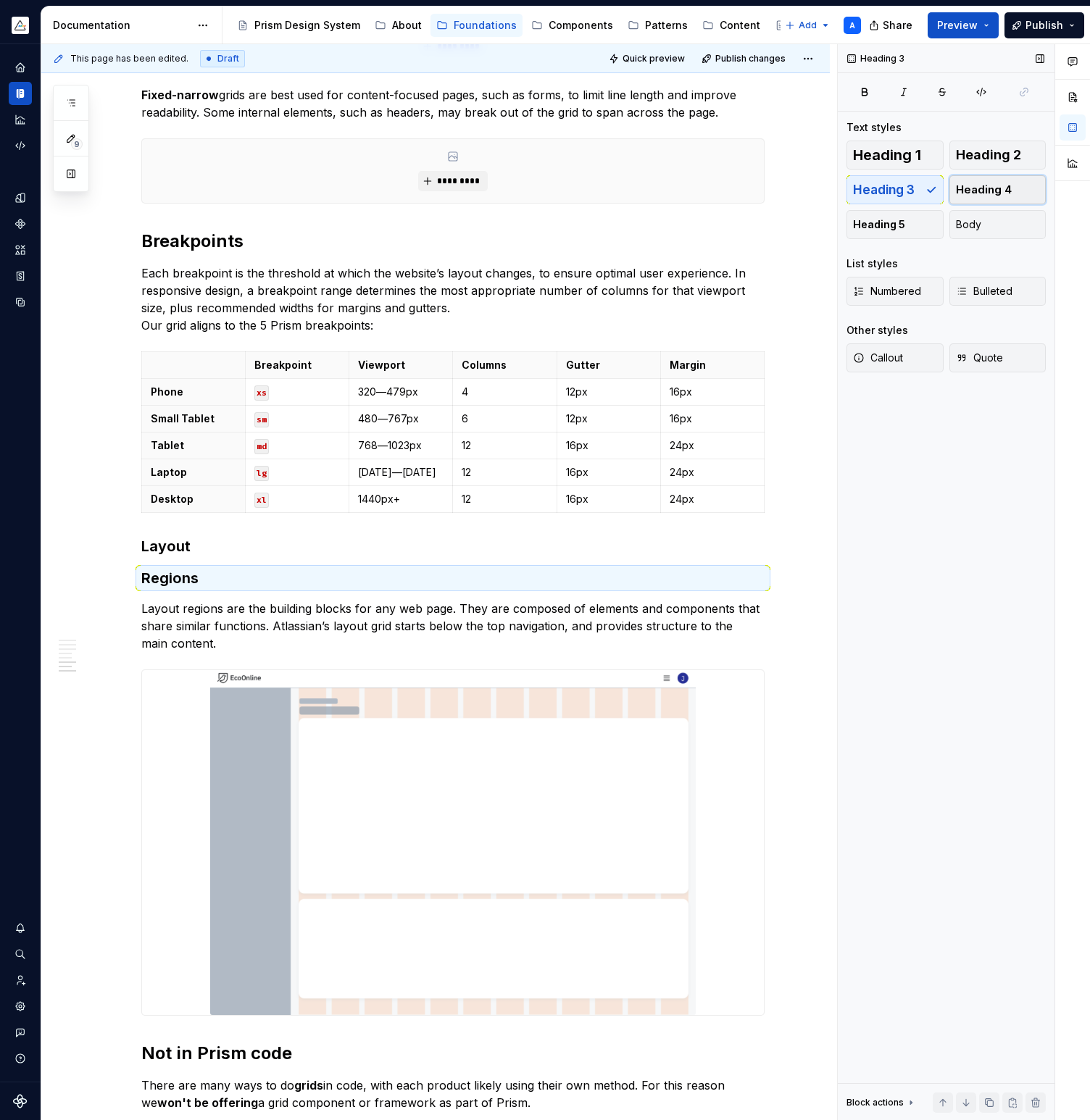
click at [1012, 193] on button "Heading 4" at bounding box center [998, 190] width 97 height 29
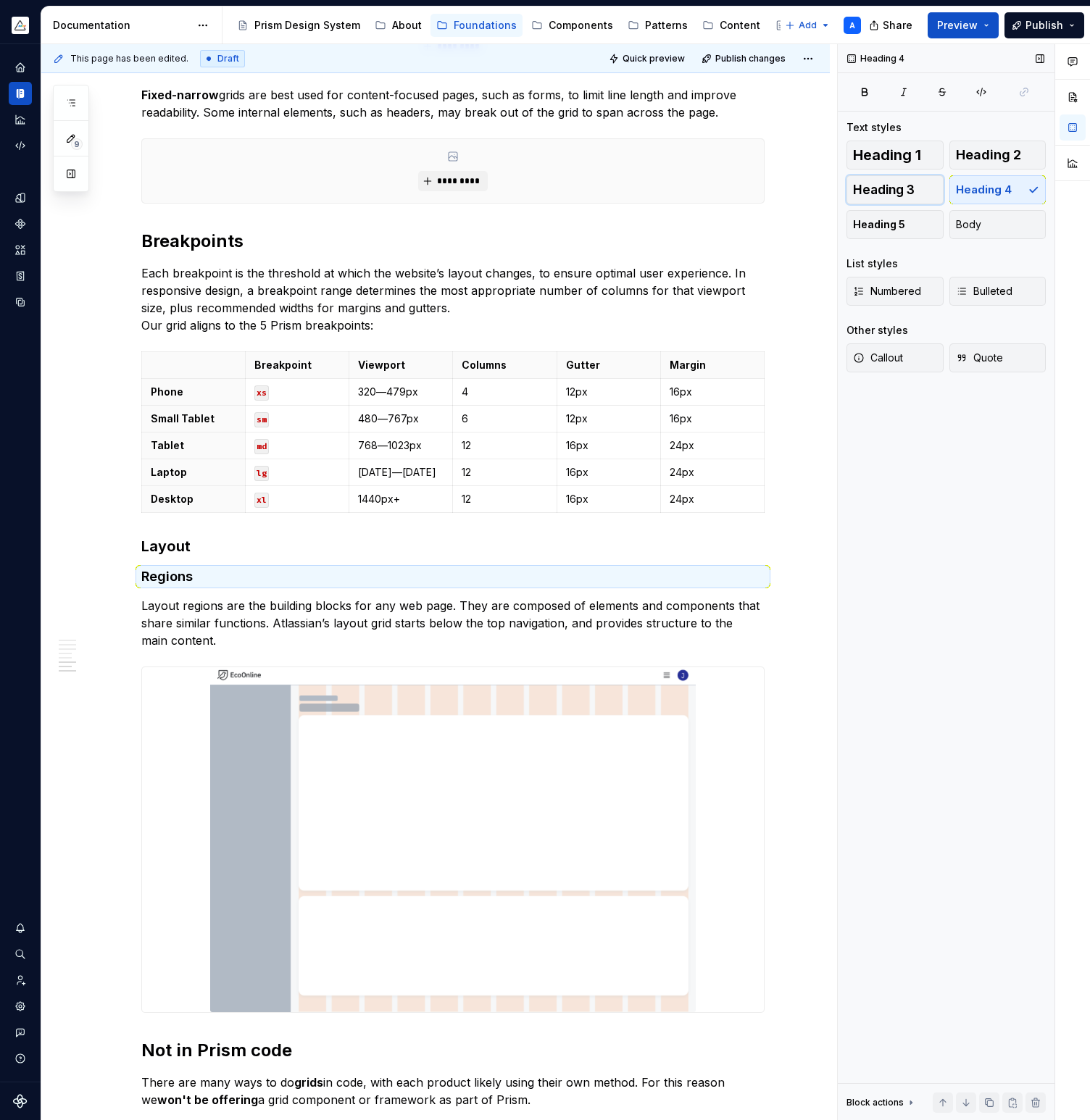
click at [906, 187] on span "Heading 3" at bounding box center [883, 189] width 62 height 14
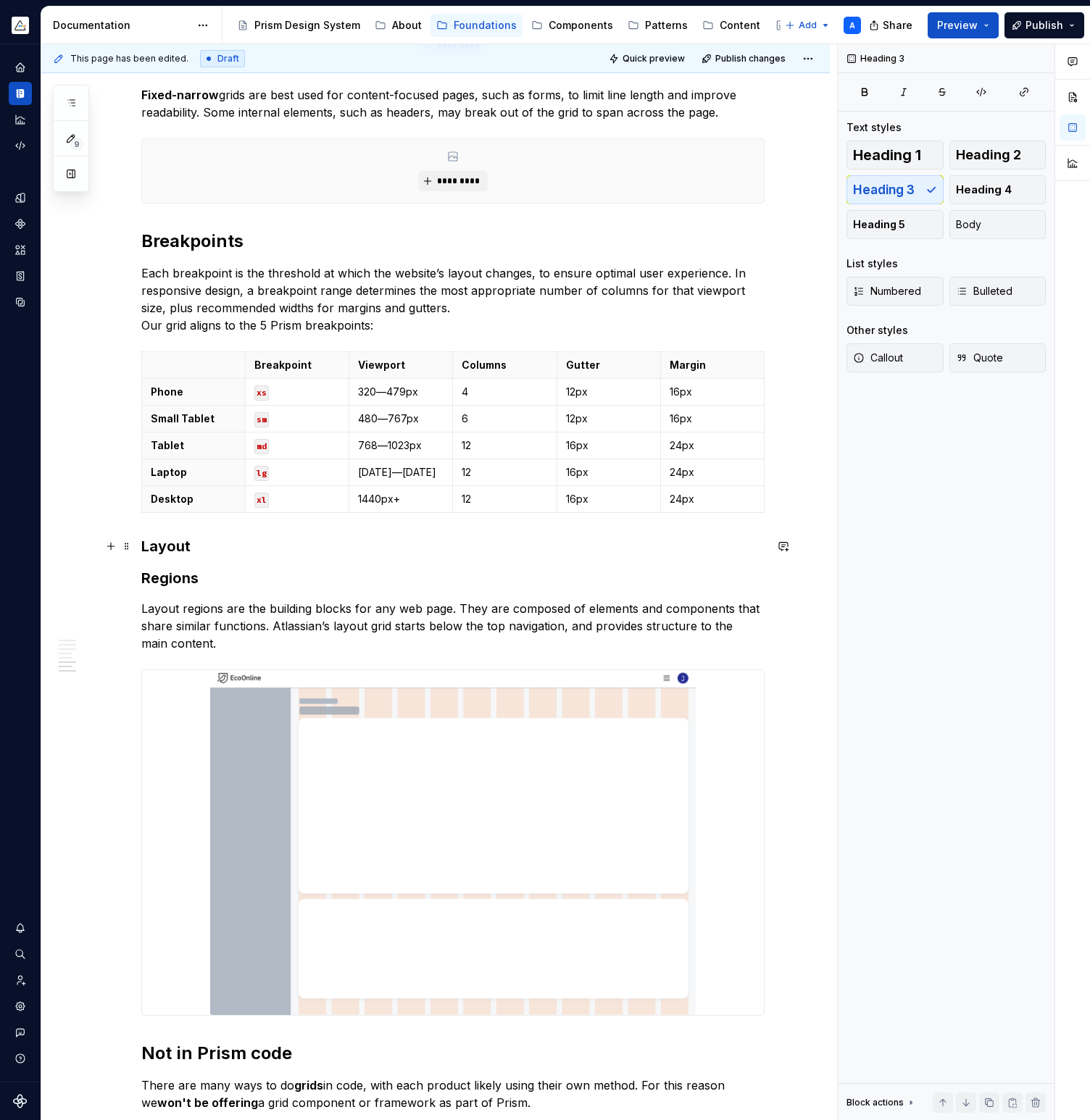
click at [164, 547] on h3 "Layout" at bounding box center [453, 546] width 623 height 20
click at [1011, 159] on span "Heading 2" at bounding box center [988, 154] width 65 height 14
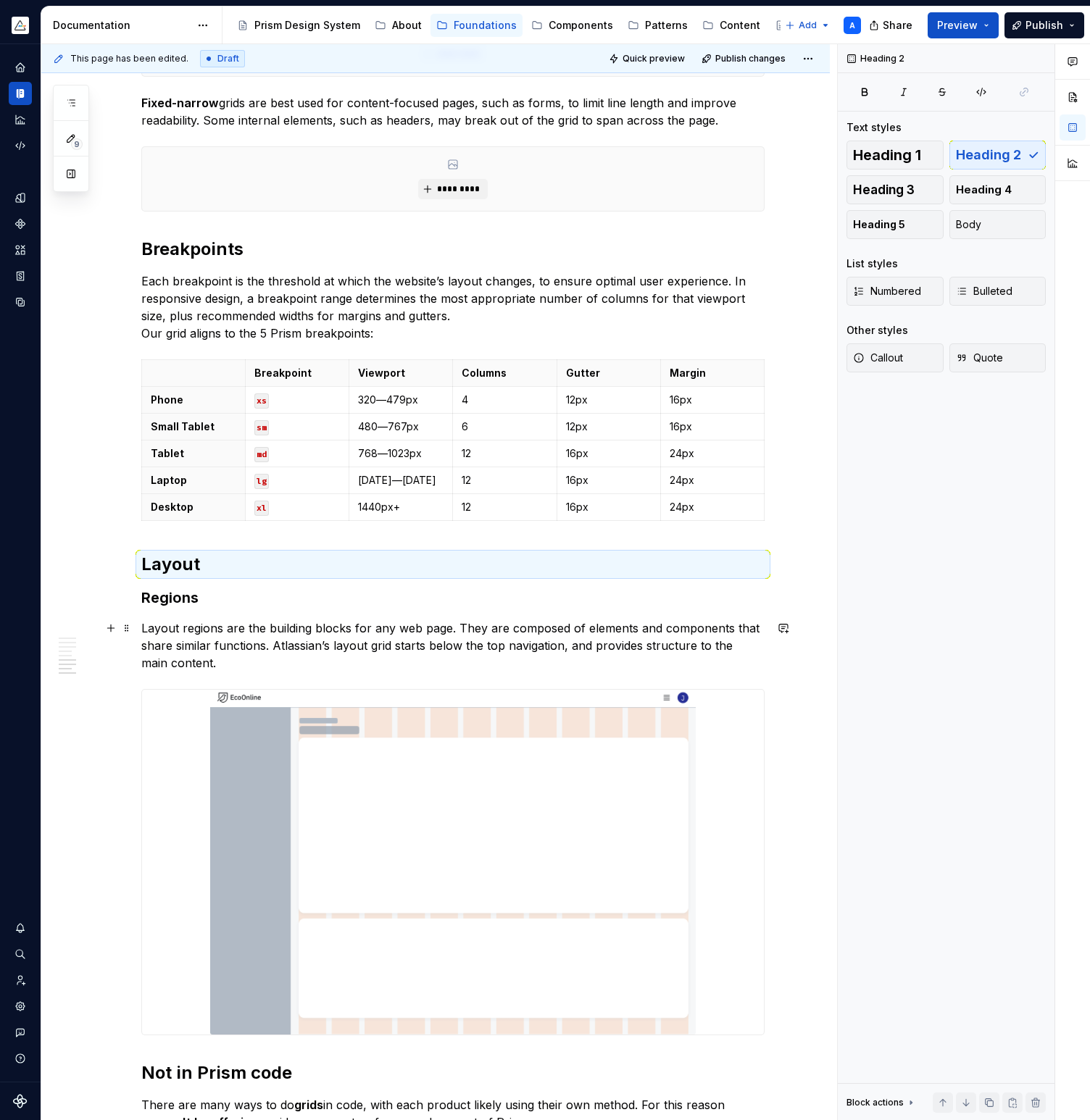
scroll to position [1517, 0]
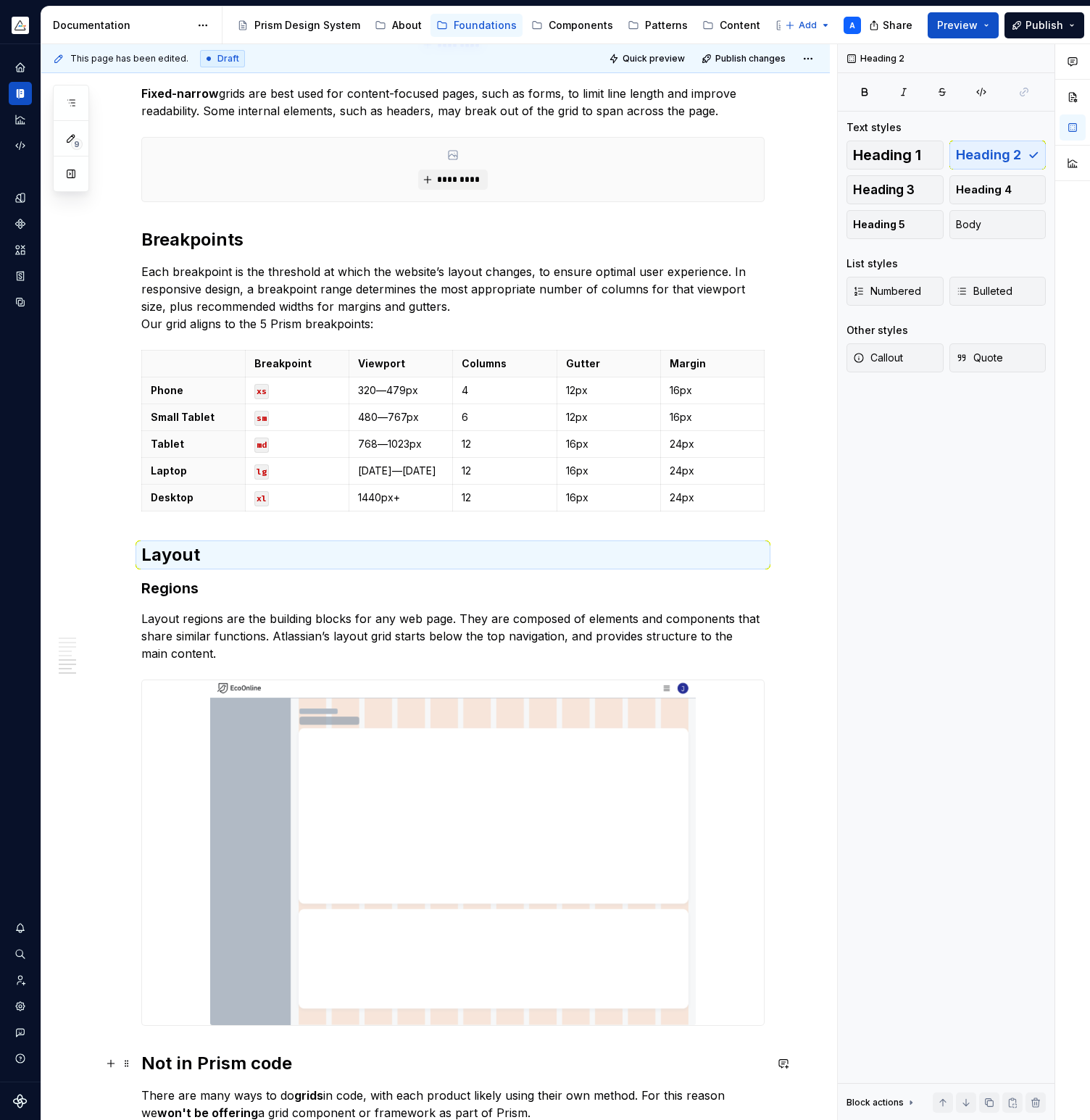
click at [142, 1063] on div "A grid system is the foundation of a layout helping designers and developers to…" at bounding box center [436, 125] width 788 height 2783
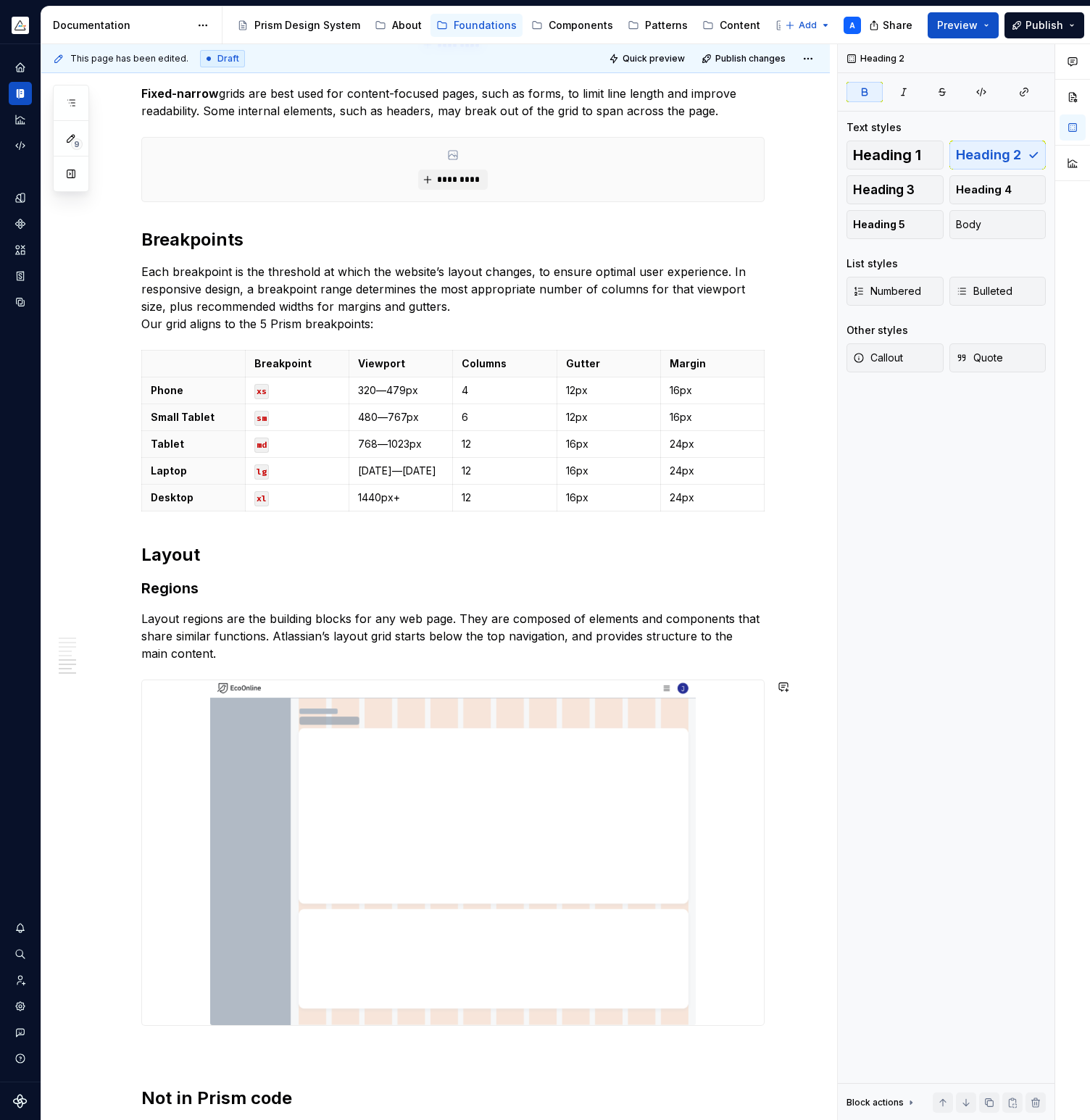
scroll to position [1528, 0]
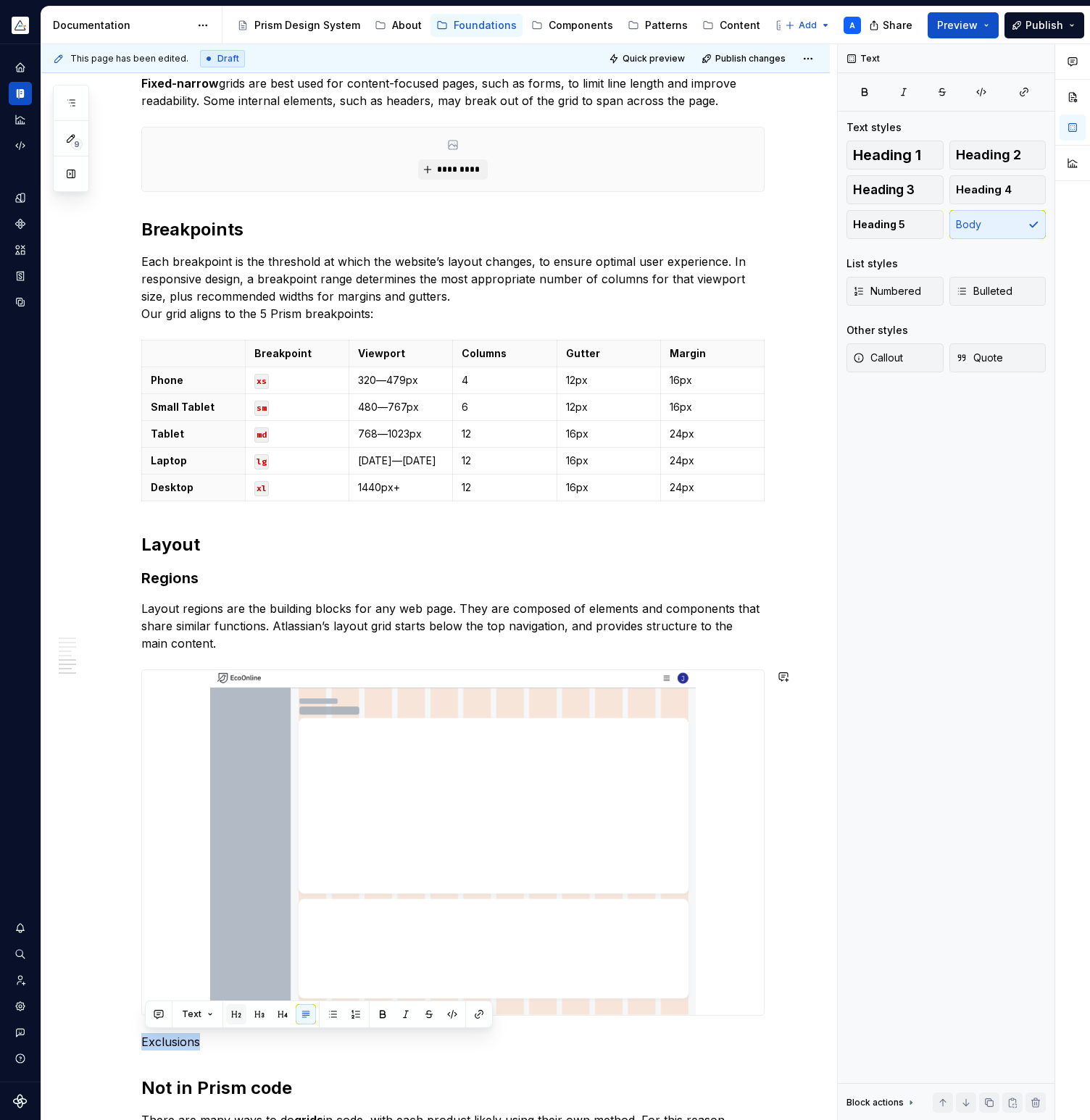
click at [240, 1014] on button "button" at bounding box center [236, 1014] width 20 height 20
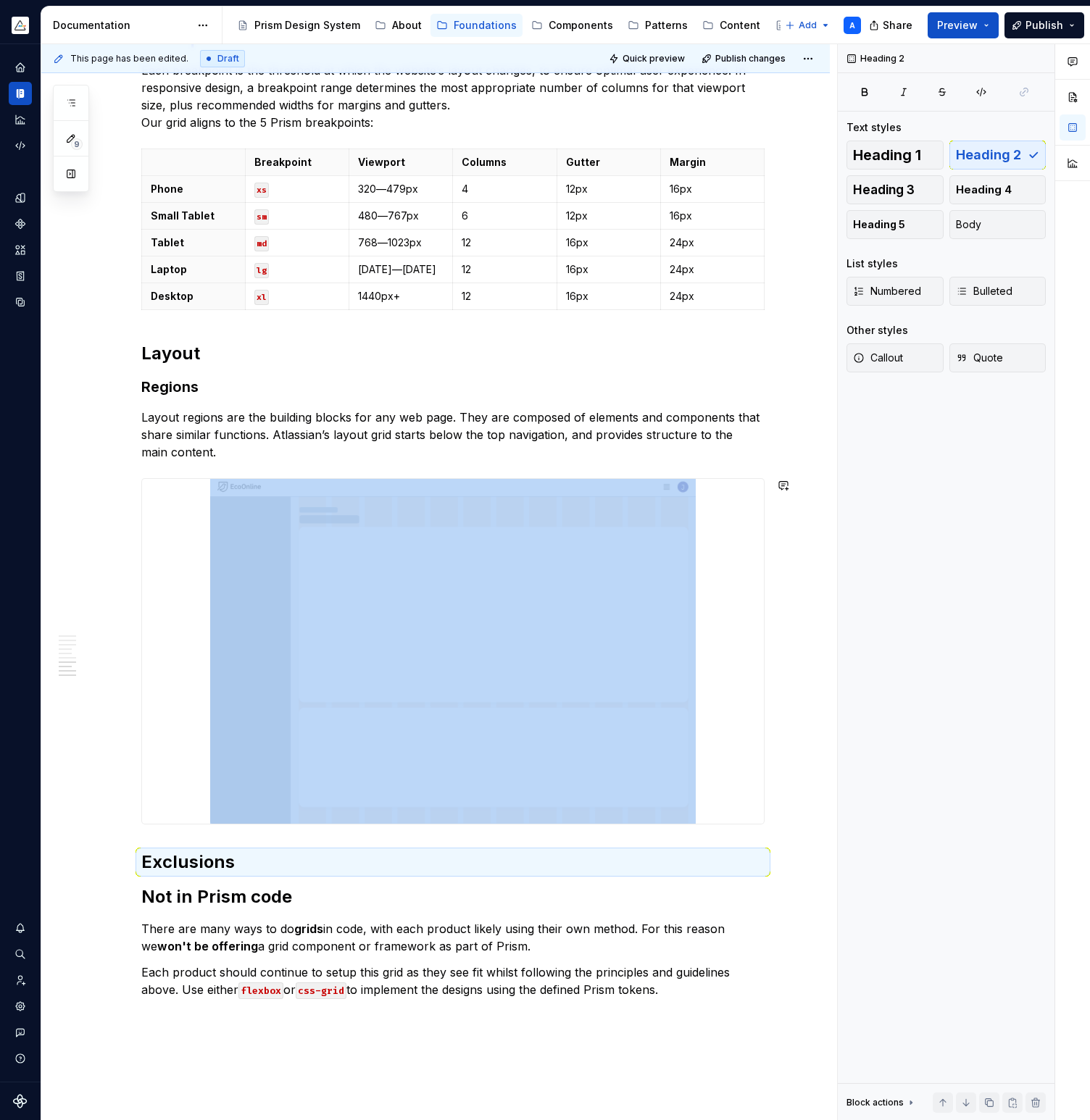
scroll to position [1728, 0]
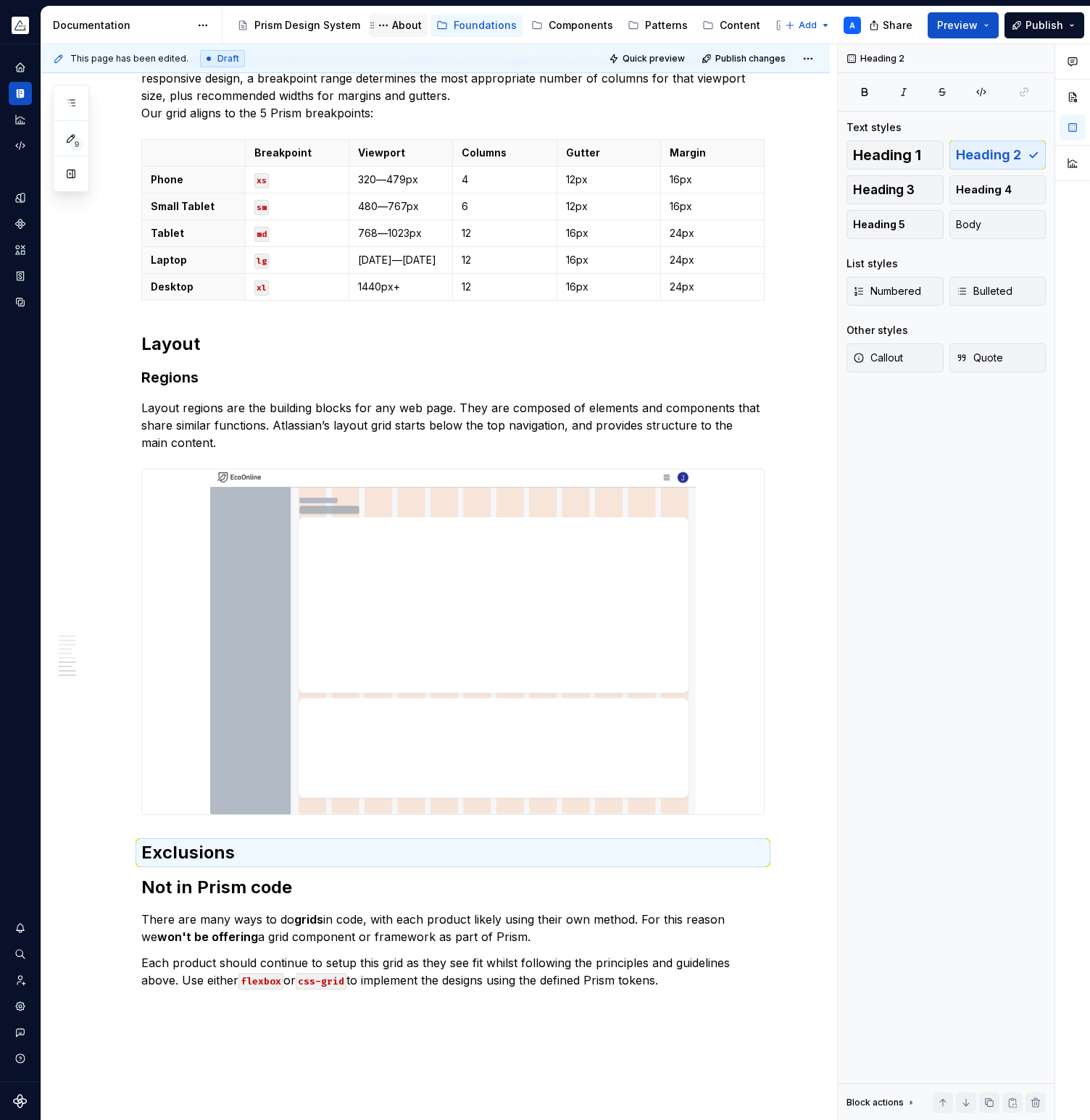
type textarea "*"
